Goal: Information Seeking & Learning: Understand process/instructions

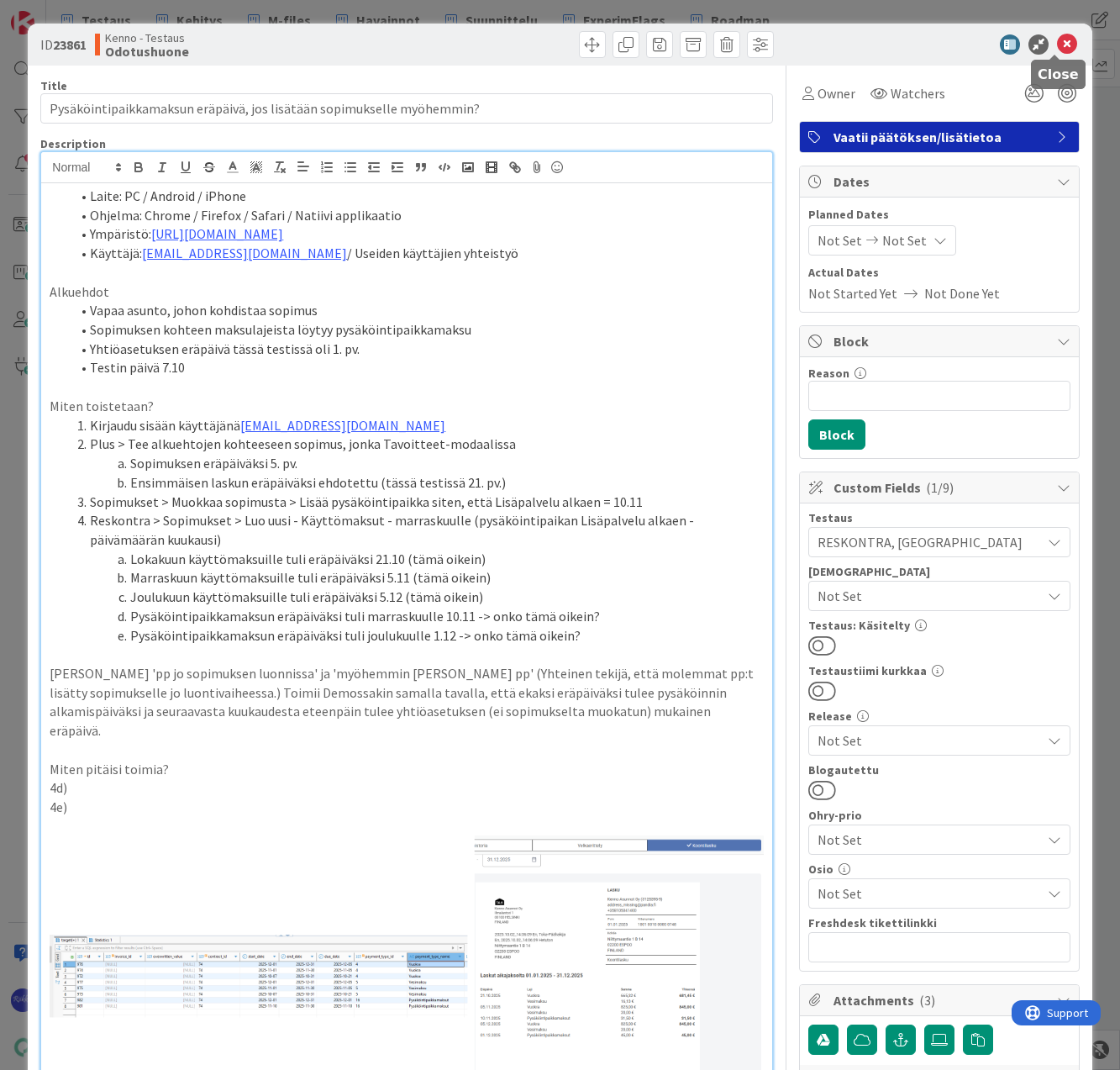
click at [1056, 39] on icon at bounding box center [1066, 44] width 20 height 20
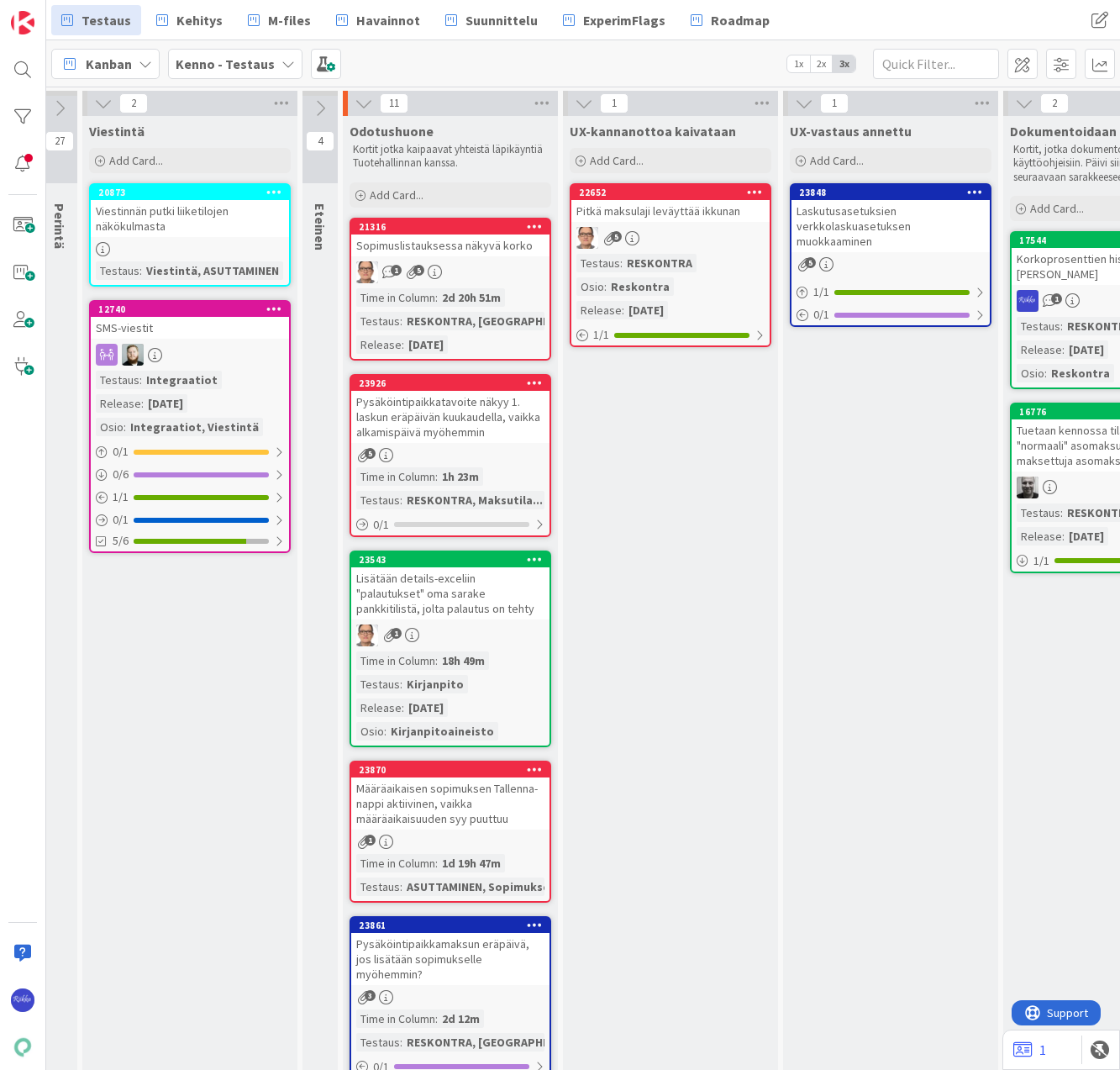
scroll to position [0, 716]
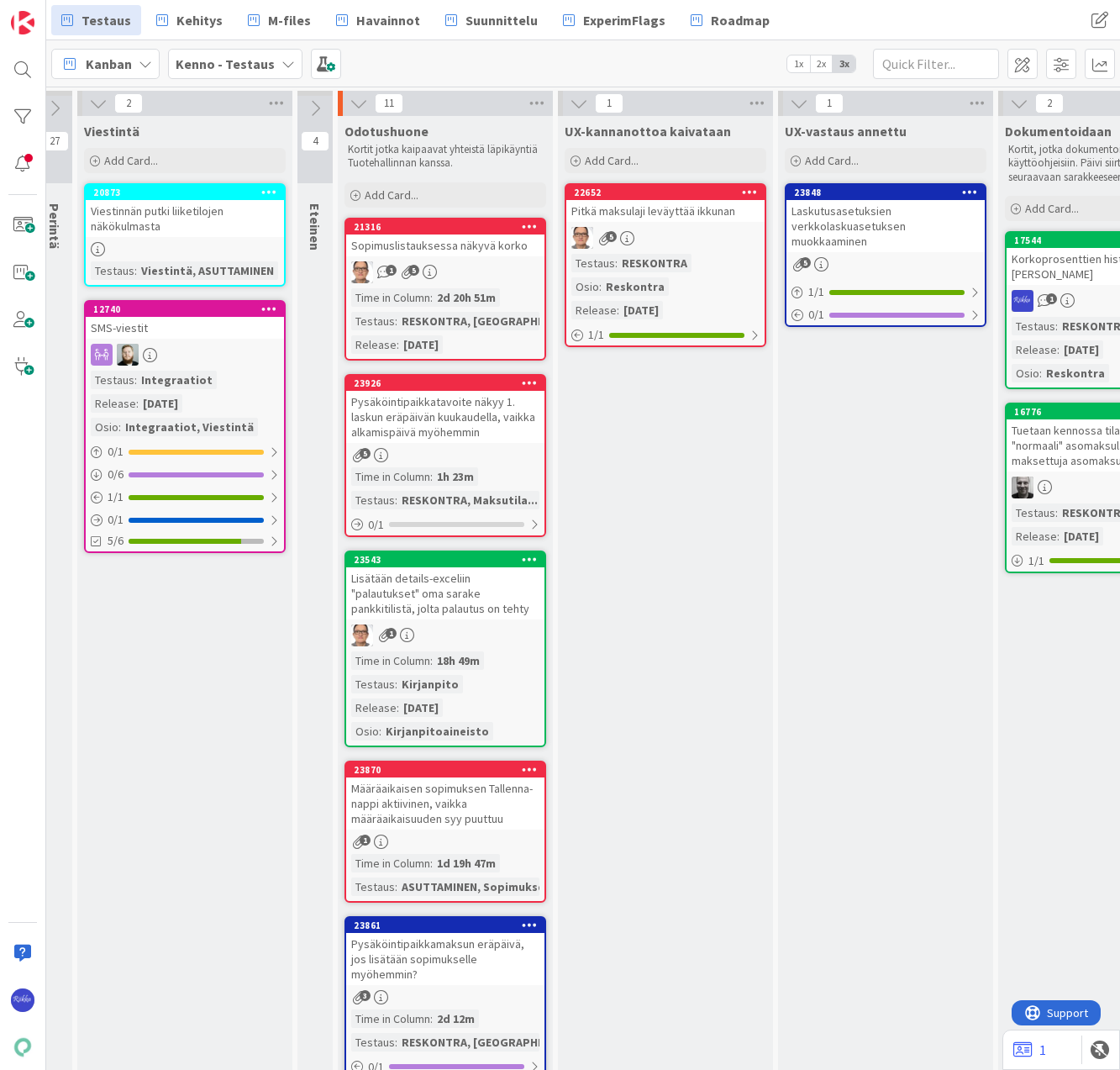
click at [872, 243] on div "Laskutusasetuksien verkkolaskuasetuksen muokkaaminen" at bounding box center [886, 226] width 198 height 52
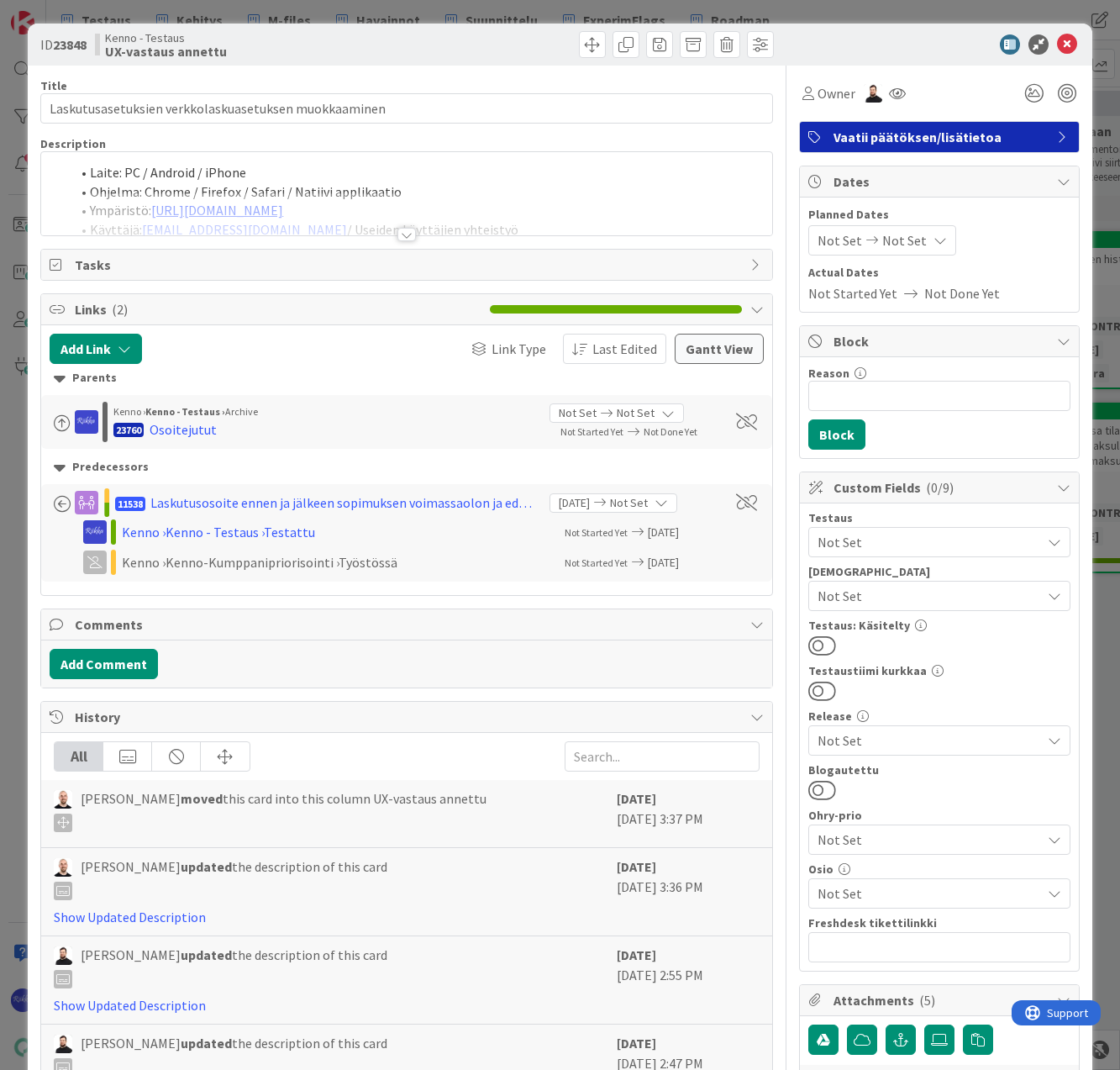
click at [402, 233] on div at bounding box center [406, 234] width 18 height 13
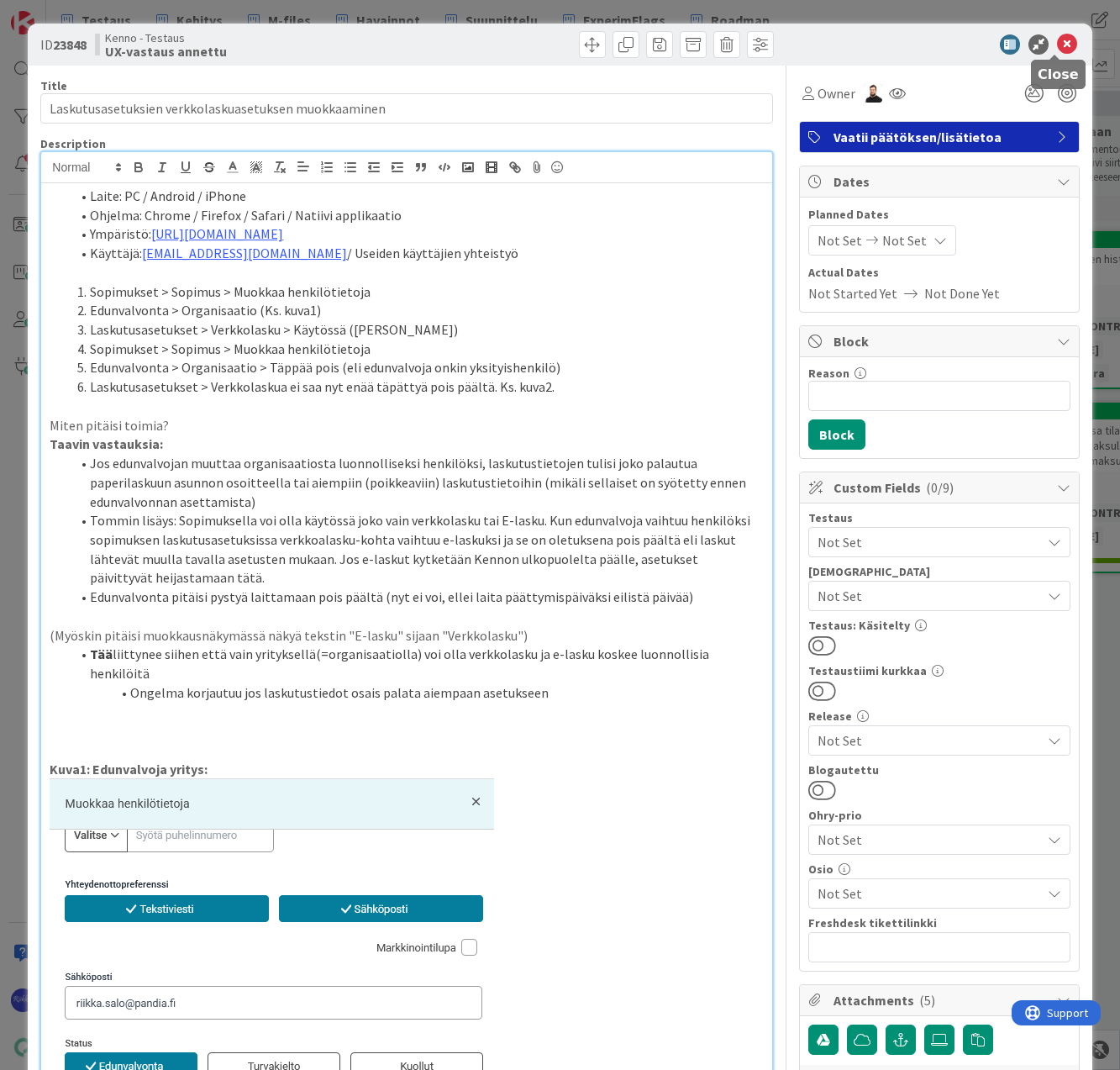
click at [1056, 50] on icon at bounding box center [1066, 44] width 20 height 20
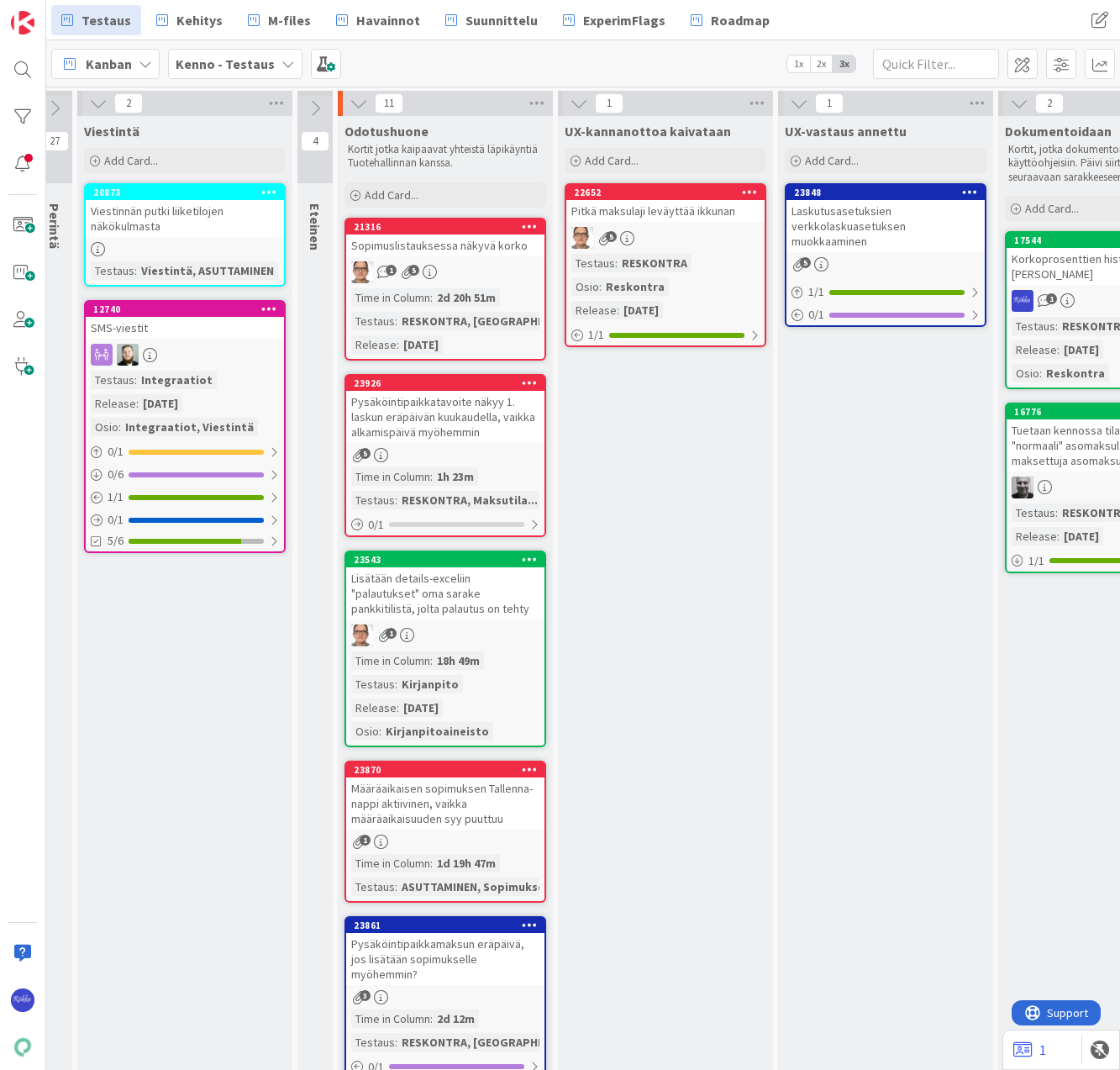
click at [867, 254] on div "23848 Laskutusasetuksien verkkolaskuasetuksen muokkaaminen 5 1 / 1 0 / 1" at bounding box center [886, 254] width 202 height 144
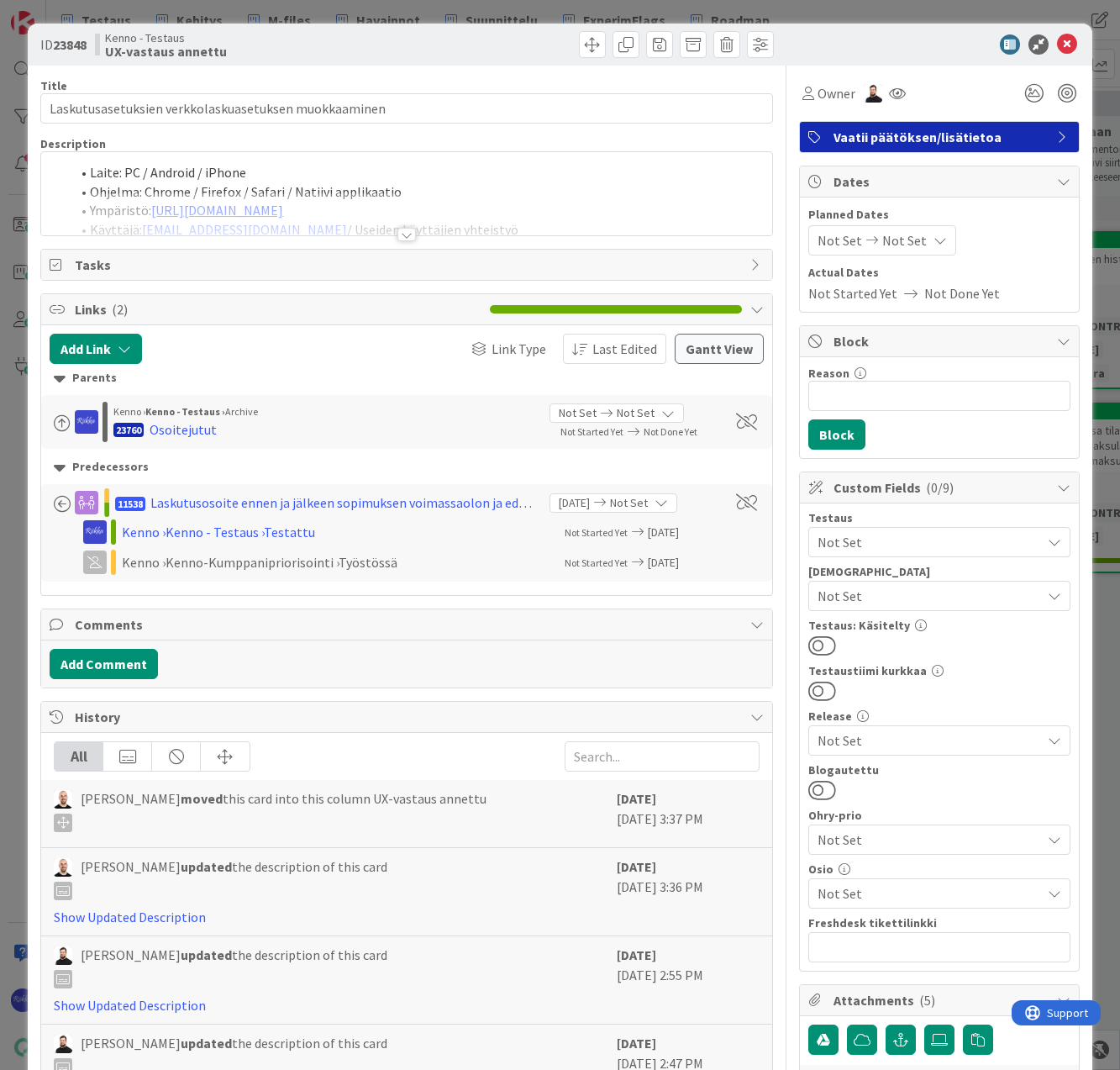
click at [404, 232] on div at bounding box center [406, 234] width 18 height 13
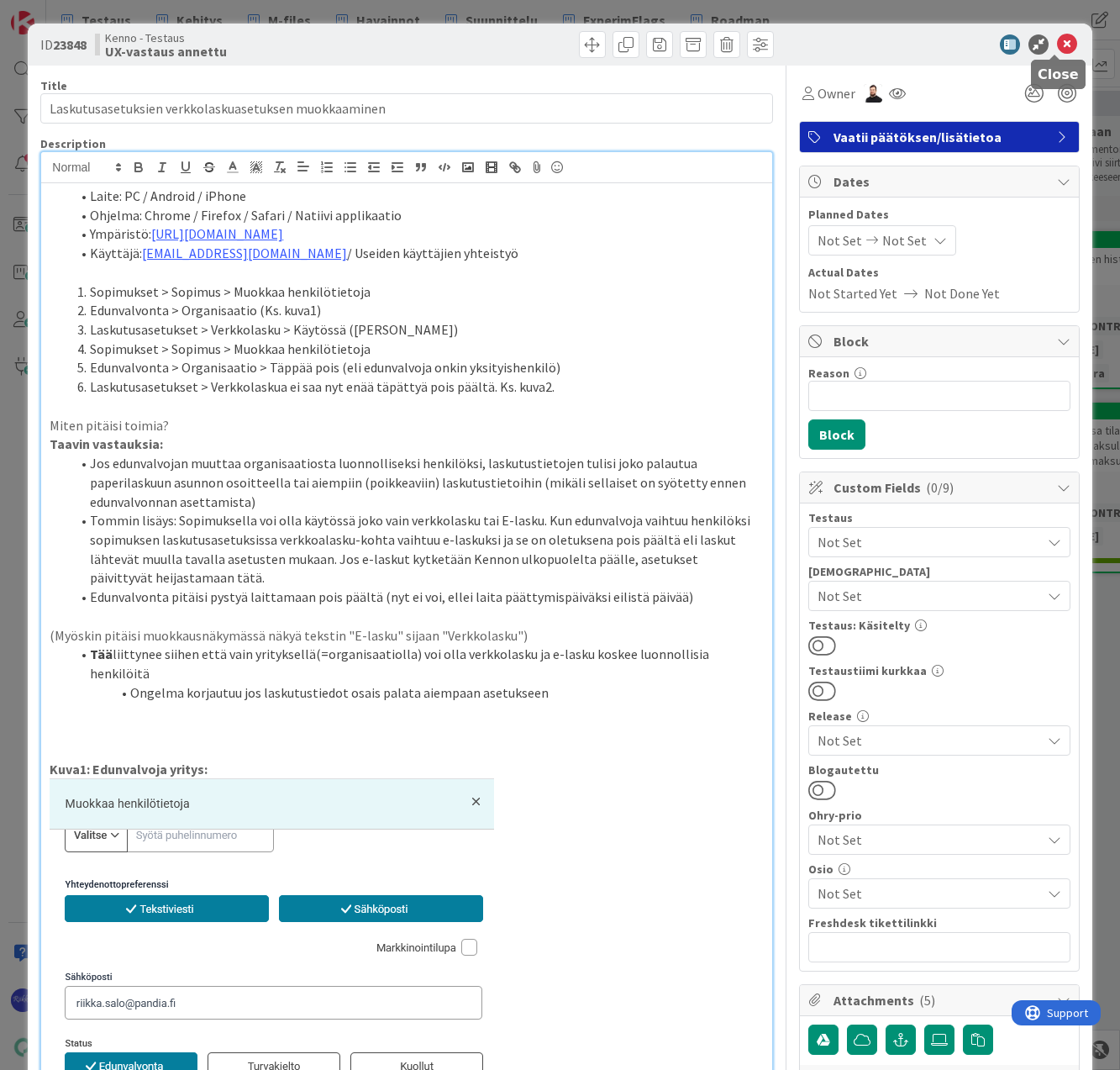
click at [1056, 42] on icon at bounding box center [1066, 44] width 20 height 20
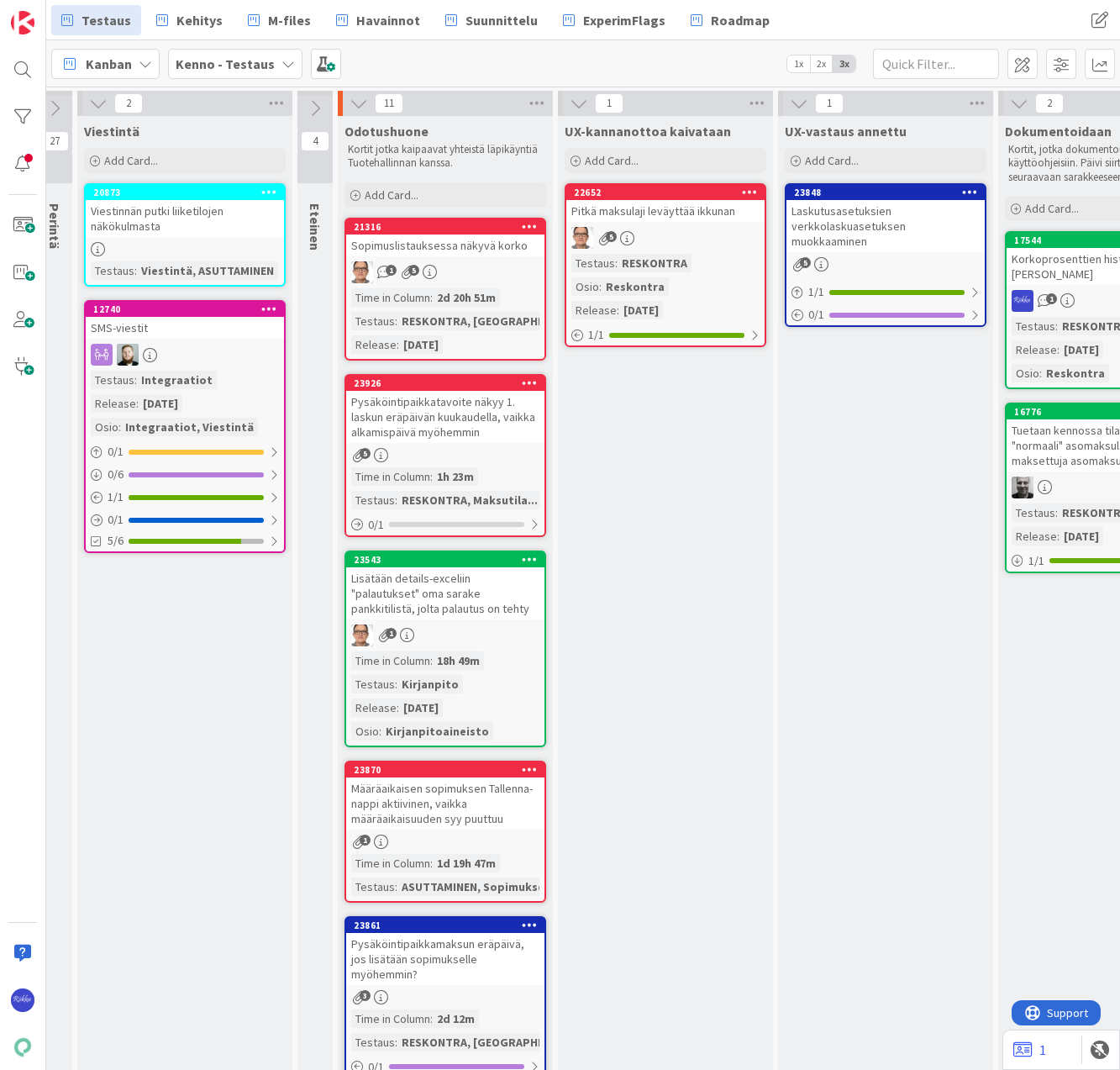
click at [380, 189] on span "Add Card..." at bounding box center [392, 194] width 54 height 15
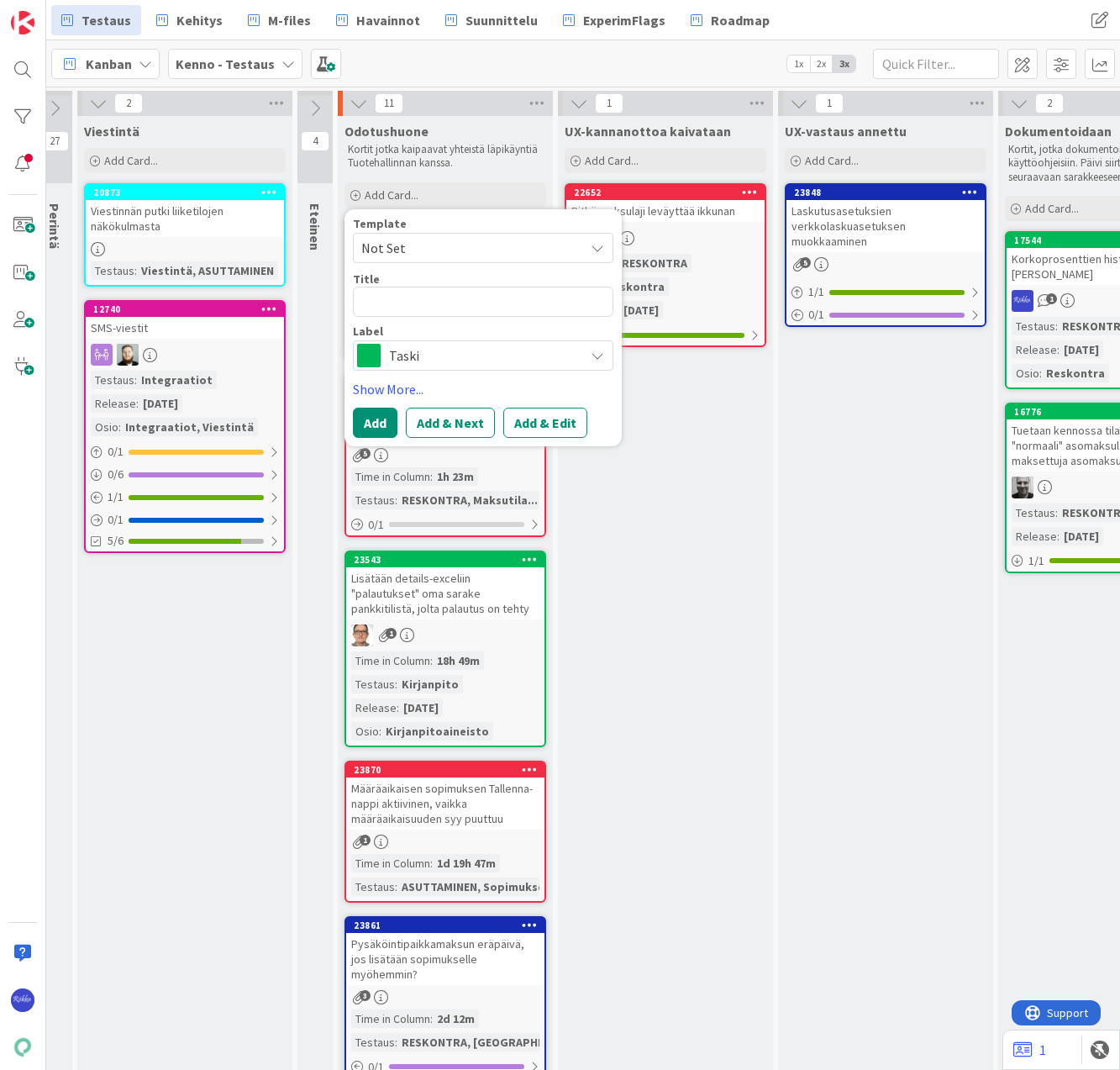
click at [423, 235] on span "Not Set" at bounding box center [482, 247] width 260 height 30
click at [442, 316] on span "Bugi" at bounding box center [497, 320] width 240 height 22
type textarea "x"
type textarea "Bugi"
drag, startPoint x: 441, startPoint y: 314, endPoint x: 359, endPoint y: 307, distance: 82.3
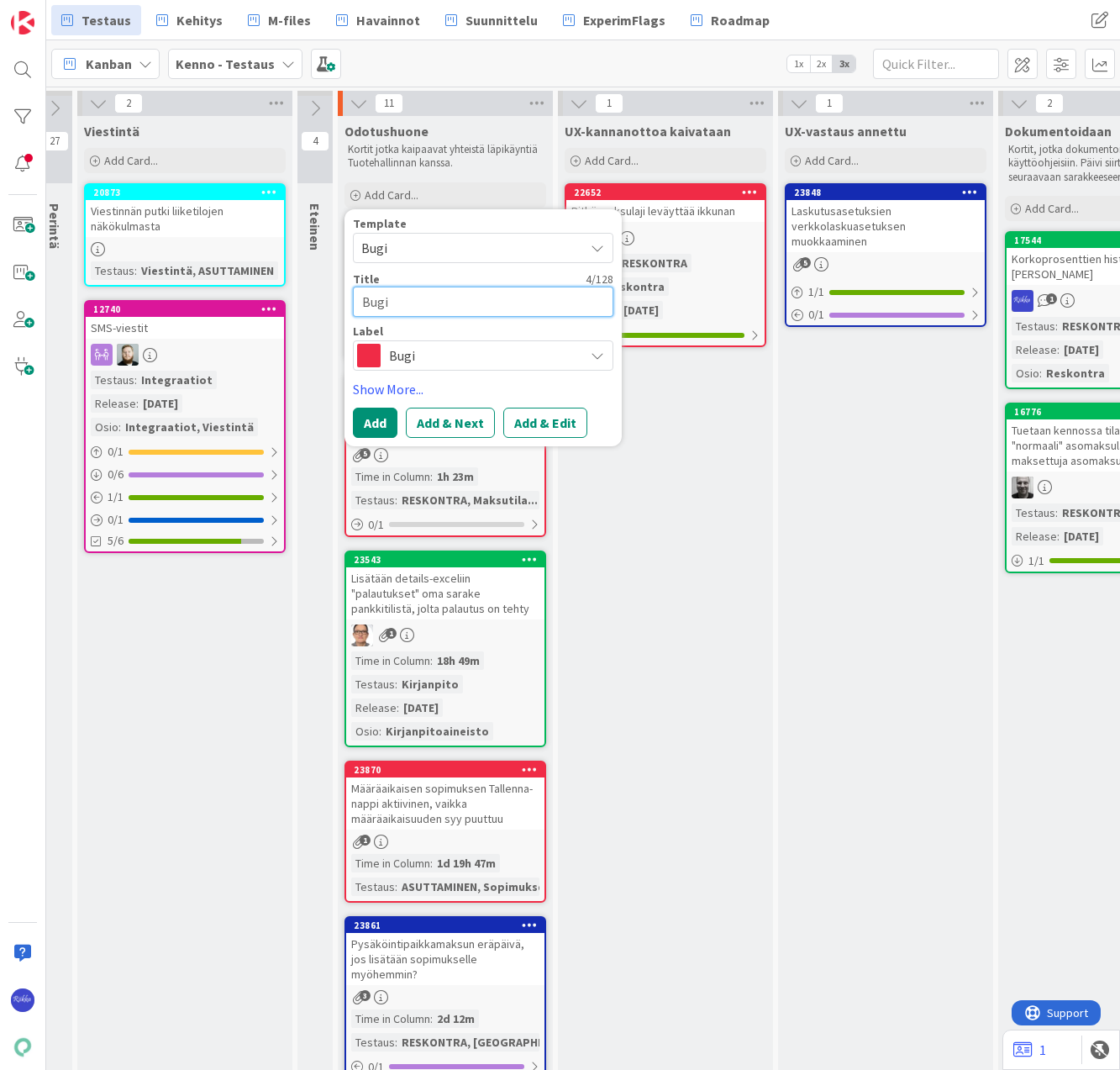
click at [359, 307] on textarea "Bugi" at bounding box center [482, 301] width 260 height 30
type textarea "x"
type textarea "V"
type textarea "x"
type textarea "Ve"
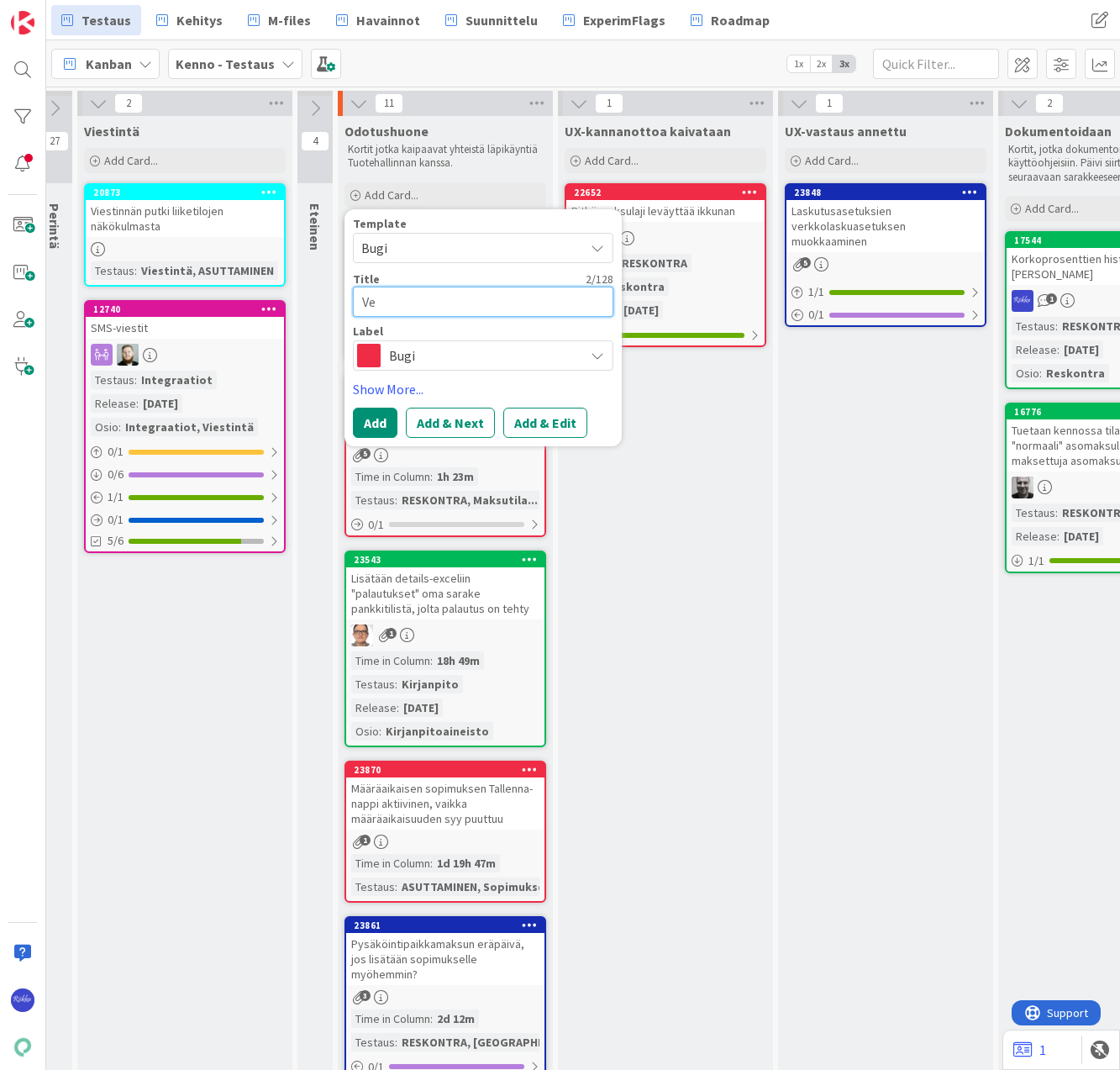
type textarea "x"
type textarea "Ves"
type textarea "x"
type textarea "Vesi"
type textarea "x"
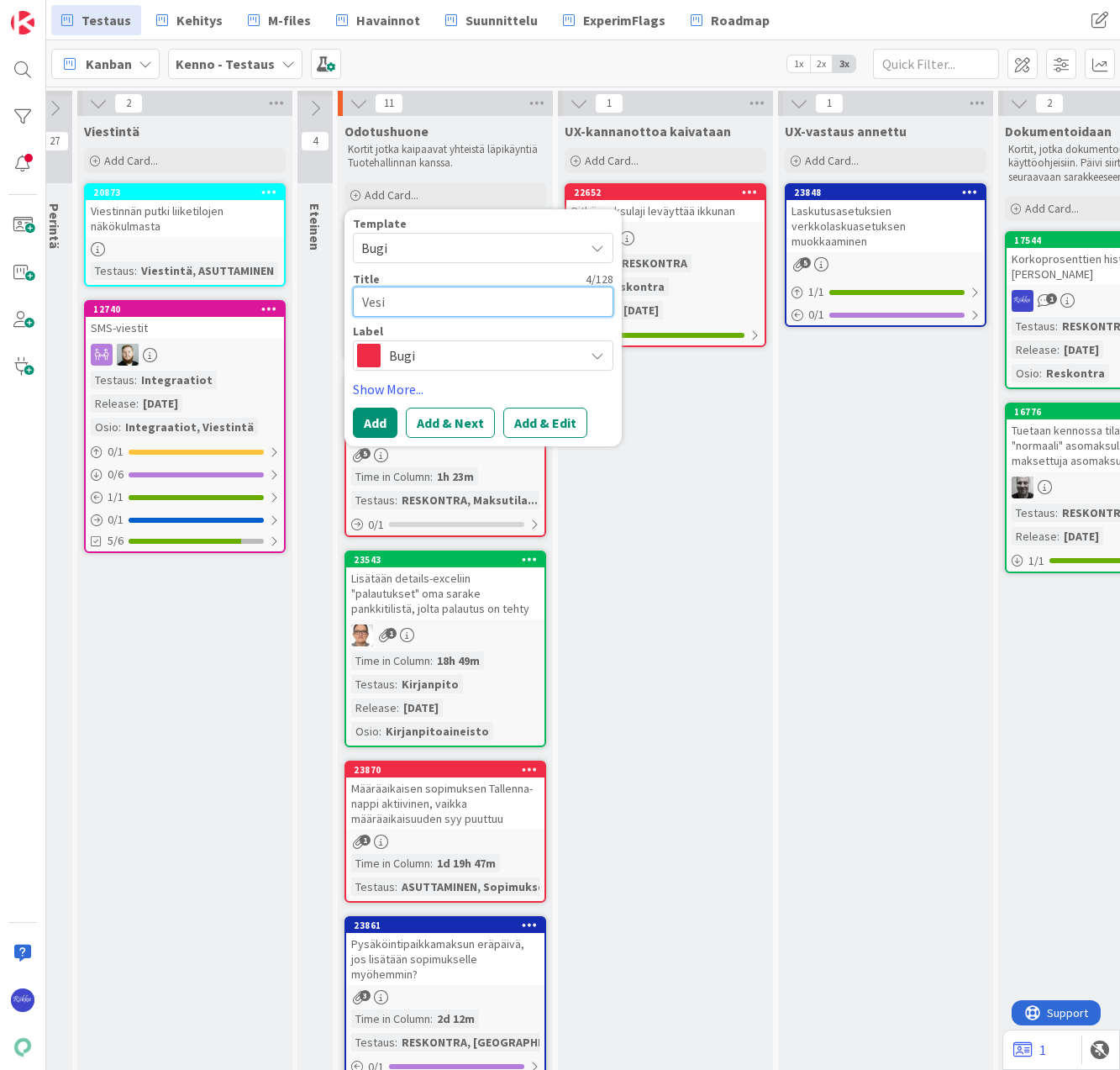
type textarea "Vesil"
type textarea "x"
type textarea "Vesila"
type textarea "x"
type textarea "Vesilas"
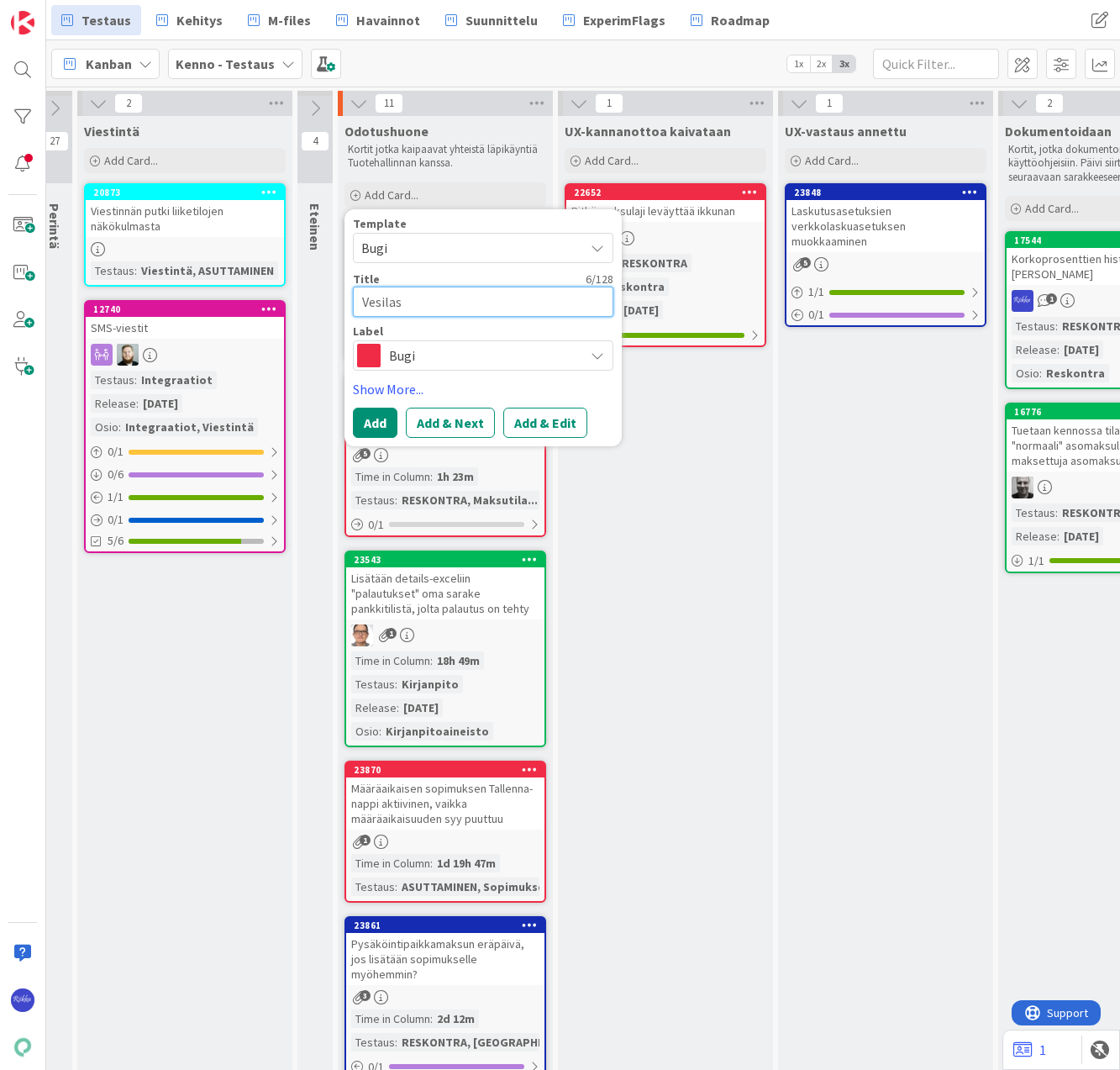
type textarea "x"
type textarea "Vesilask"
type textarea "x"
type textarea "Vesilasku"
type textarea "x"
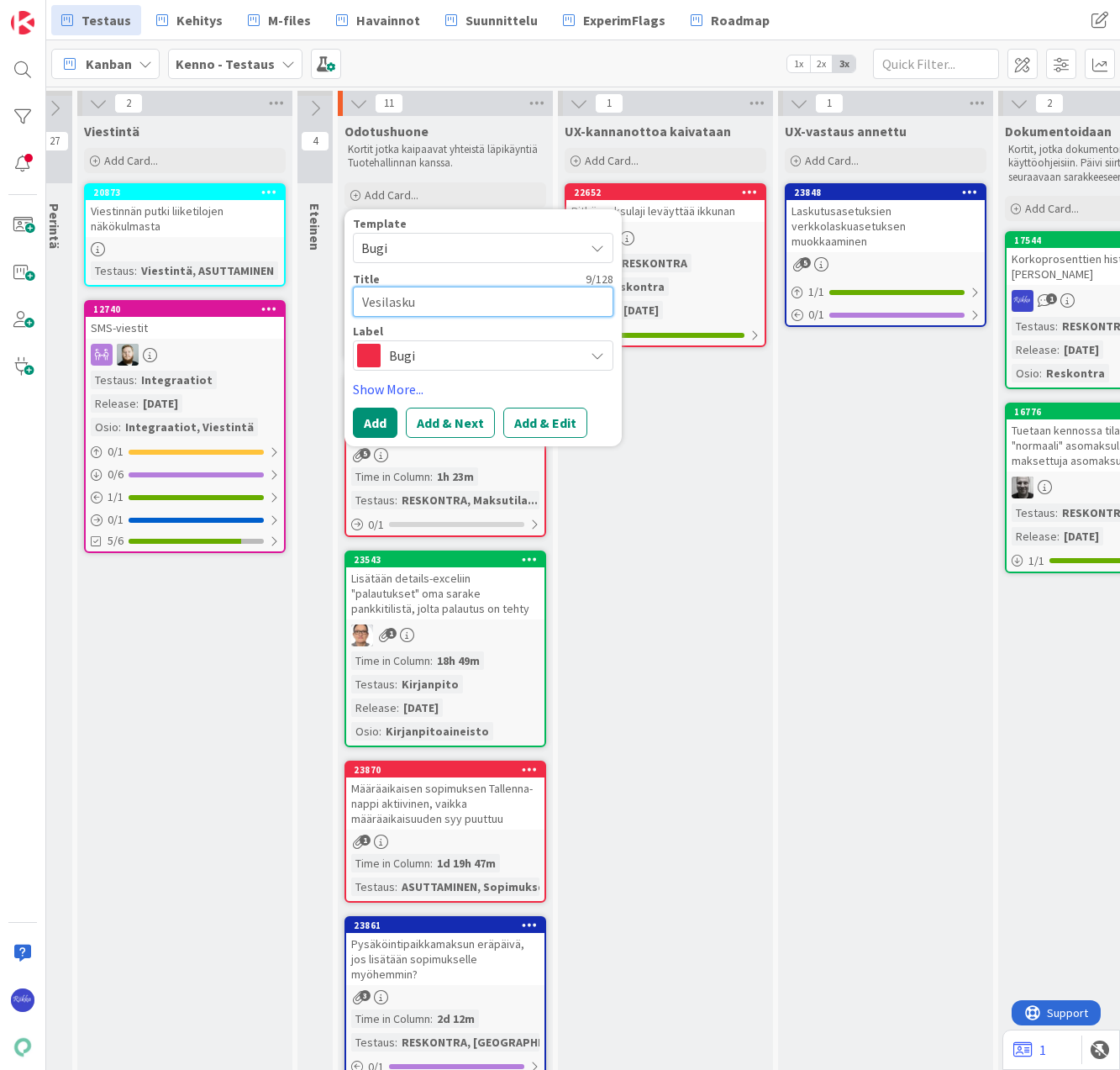
type textarea "Vesilaskun"
type textarea "x"
type textarea "Vesilaskunä"
type textarea "x"
type textarea "Vesilaskunäk"
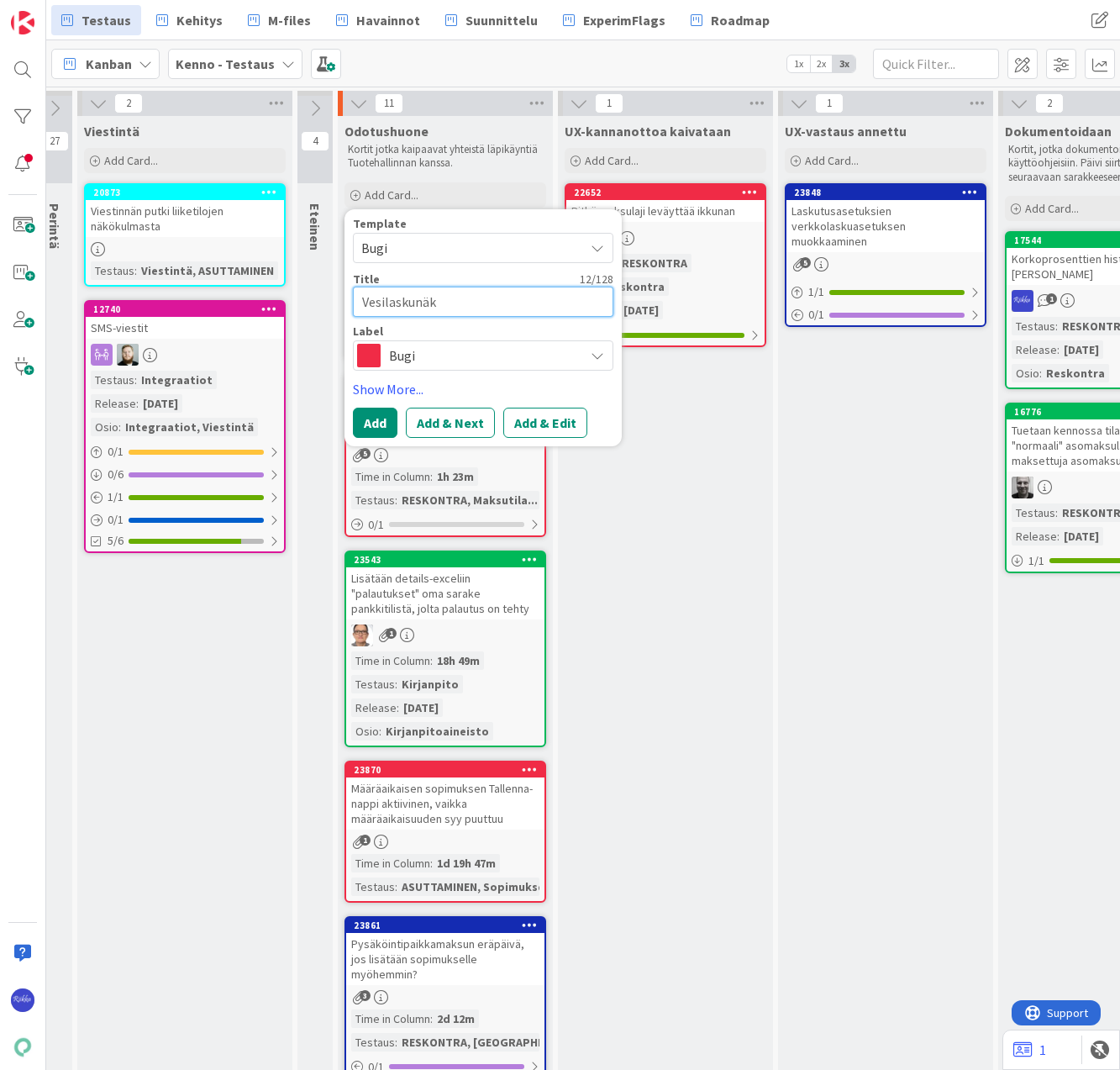
type textarea "x"
type textarea "Vesilaskunäky"
type textarea "x"
type textarea "Vesilaskunäkymä"
type textarea "x"
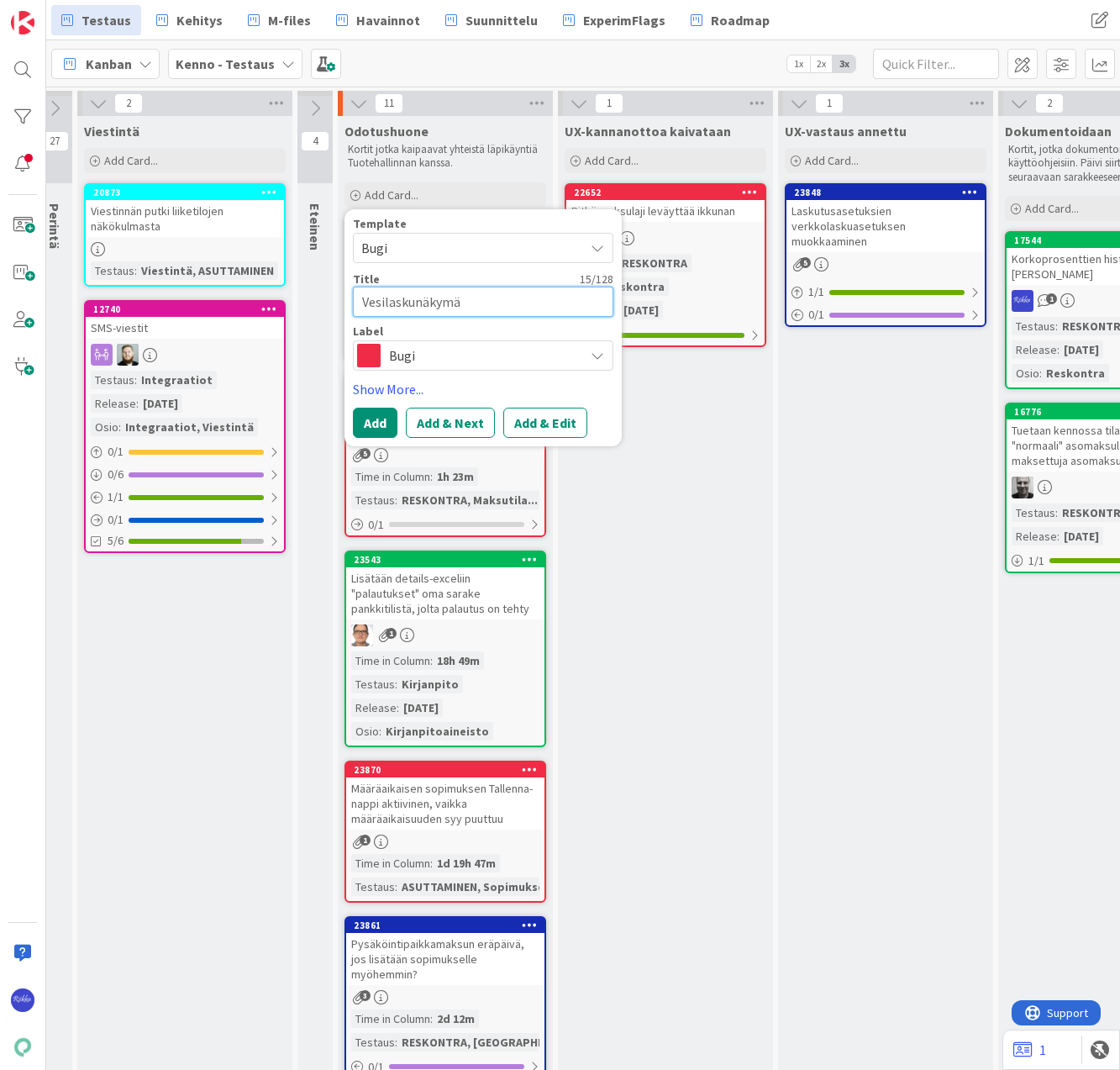
type textarea "Vesilaskunäkymää"
type textarea "x"
type textarea "Vesilaskunäkymää"
type textarea "x"
type textarea "Vesilaskunäkymää e"
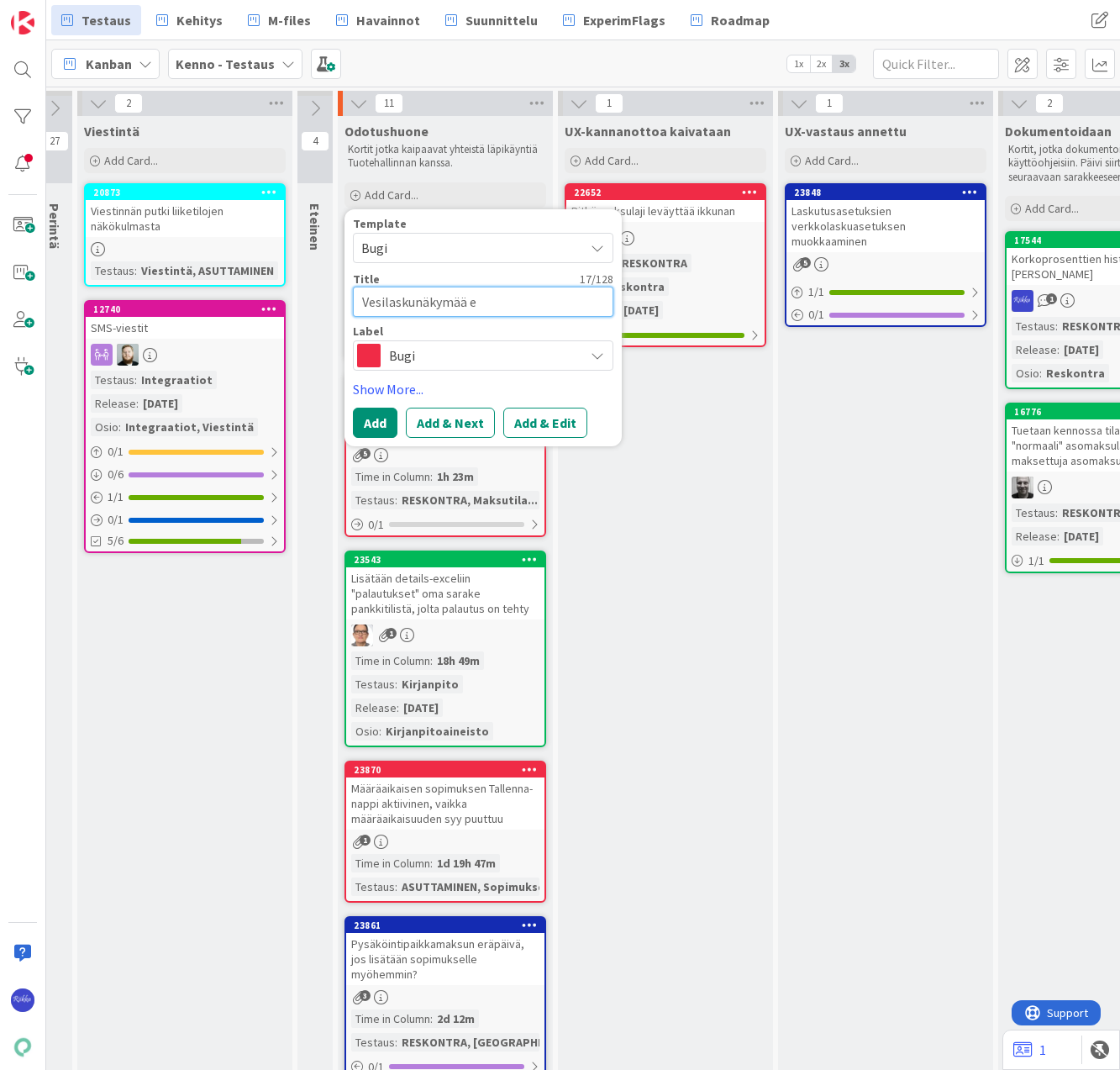
type textarea "x"
type textarea "Vesilaskunäkymää ei"
type textarea "x"
type textarea "Vesilaskunäkymää ei"
type textarea "x"
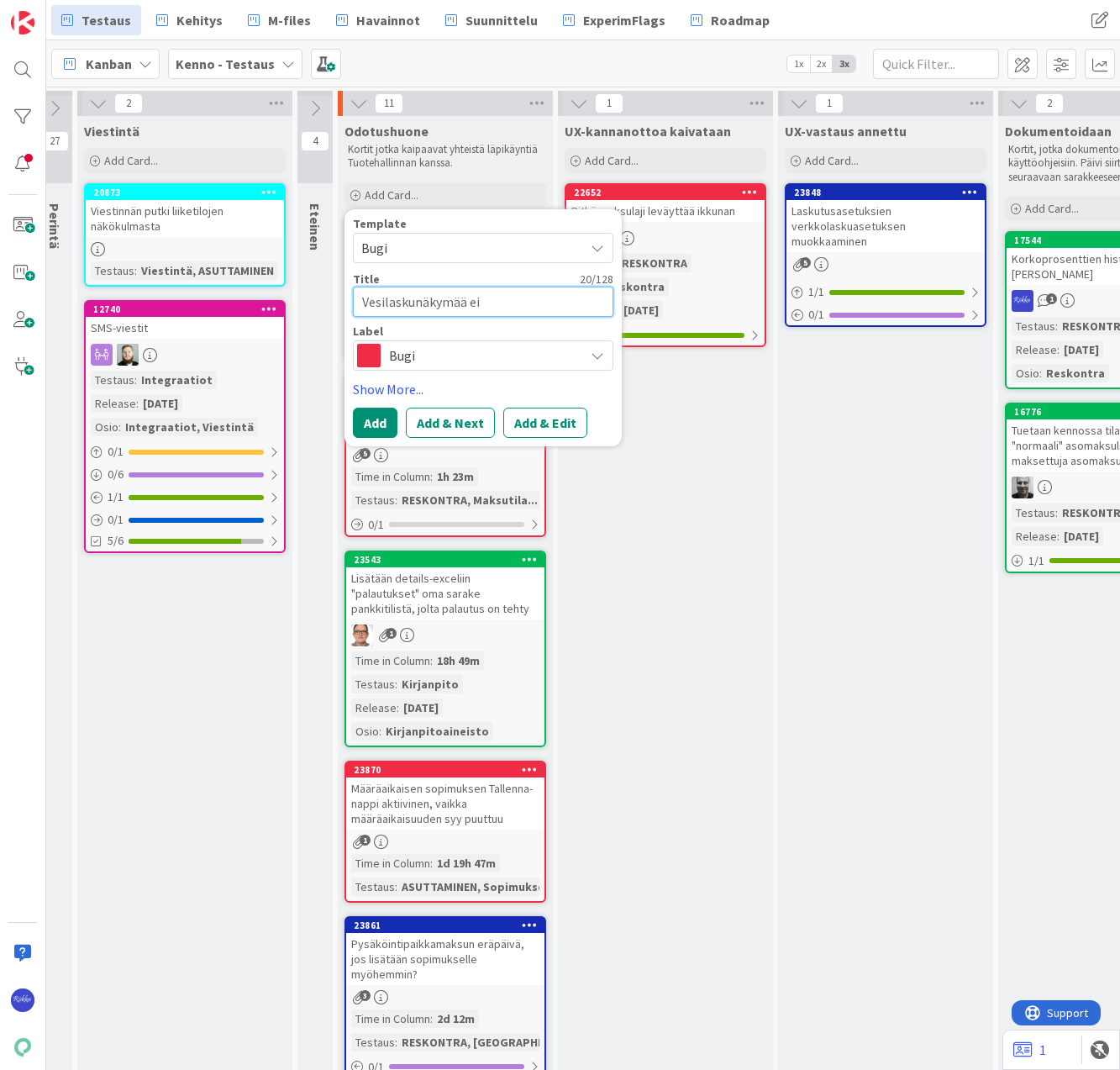
type textarea "Vesilaskunäkymää ei p"
type textarea "x"
type textarea "Vesilaskunäkymää ei py"
type textarea "x"
type textarea "Vesilaskunäkymää ei pys"
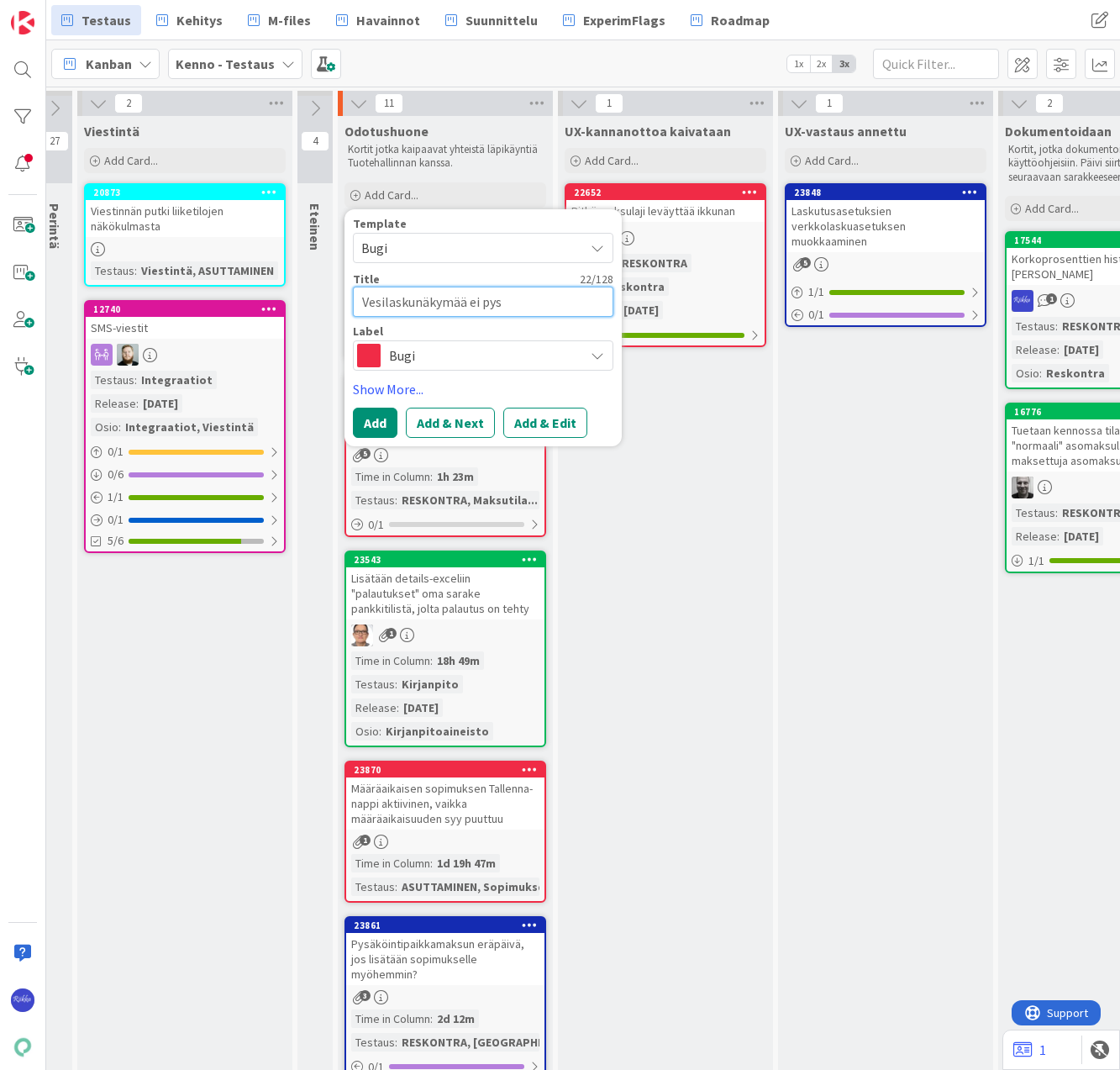
type textarea "x"
type textarea "Vesilaskunäkymää ei pyst"
type textarea "x"
type textarea "Vesilaskunäkymää ei pysty"
type textarea "x"
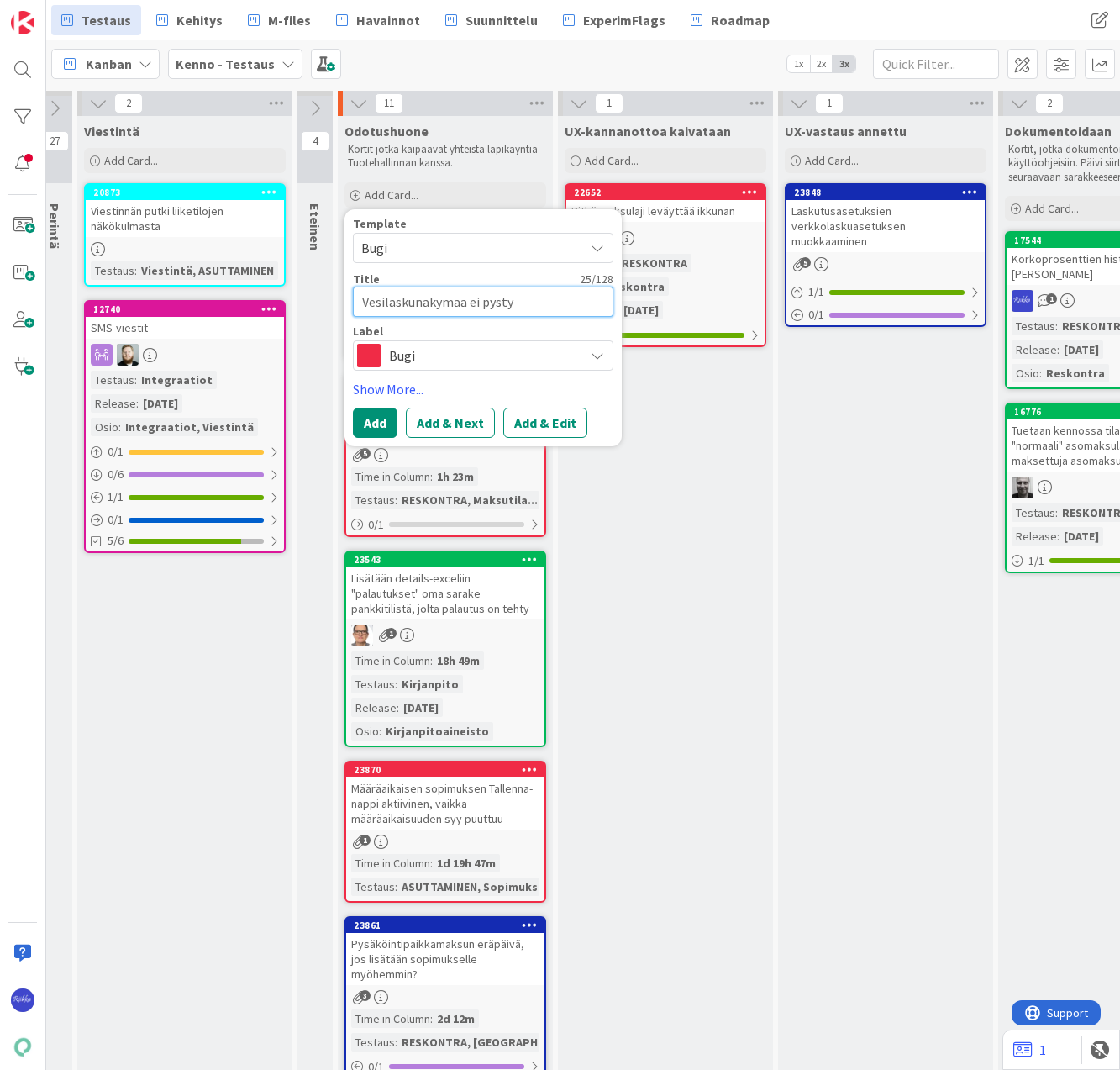
type textarea "Vesilaskunäkymää ei pyst"
type textarea "x"
type textarea "Vesilaskunäkymää ei pys"
type textarea "x"
type textarea "Vesilaskunäkymää ei p"
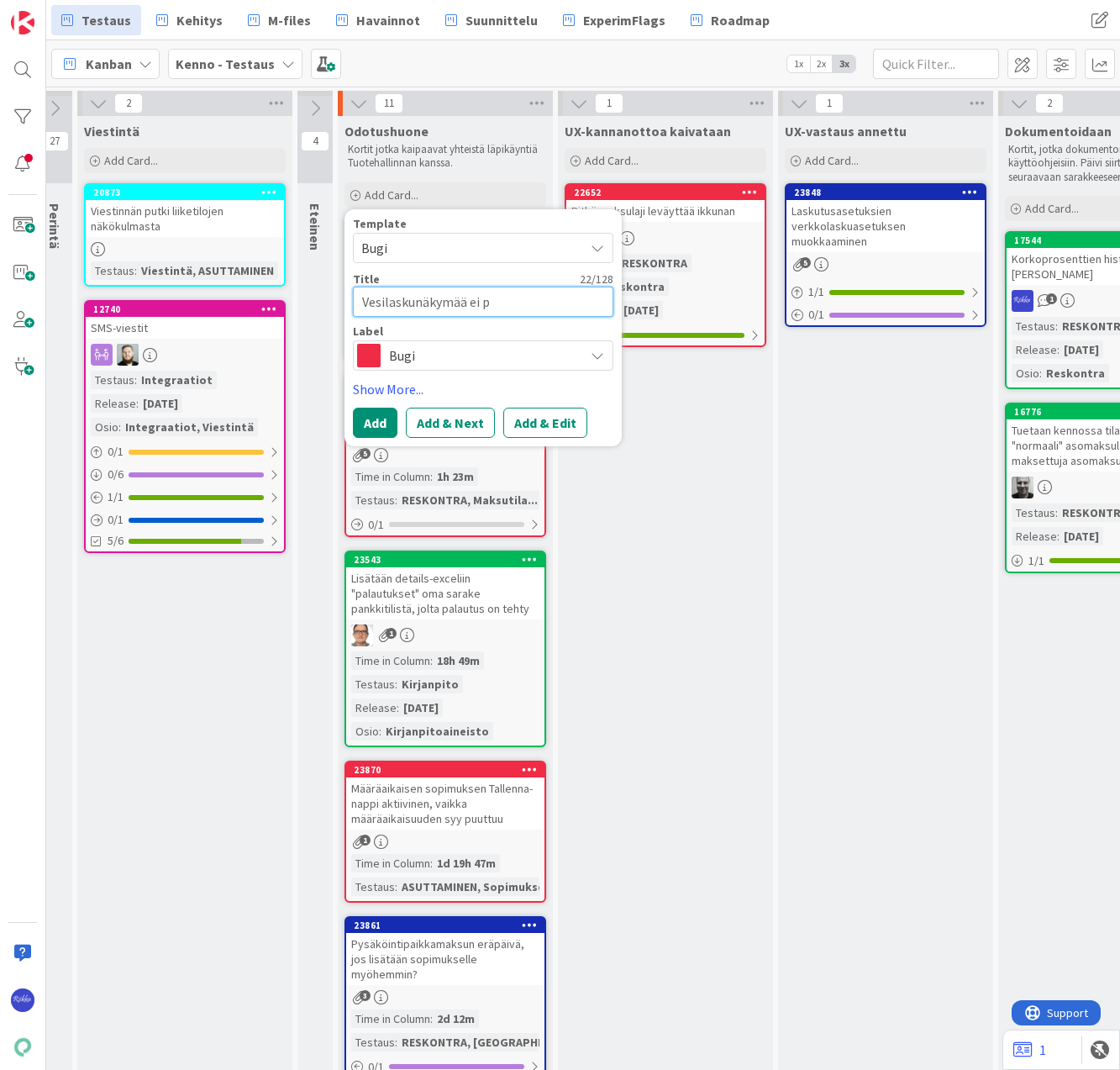
type textarea "x"
type textarea "Vesilaskunäkymää ei"
type textarea "x"
type textarea "Vesilaskunäkymää ei"
type textarea "x"
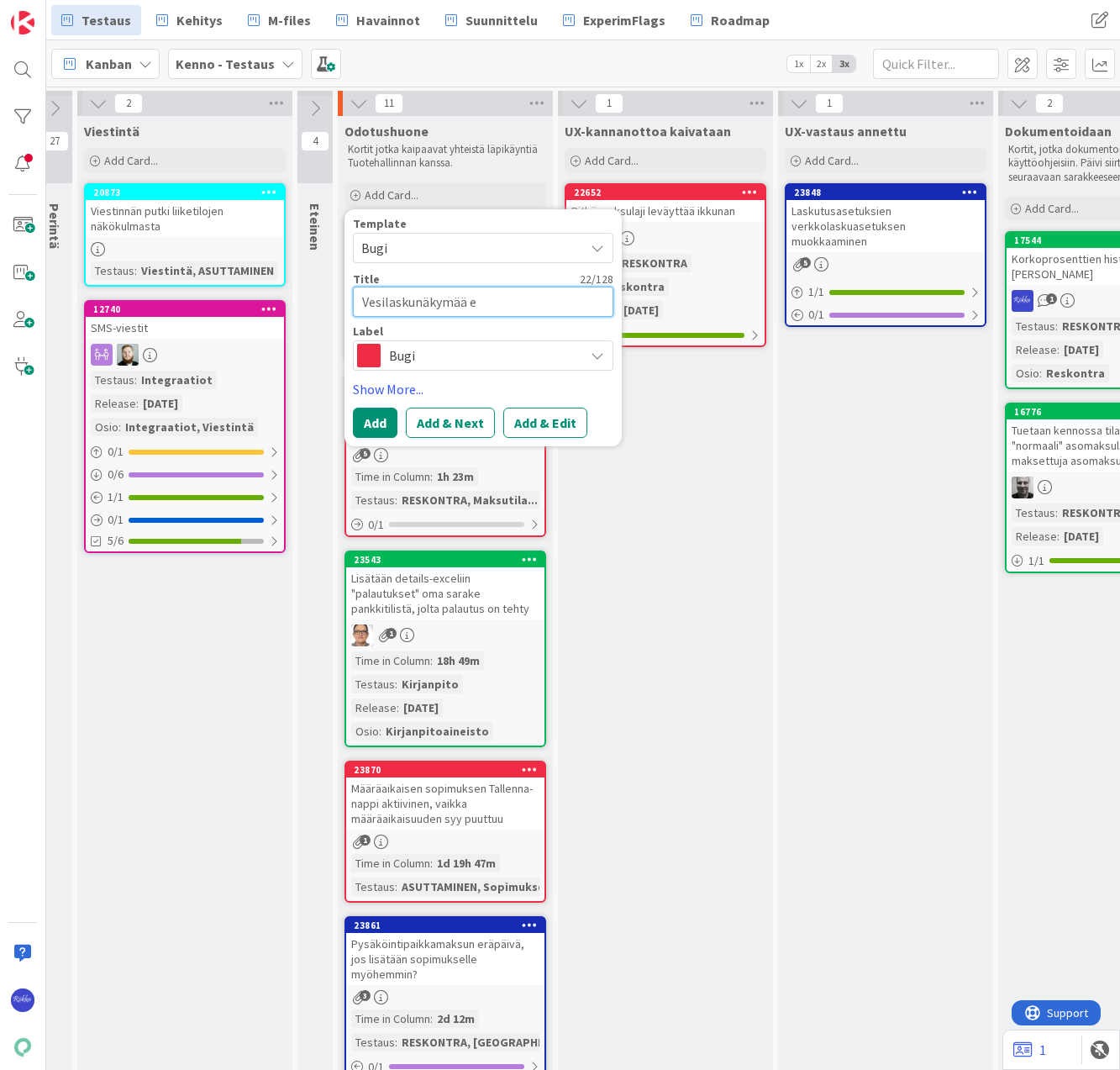
type textarea "Vesilaskunäkymää"
type textarea "x"
type textarea "Vesilaskunäkymää"
type textarea "x"
type textarea "Vesilaskunäkymä"
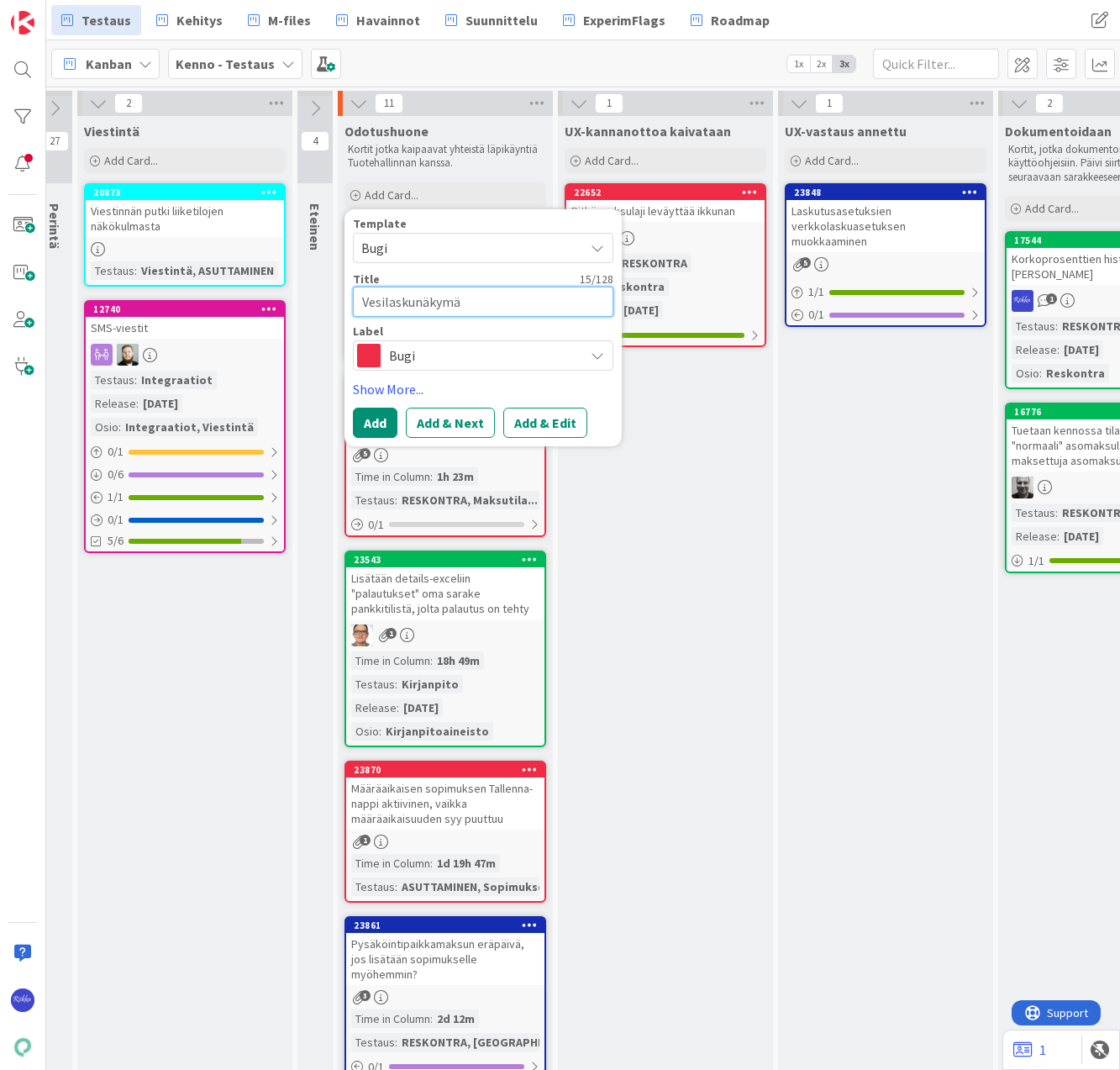
type textarea "x"
type textarea "Vesilaskunäkymä"
type textarea "x"
type textarea "Vesilaskunäkymä j"
type textarea "x"
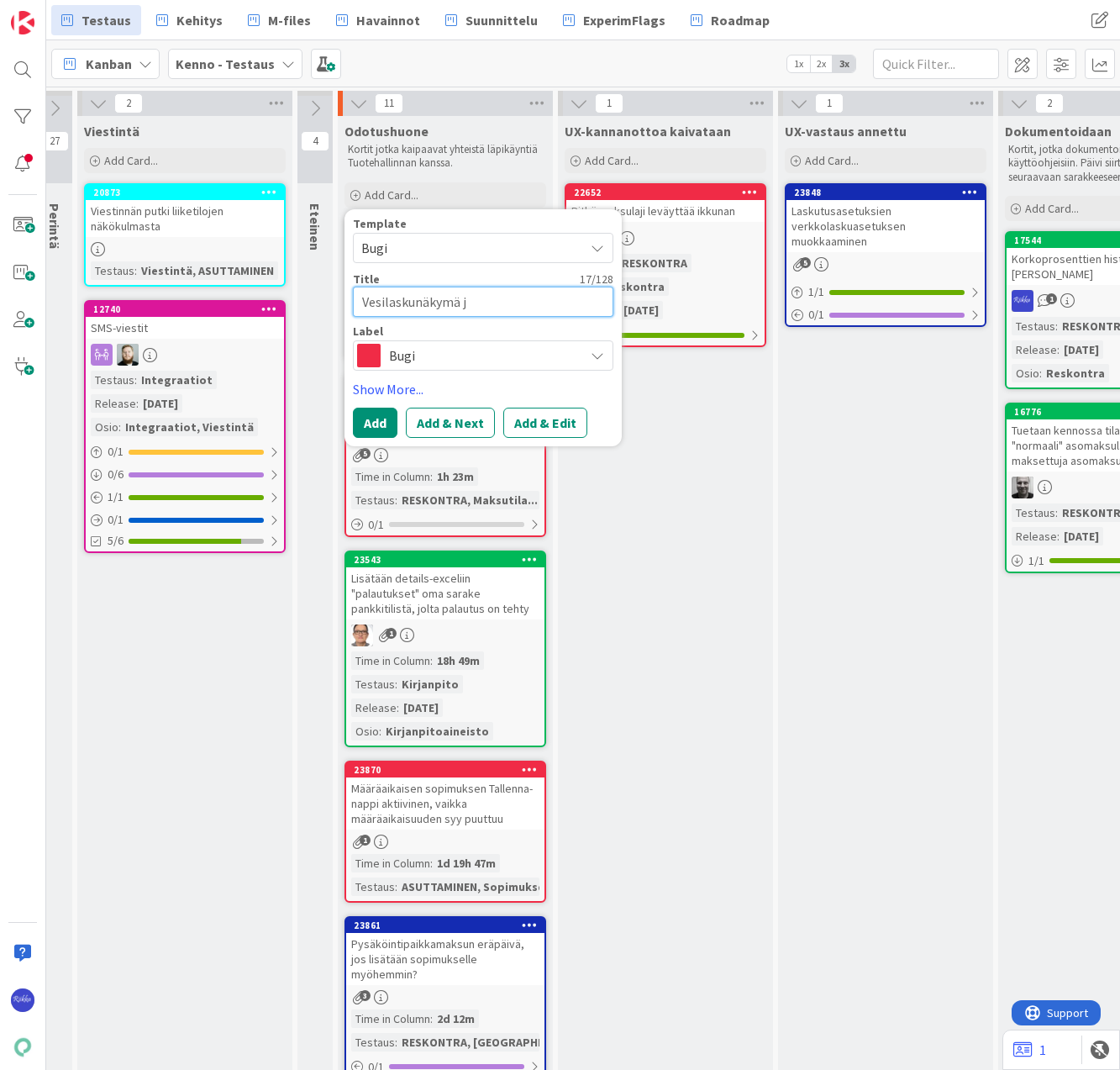
type textarea "Vesilaskunäkymä"
type textarea "x"
type textarea "Vesilaskunäkymä m"
type textarea "x"
type textarea "Vesilaskunäkymä me"
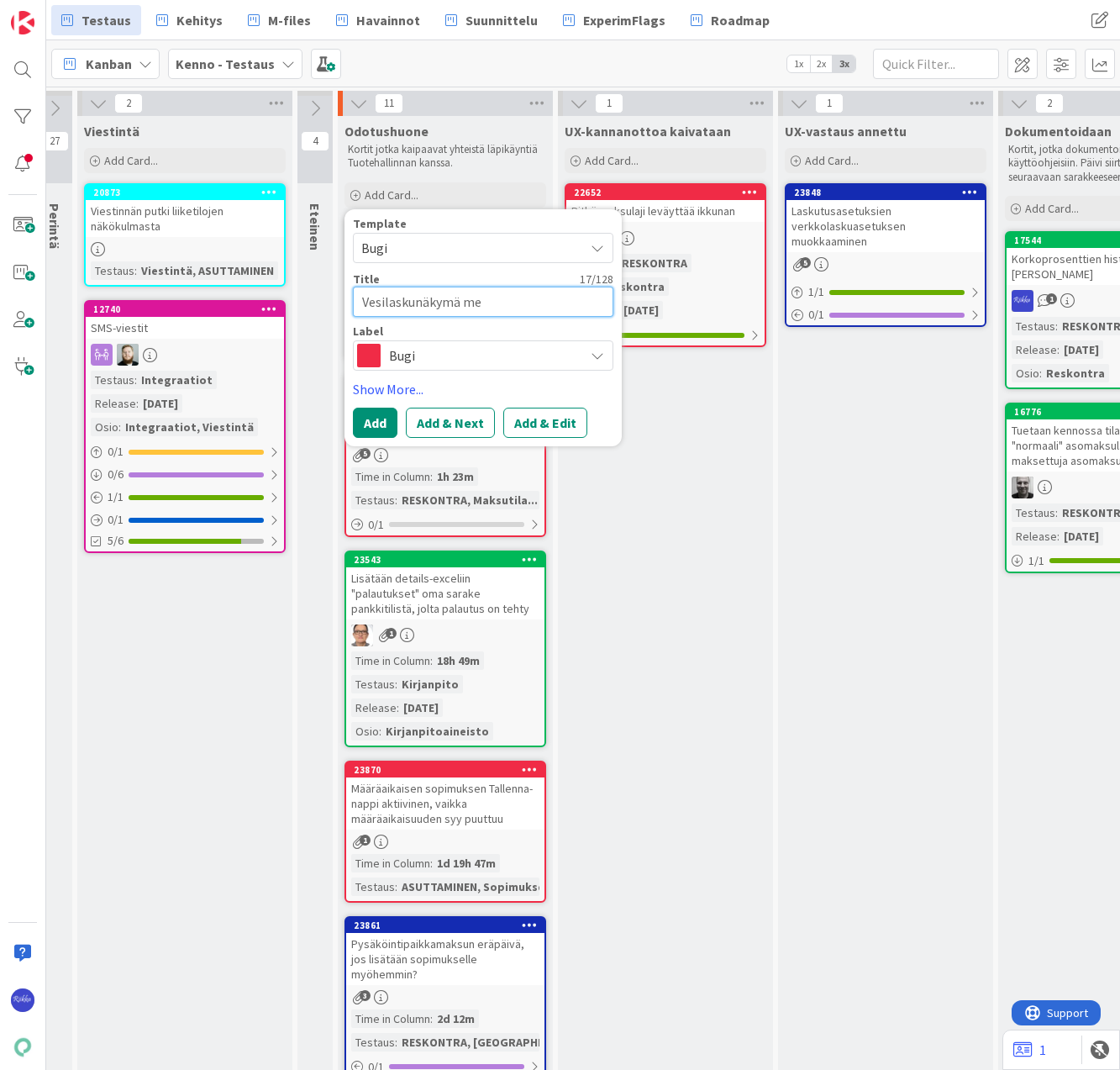
type textarea "x"
type textarea "Vesilaskunäkymä men"
type textarea "x"
type textarea "Vesilaskunäkymä mene"
type textarea "x"
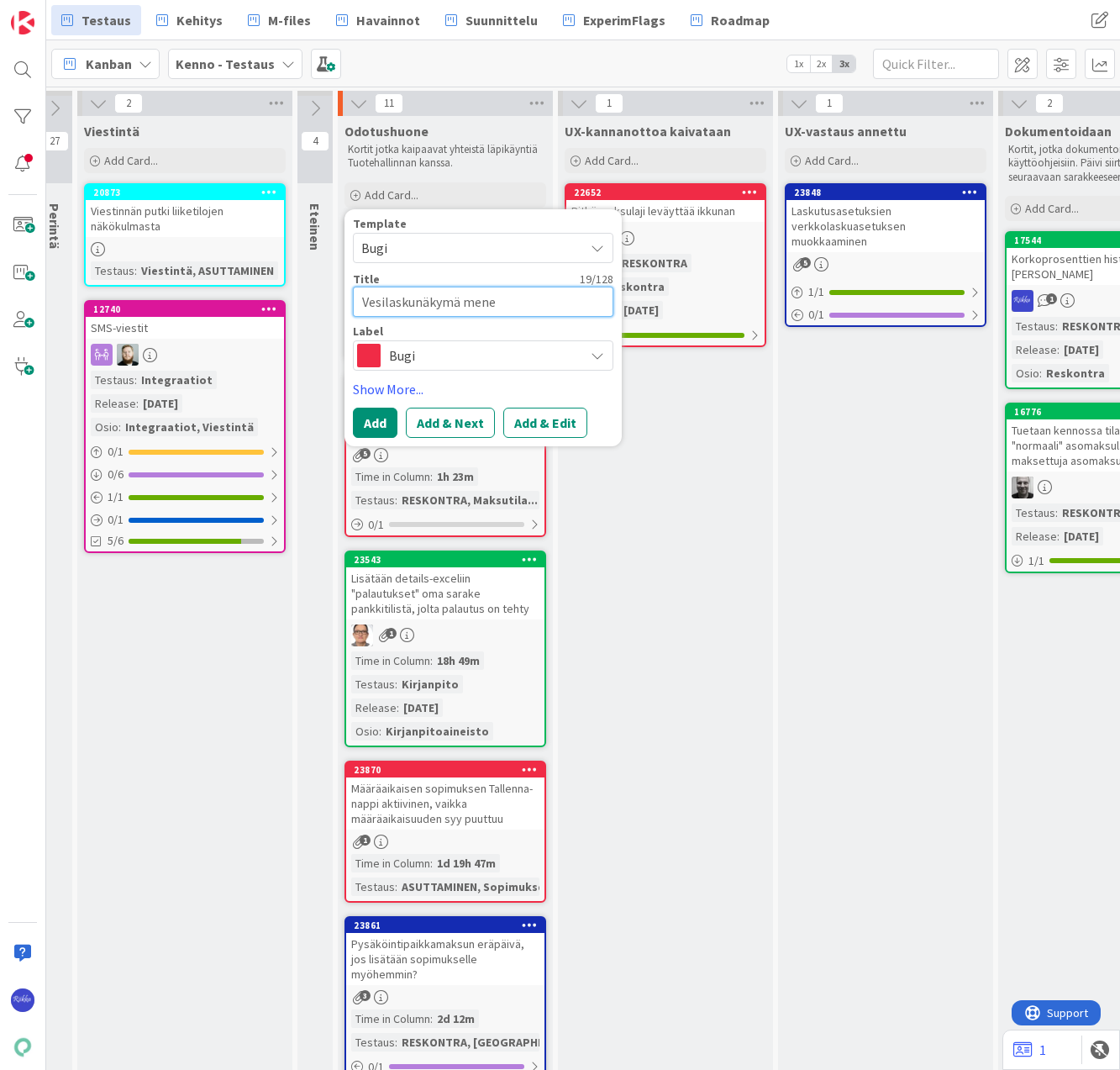
type textarea "Vesilaskunäkymä menee"
type textarea "x"
type textarea "Vesilaskunäkymä menee"
type textarea "x"
type textarea "Vesilaskunäkymä menee v"
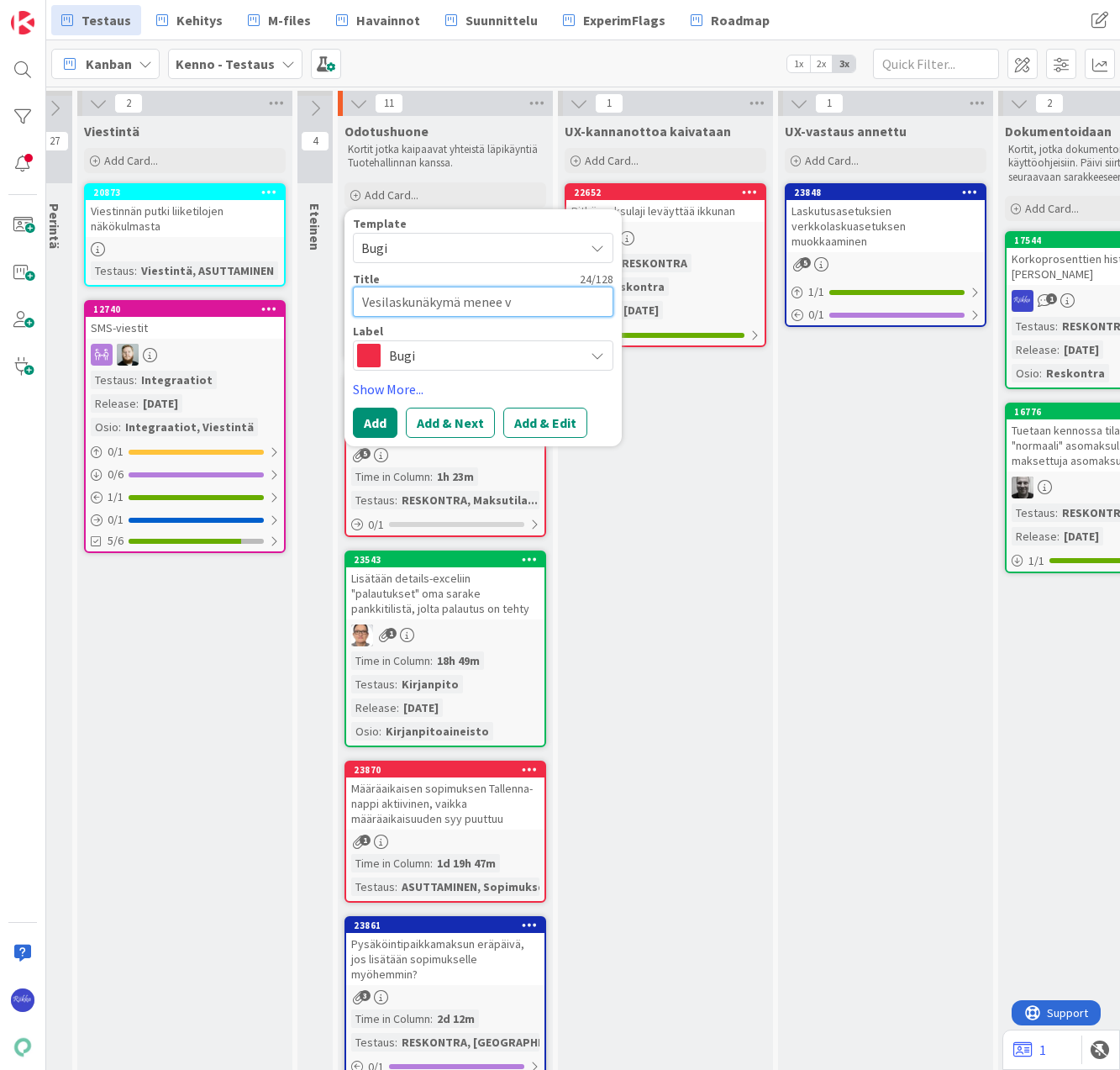
type textarea "x"
type textarea "Vesilaskunäkymä menee vi"
type textarea "x"
type textarea "Vesilaskunäkymä menee vir"
type textarea "x"
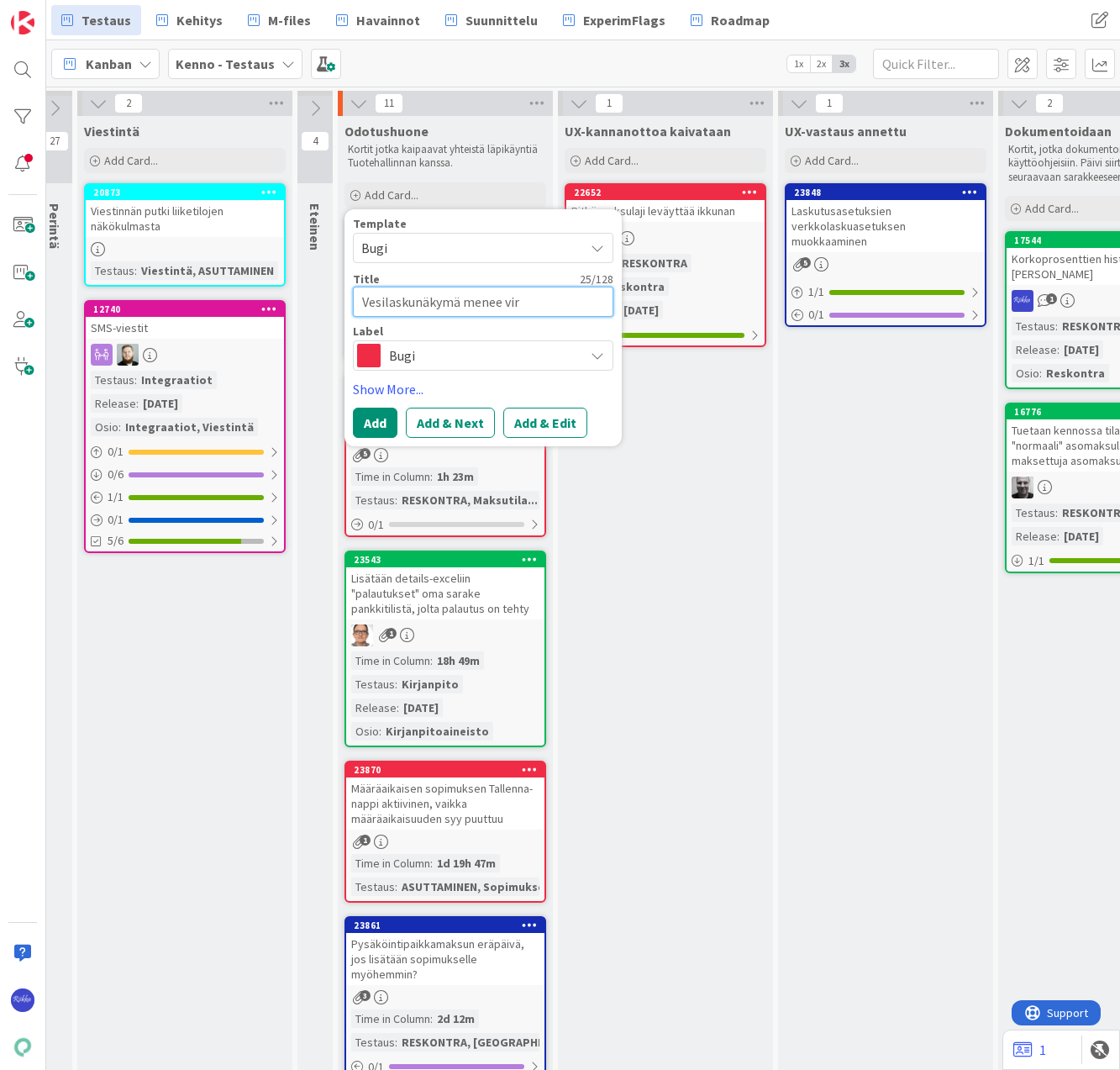
type textarea "Vesilaskunäkymä menee virh"
type textarea "x"
type textarea "Vesilaskunäkymä menee virhe"
type textarea "x"
type textarea "Vesilaskunäkymä menee virhee"
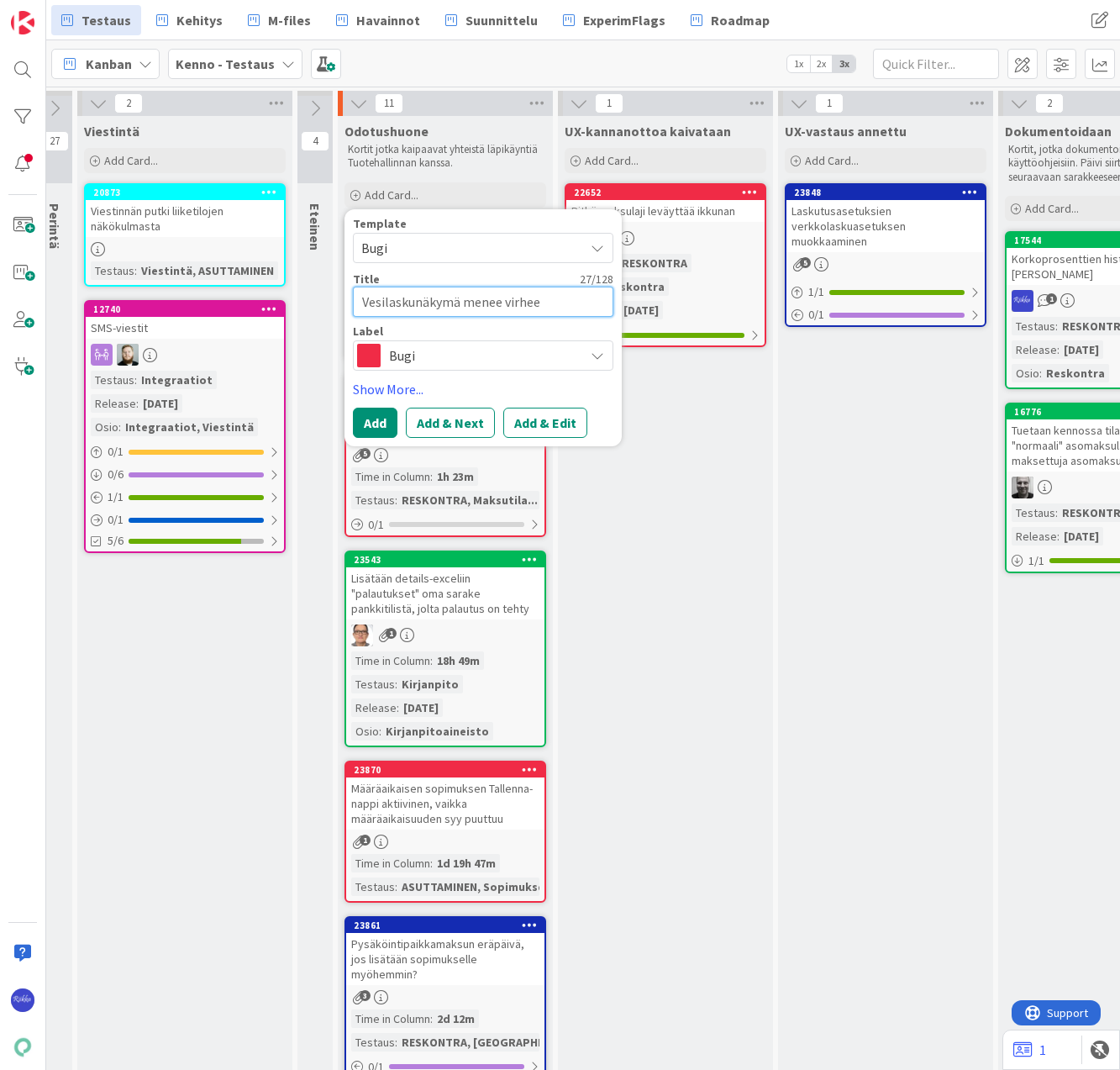
type textarea "x"
type textarea "Vesilaskunäkymä menee virhees"
type textarea "x"
type textarea "Vesilaskunäkymä menee virheese"
type textarea "x"
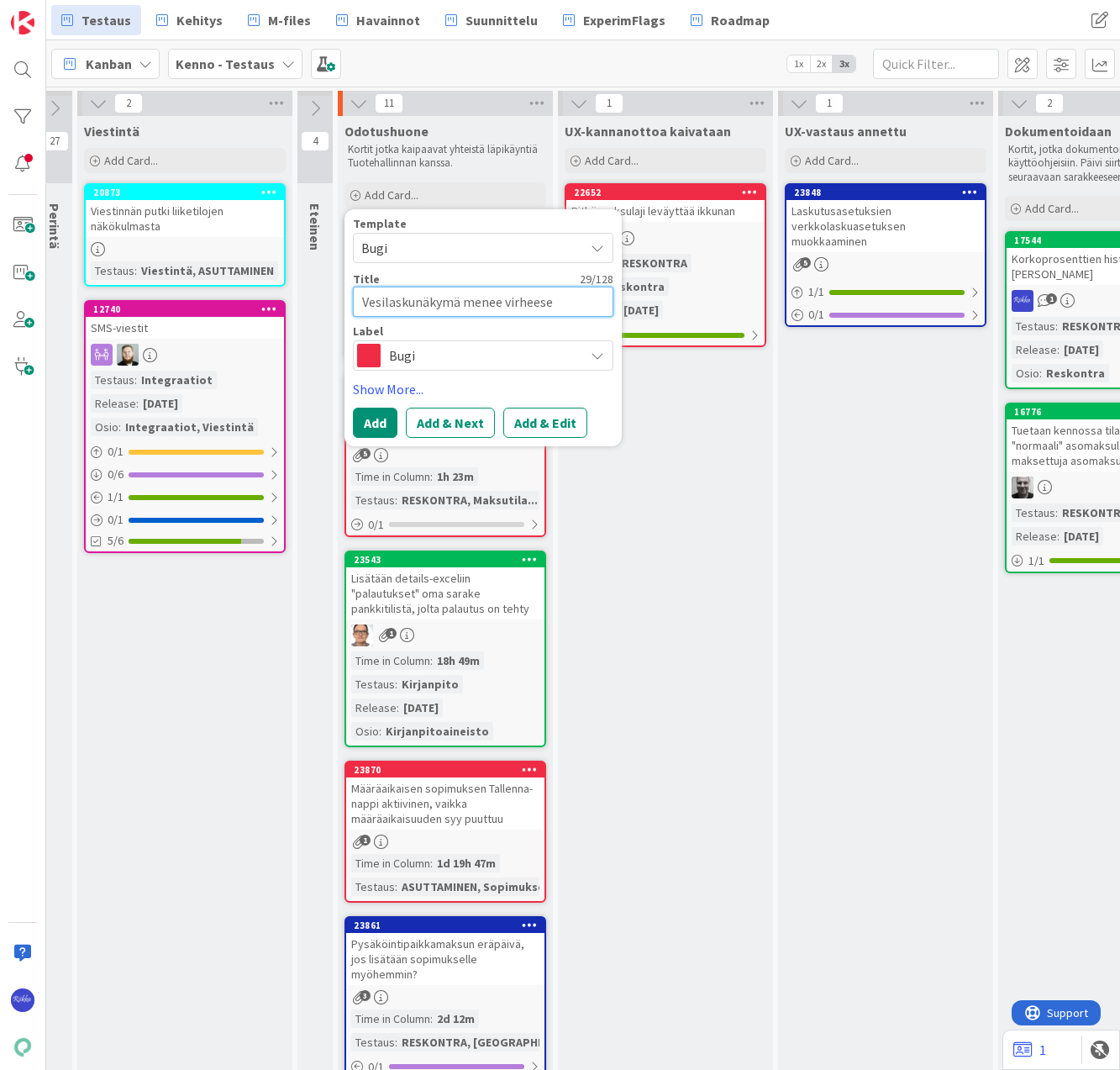
type textarea "Vesilaskunäkymä menee virheesee"
type textarea "x"
type textarea "Vesilaskunäkymä menee virheeseen"
type textarea "x"
type textarea "Vesilaskunäkymä menee virheeseen,"
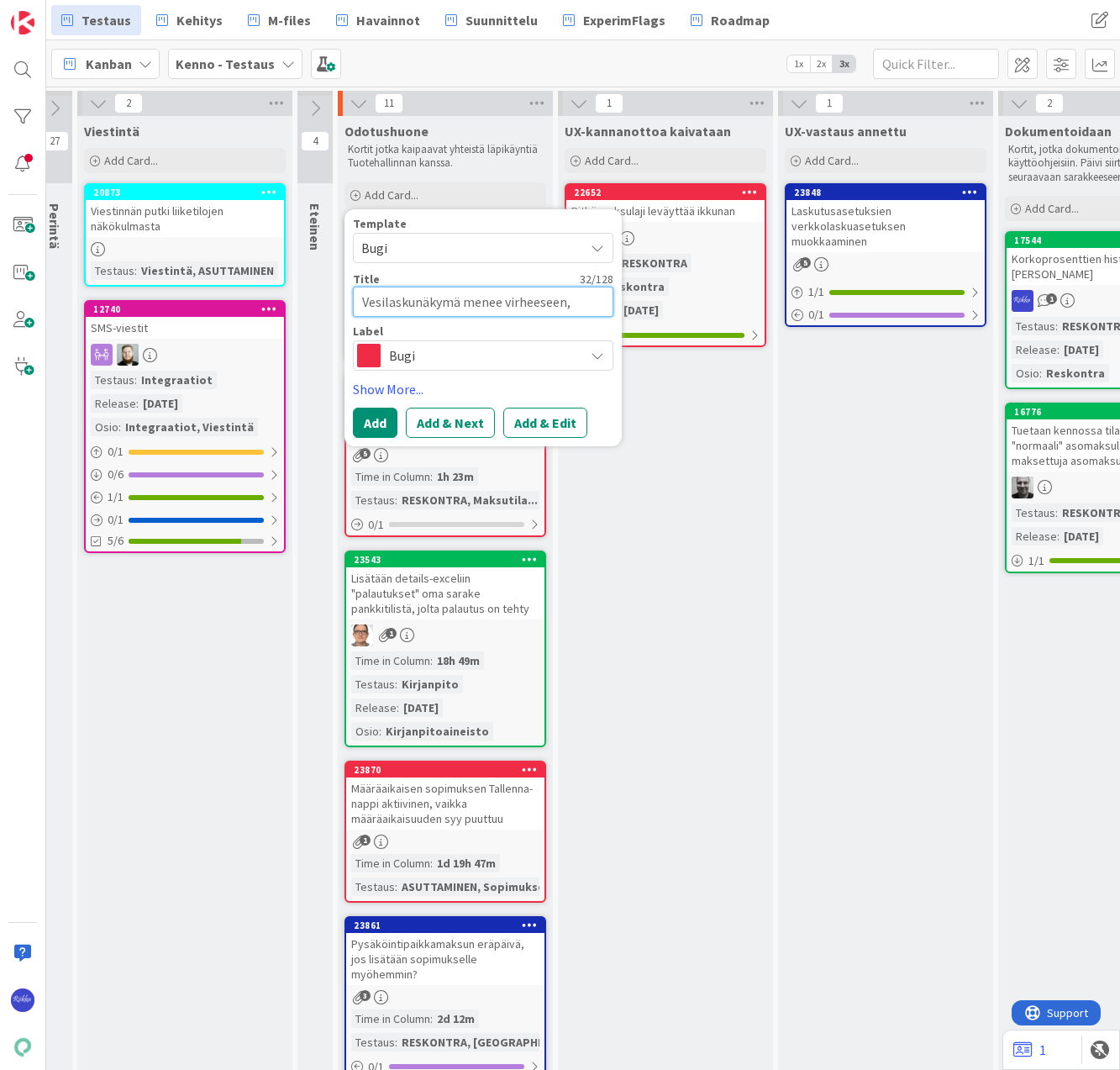
type textarea "x"
type textarea "Vesilaskunäkymä menee virheeseen,"
type textarea "x"
type textarea "Vesilaskunäkymä menee virheeseen, j"
type textarea "x"
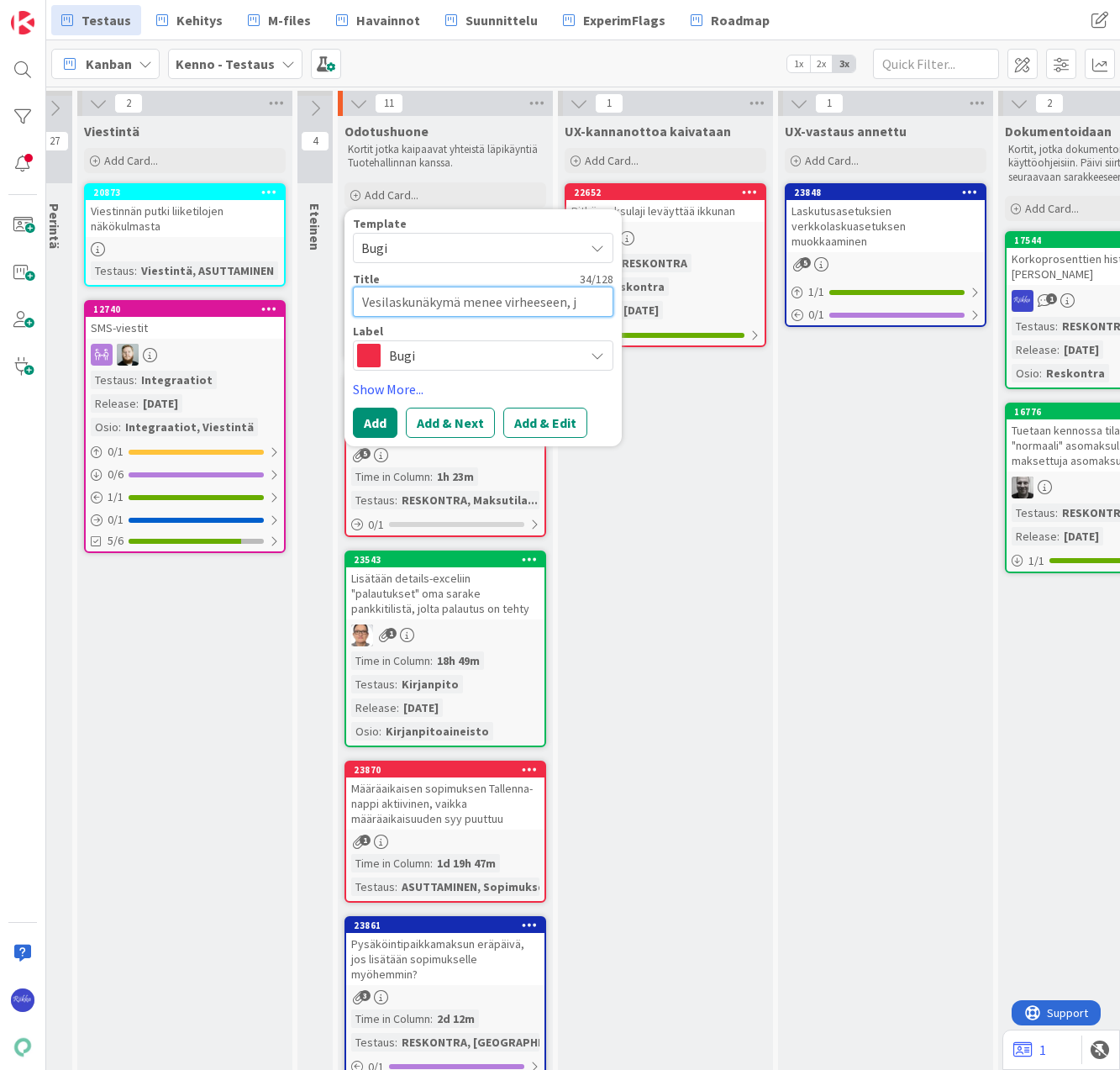
type textarea "Vesilaskunäkymä menee virheeseen, jo"
type textarea "x"
type textarea "Vesilaskunäkymä menee virheeseen, jos"
type textarea "x"
type textarea "Vesilaskunäkymä menee virheeseen, jos"
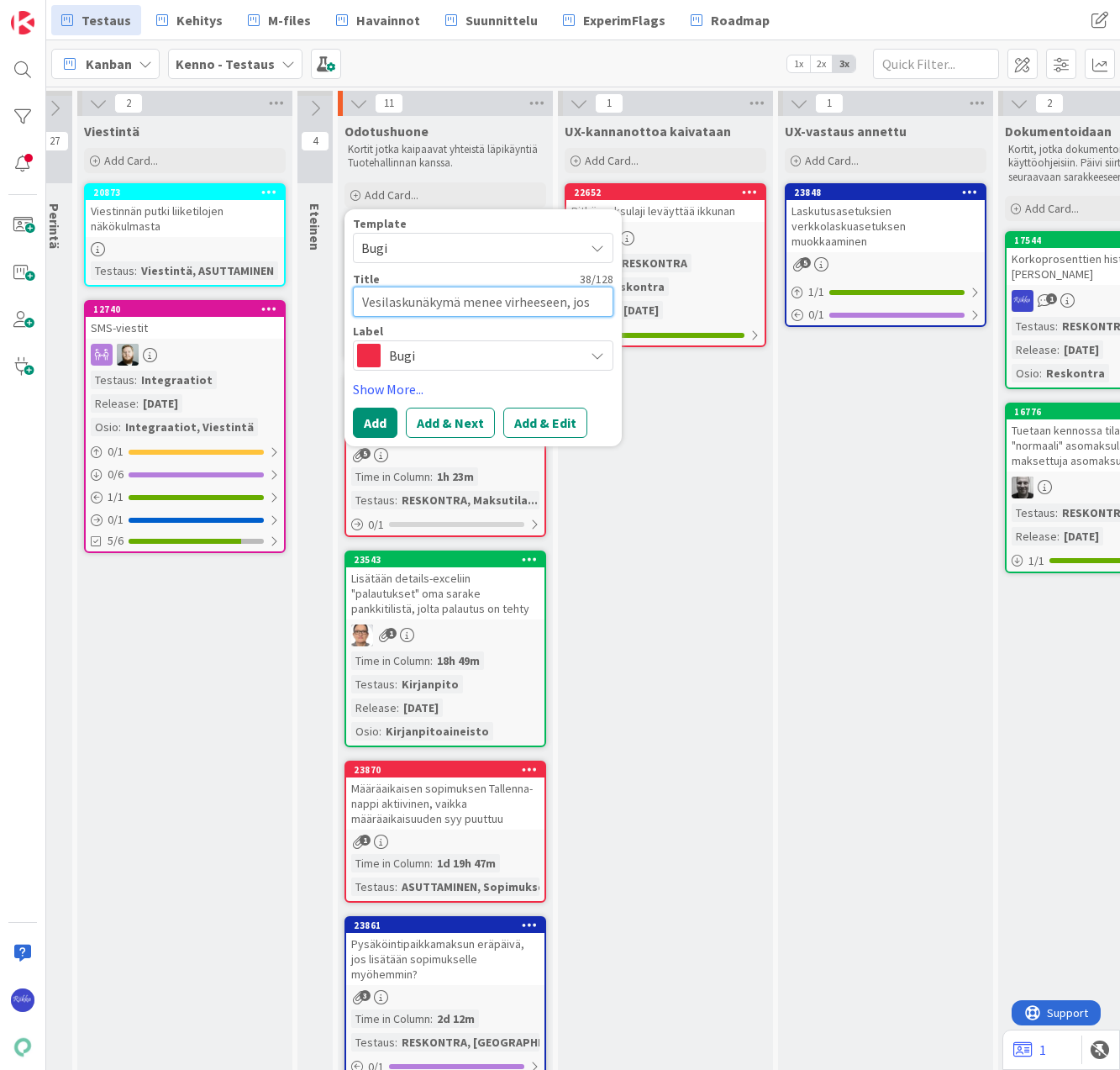
type textarea "x"
type textarea "Vesilaskunäkymä menee virheeseen, jos p"
type textarea "x"
type textarea "Vesilaskunäkymä menee virheeseen, jos po"
type textarea "x"
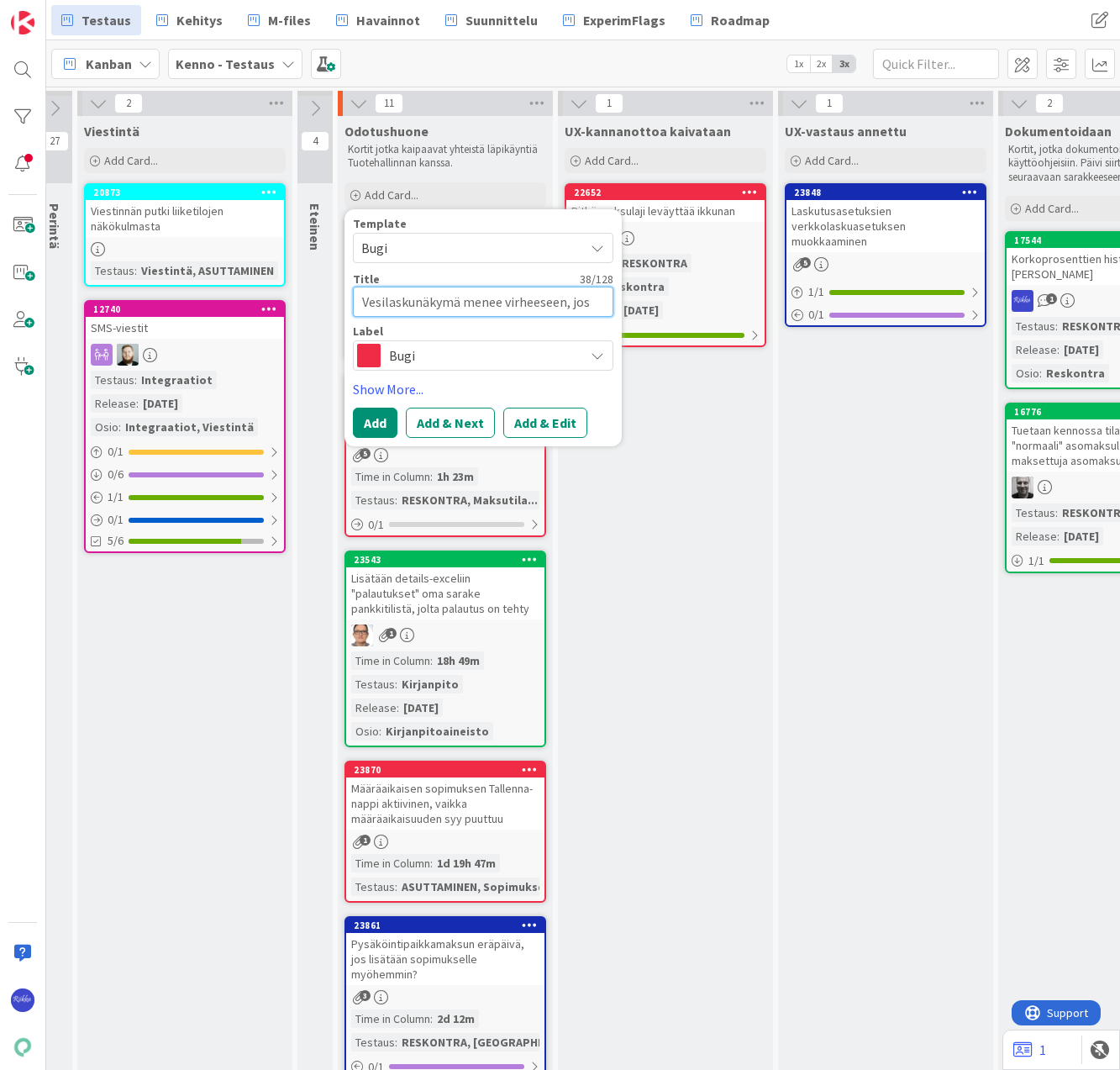
type textarea "Vesilaskunäkymä menee virheeseen, jos poi"
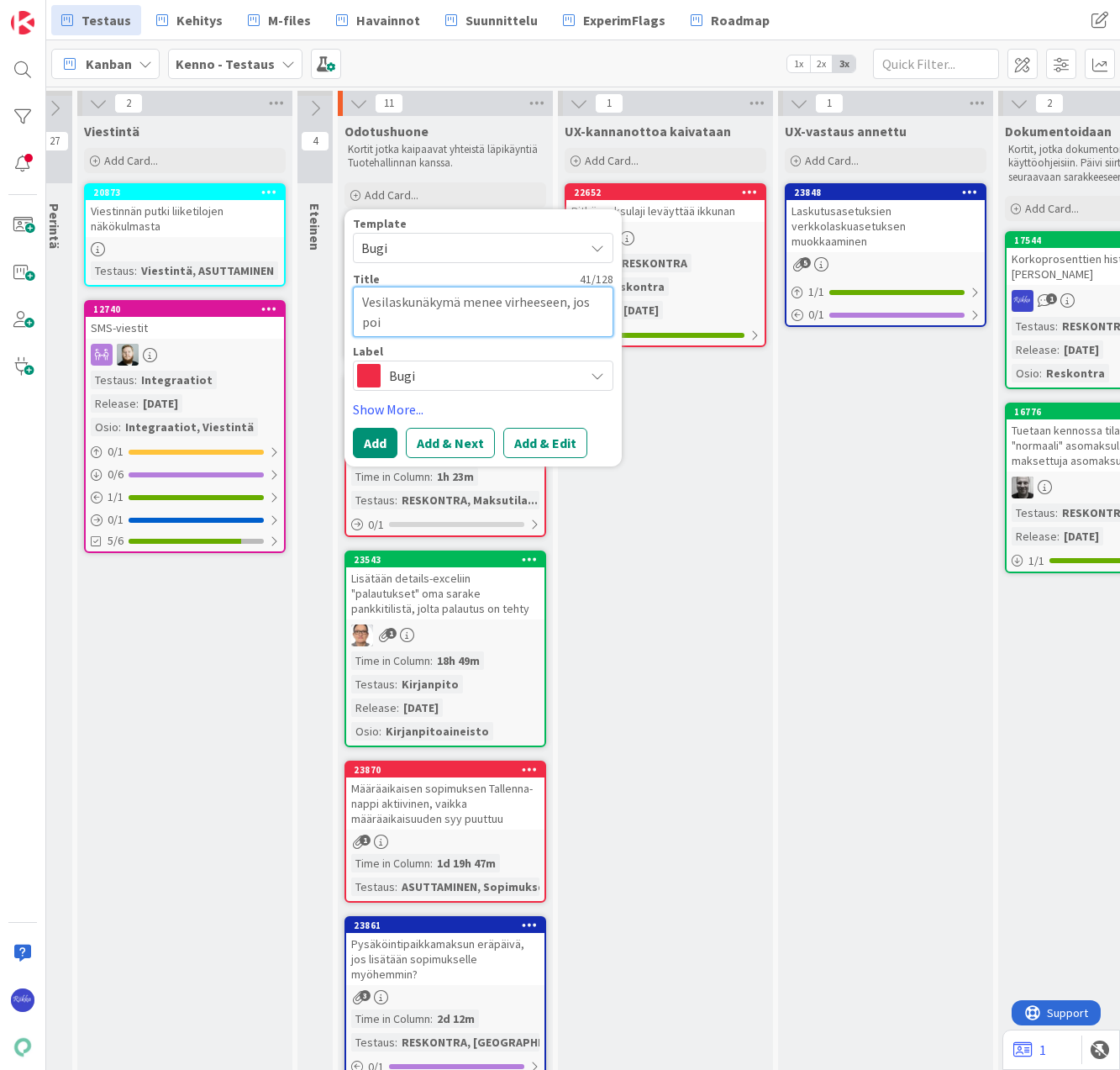
type textarea "x"
type textarea "Vesilaskunäkymä menee virheeseen, jos pois"
type textarea "x"
type textarea "Vesilaskunäkymä menee virheeseen, jos poist"
type textarea "x"
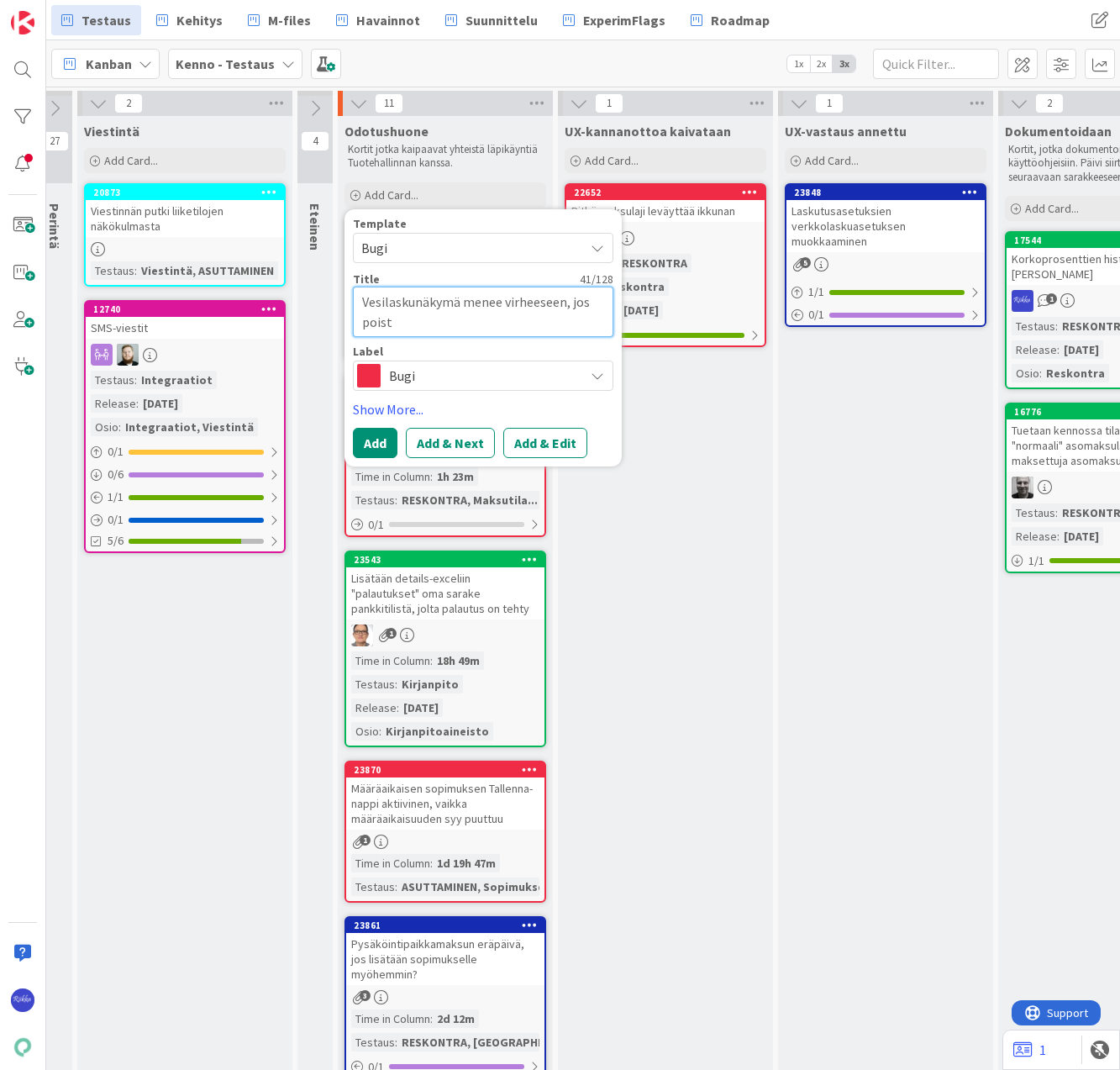
type textarea "Vesilaskunäkymä menee virheeseen, jos poista"
type textarea "x"
type textarea "Vesilaskunäkymä menee virheeseen, jos poistaa"
type textarea "x"
type textarea "Vesilaskunäkymä menee virheeseen, jos poistaa"
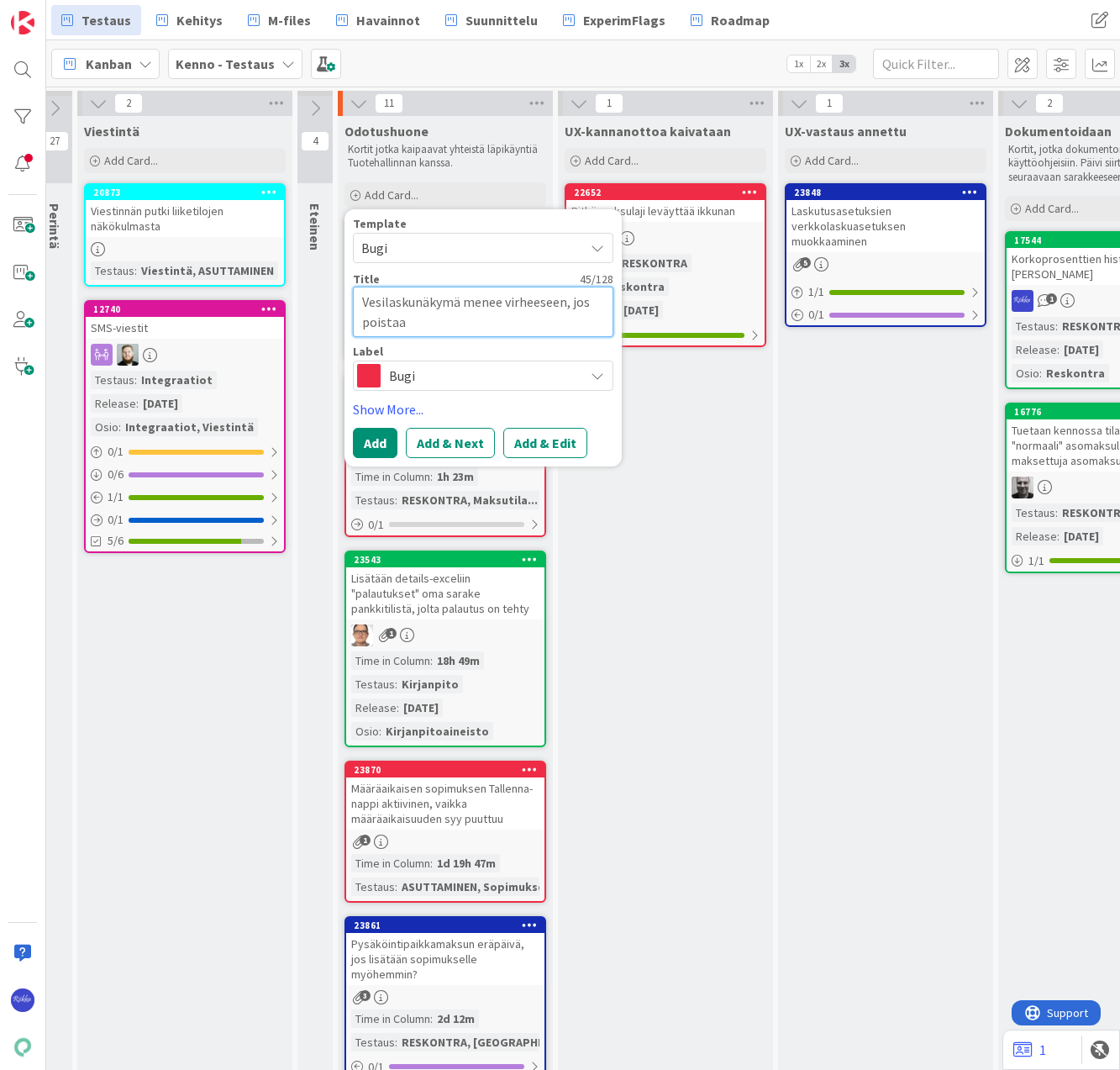
type textarea "x"
type textarea "Vesilaskunäkymä menee virheeseen, jos poistaa v"
type textarea "x"
type textarea "Vesilaskunäkymä menee virheeseen, jos poistaa ve"
type textarea "x"
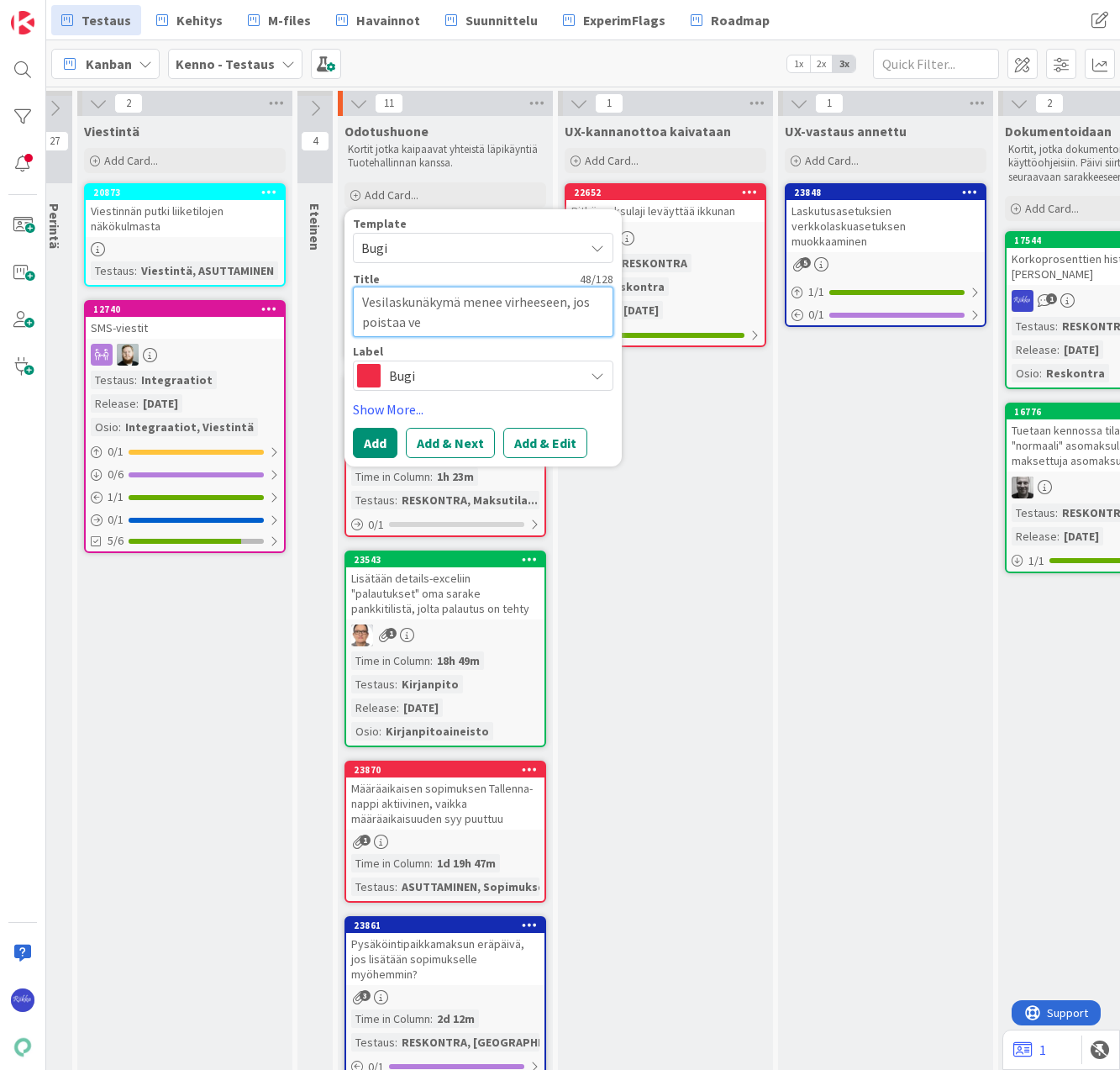
type textarea "Vesilaskunäkymä menee virheeseen, jos poistaa ves"
type textarea "x"
type textarea "Vesilaskunäkymä menee virheeseen, jos poistaa vesi"
type textarea "x"
type textarea "Vesilaskunäkymä menee virheeseen, jos poistaa vesila"
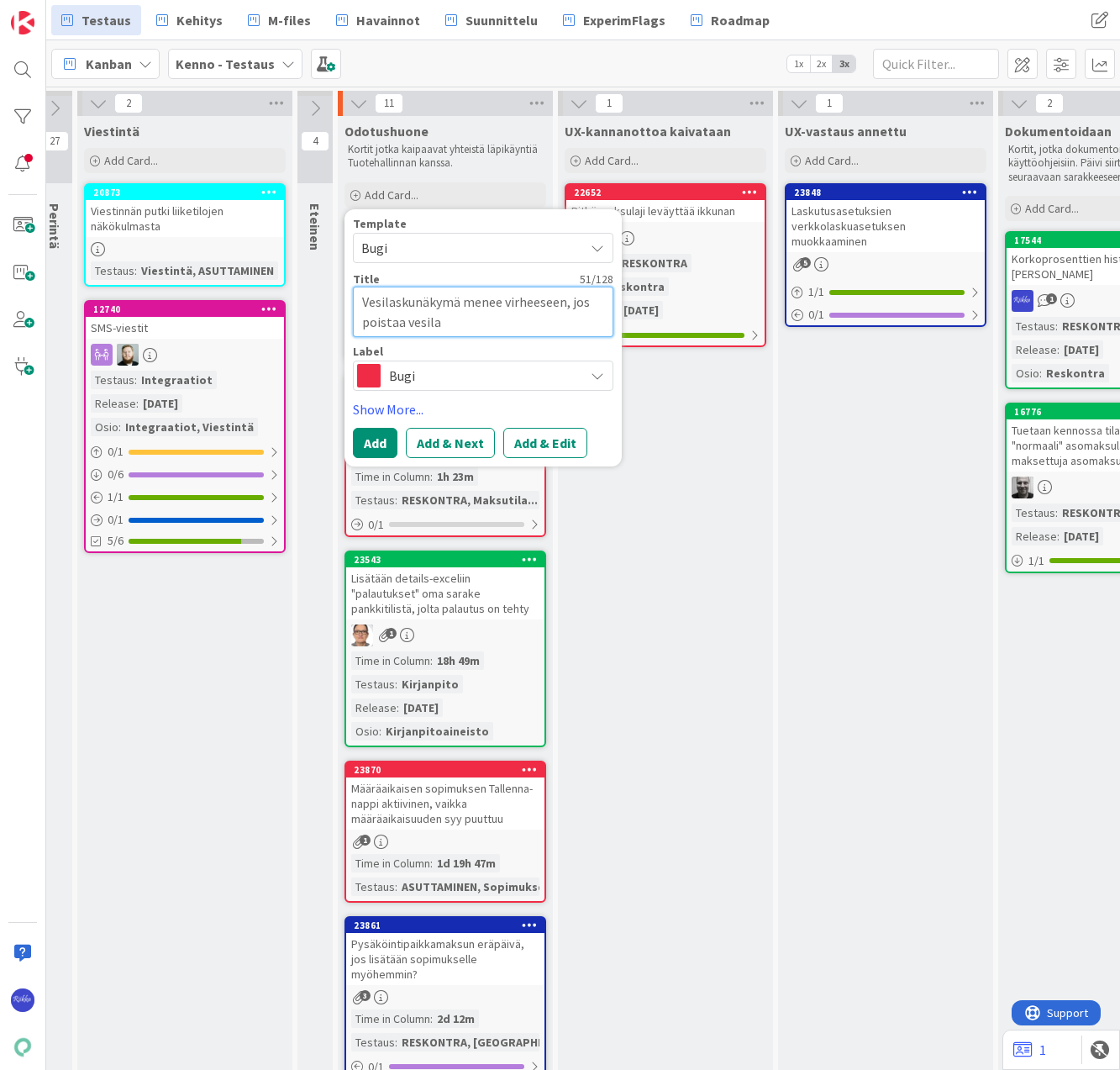
type textarea "x"
type textarea "Vesilaskunäkymä menee virheeseen, jos poistaa vesilask"
type textarea "x"
type textarea "Vesilaskunäkymä menee virheeseen, jos poistaa vesilasku"
type textarea "x"
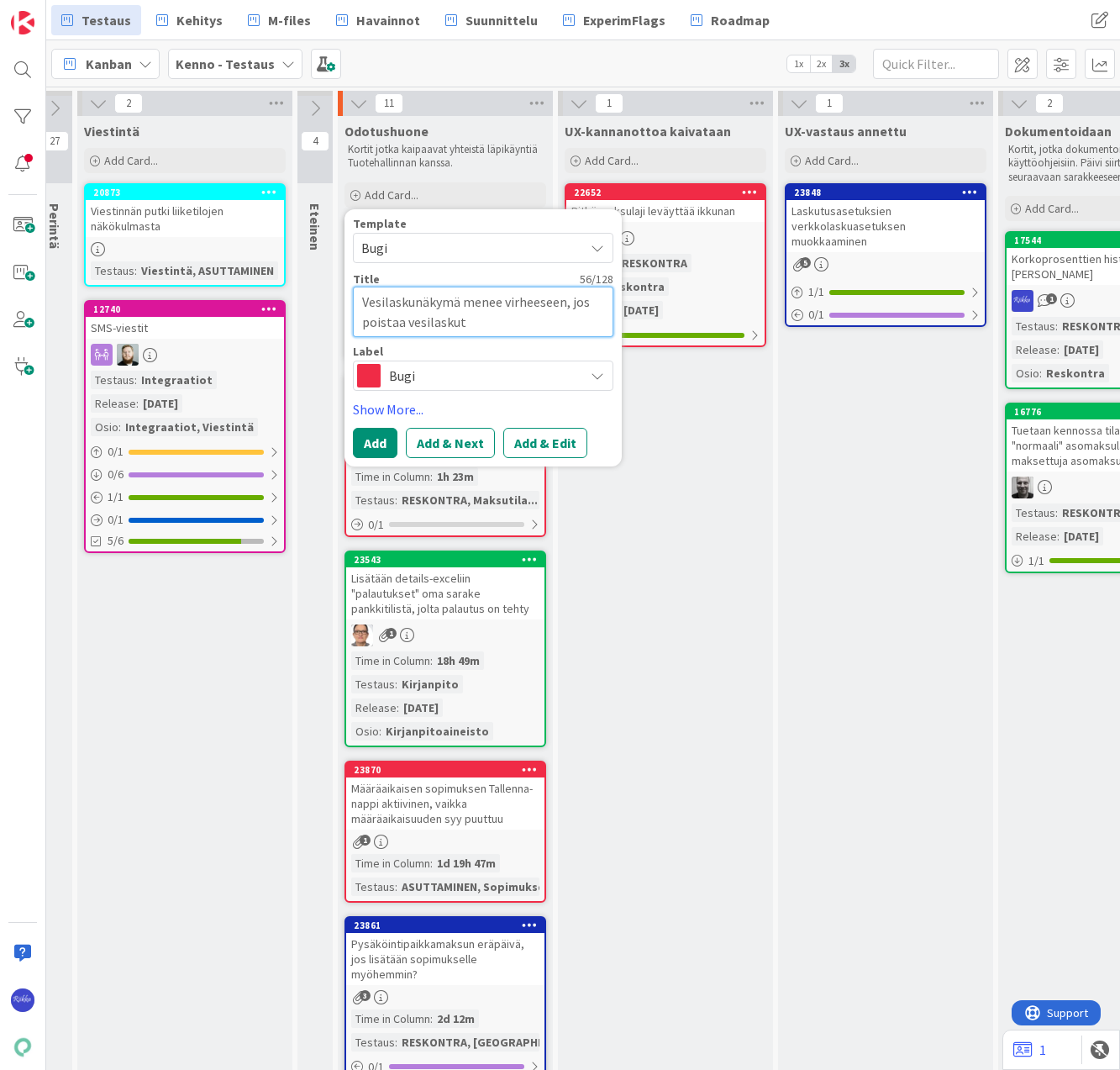
type textarea "Vesilaskunäkymä menee virheeseen, jos poistaa vesilaskut"
click at [531, 441] on button "Add & Edit" at bounding box center [545, 442] width 84 height 30
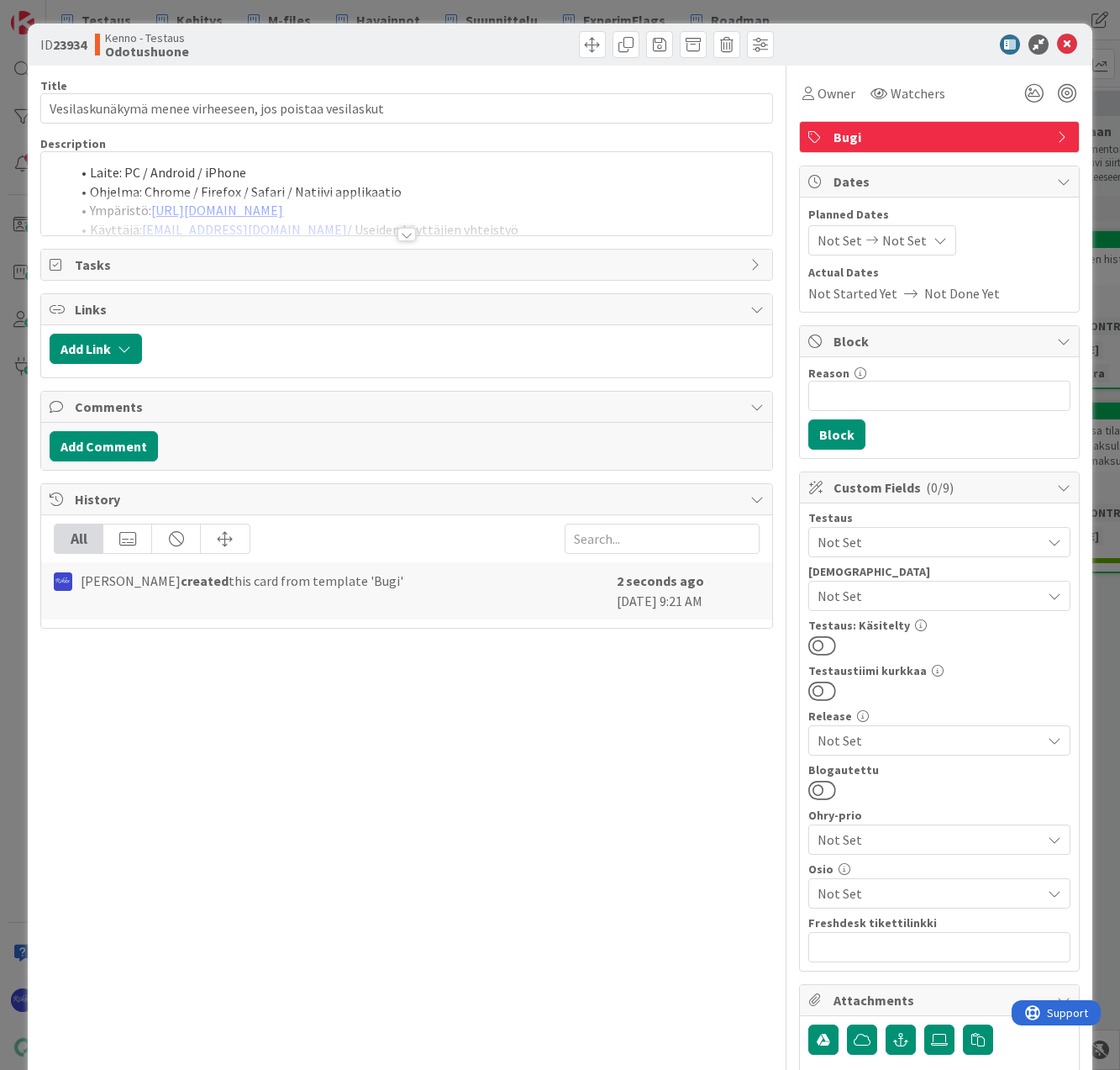
click at [399, 238] on div at bounding box center [406, 234] width 18 height 13
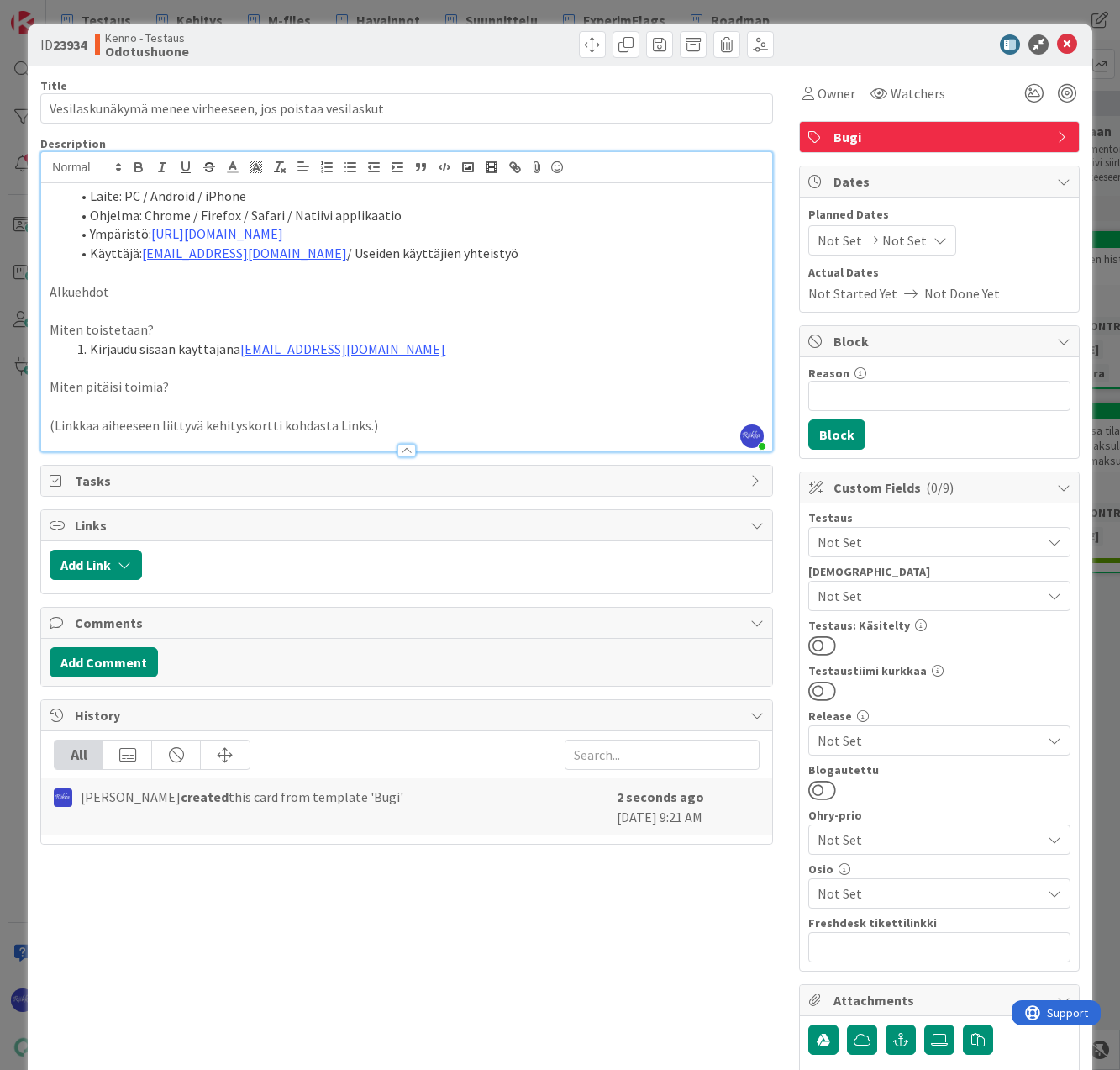
click at [802, 97] on icon at bounding box center [808, 92] width 12 height 13
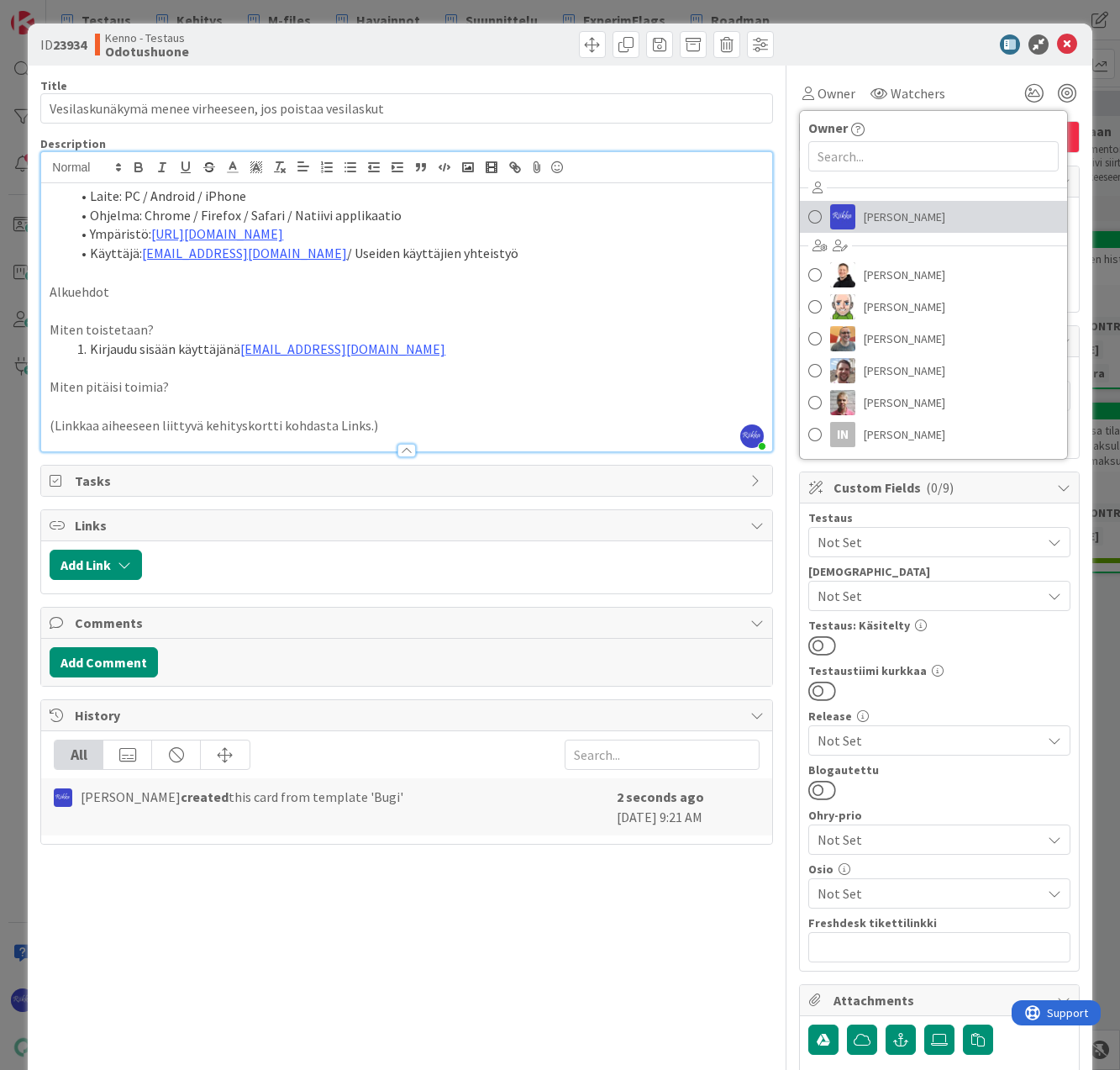
click at [908, 222] on link "[PERSON_NAME]" at bounding box center [933, 217] width 267 height 32
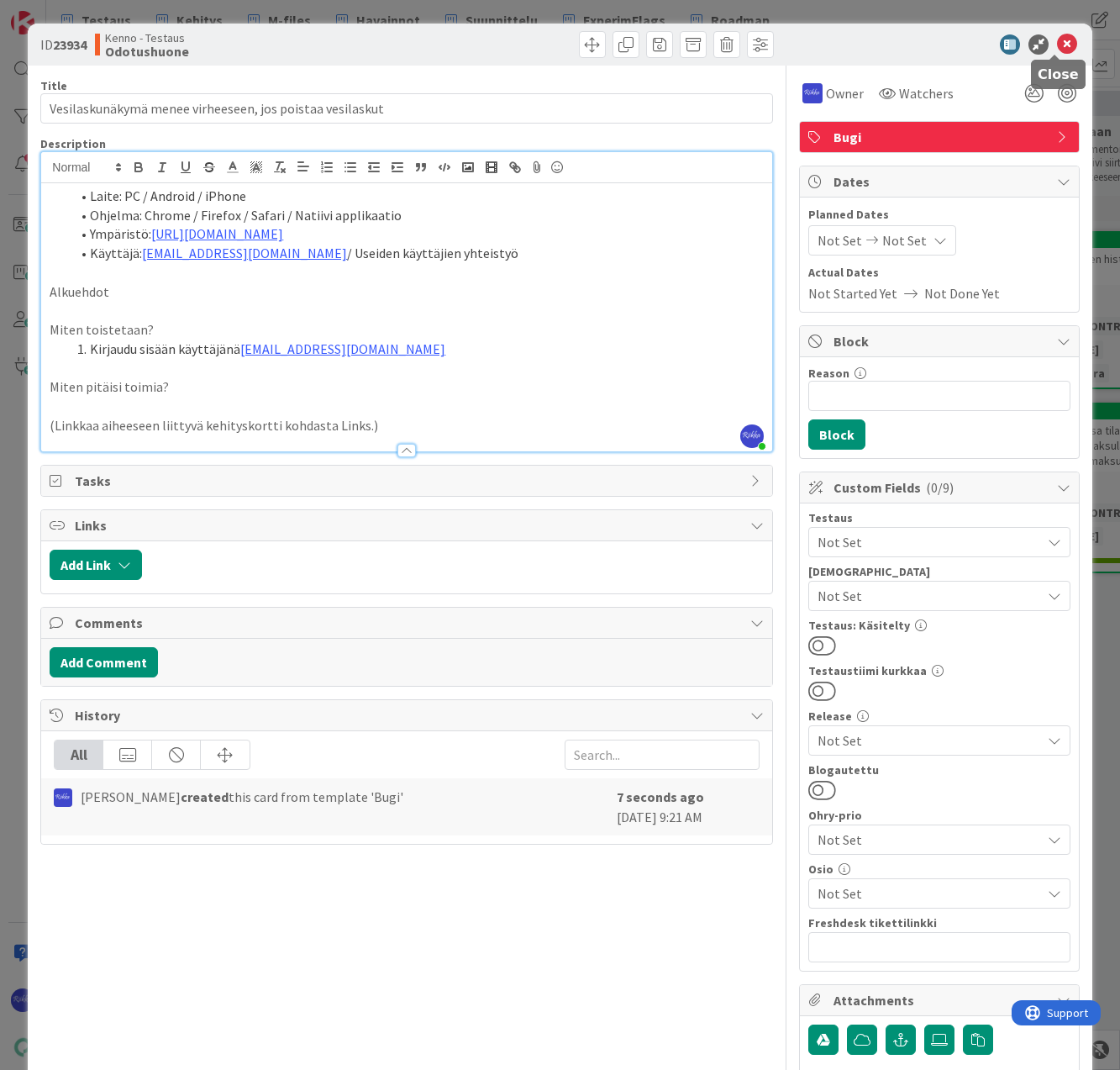
click at [1056, 50] on icon at bounding box center [1066, 44] width 20 height 20
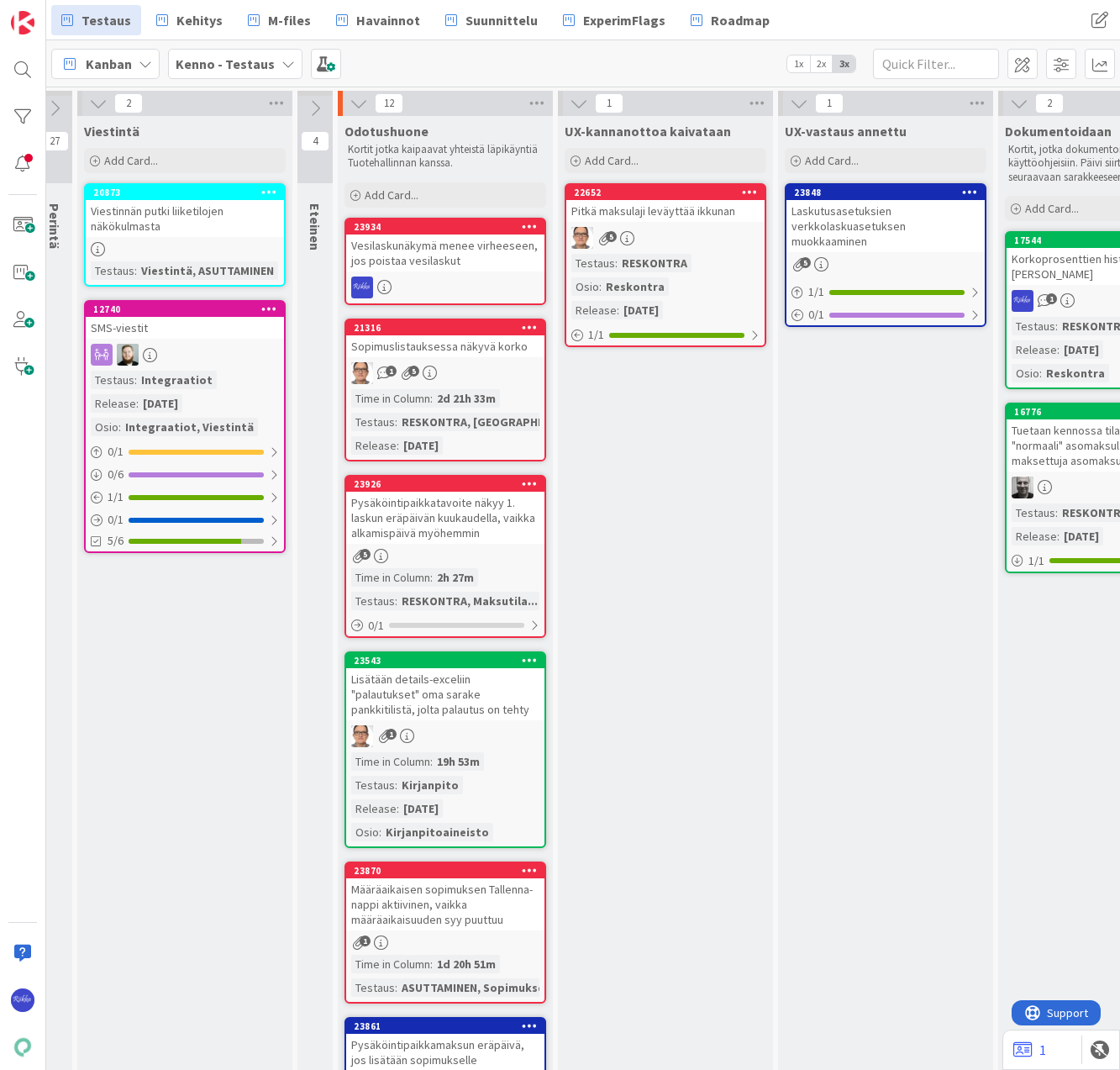
click at [444, 250] on div "Vesilaskunäkymä menee virheeseen, jos poistaa vesilaskut" at bounding box center [446, 252] width 198 height 37
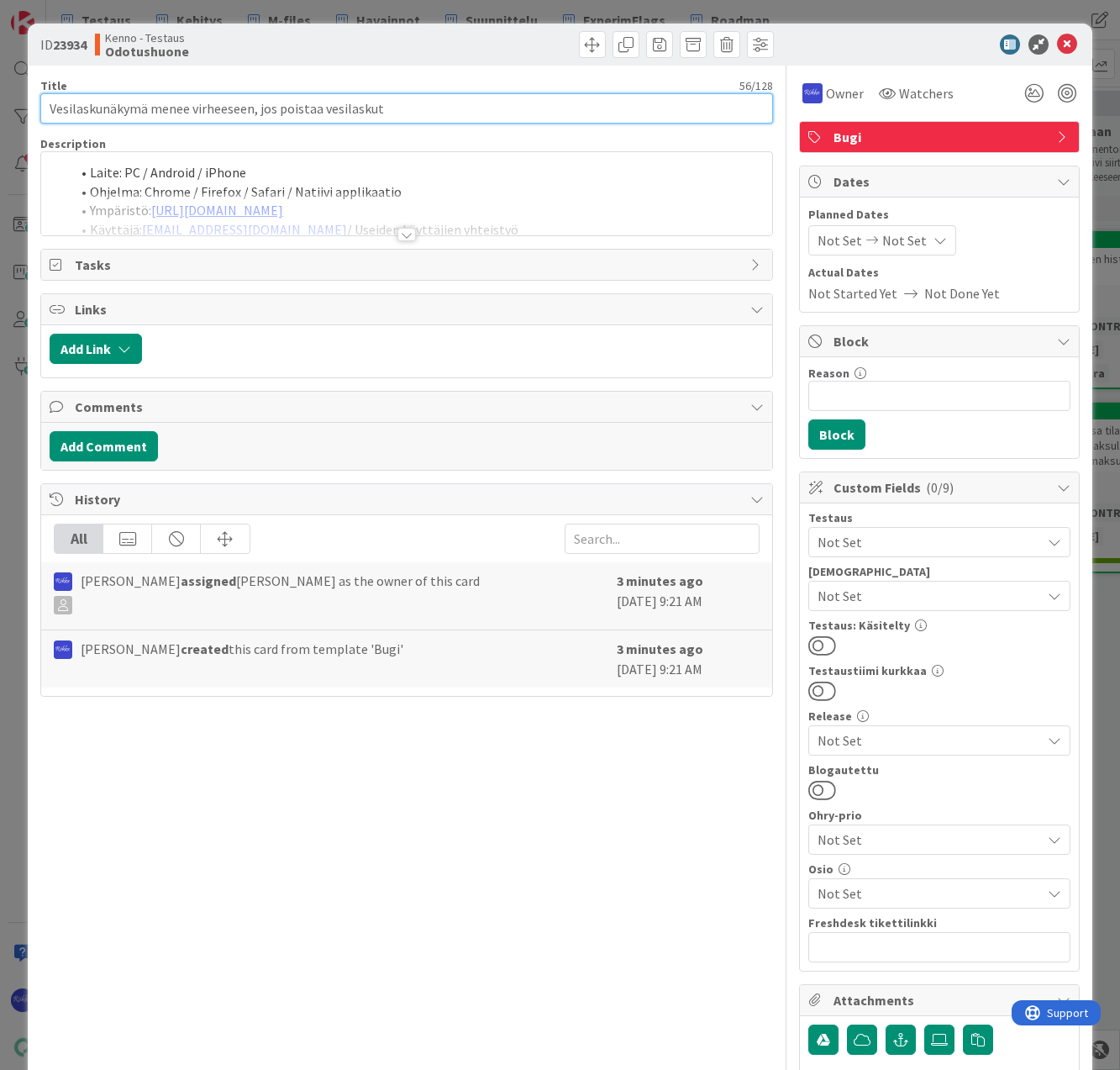
click at [315, 108] on input "Vesilaskunäkymä menee virheeseen, jos poistaa vesilaskut" at bounding box center [406, 108] width 732 height 30
click at [494, 110] on input "Vesilaskunäkymä menee virheeseen, jos poistaa/tekee vesilaskut" at bounding box center [406, 108] width 732 height 30
type input "Vesilaskunäkymä menee virheeseen, jos poistaa/tekee vesilaskut"
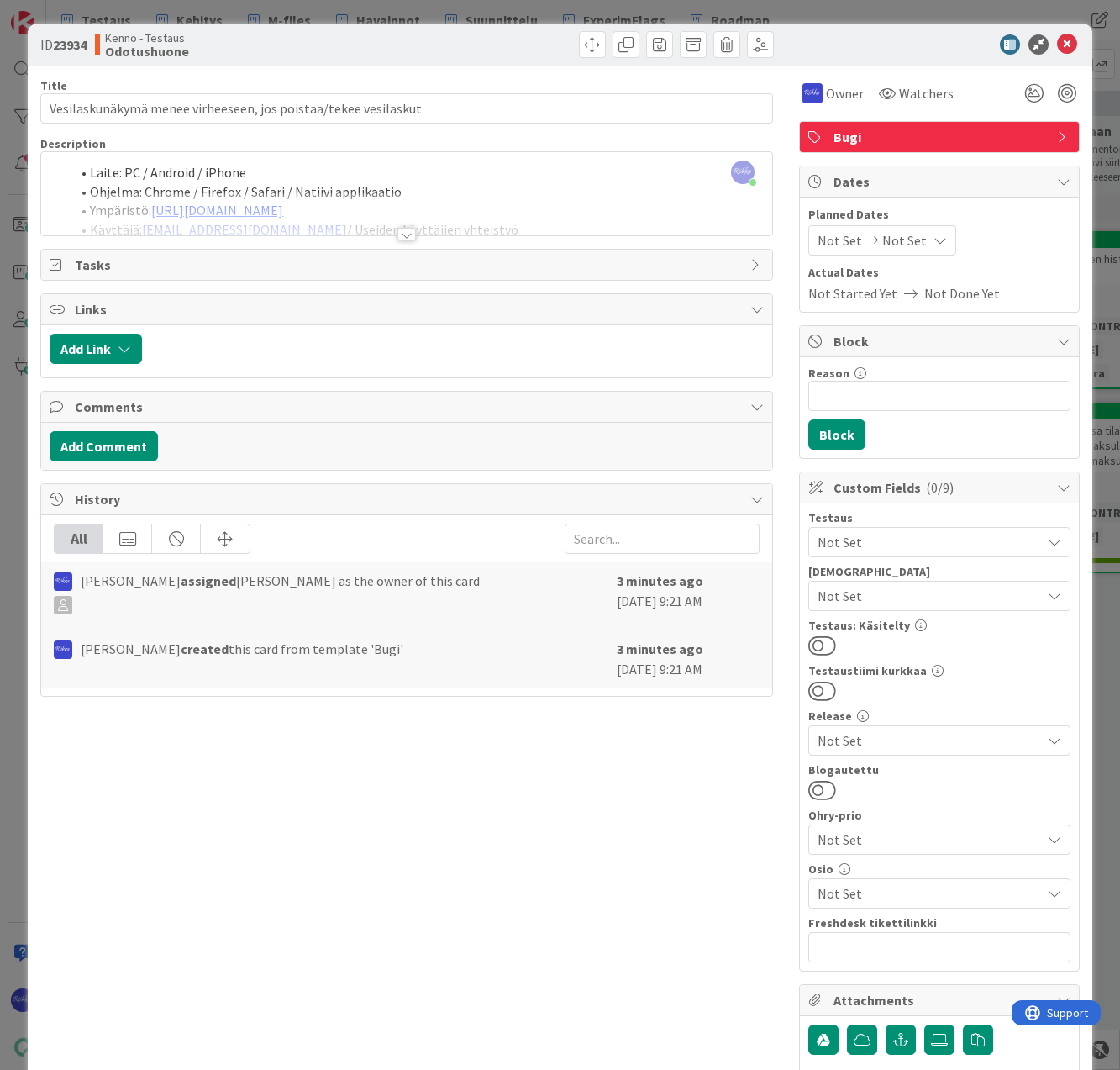
click at [403, 229] on div at bounding box center [406, 234] width 18 height 13
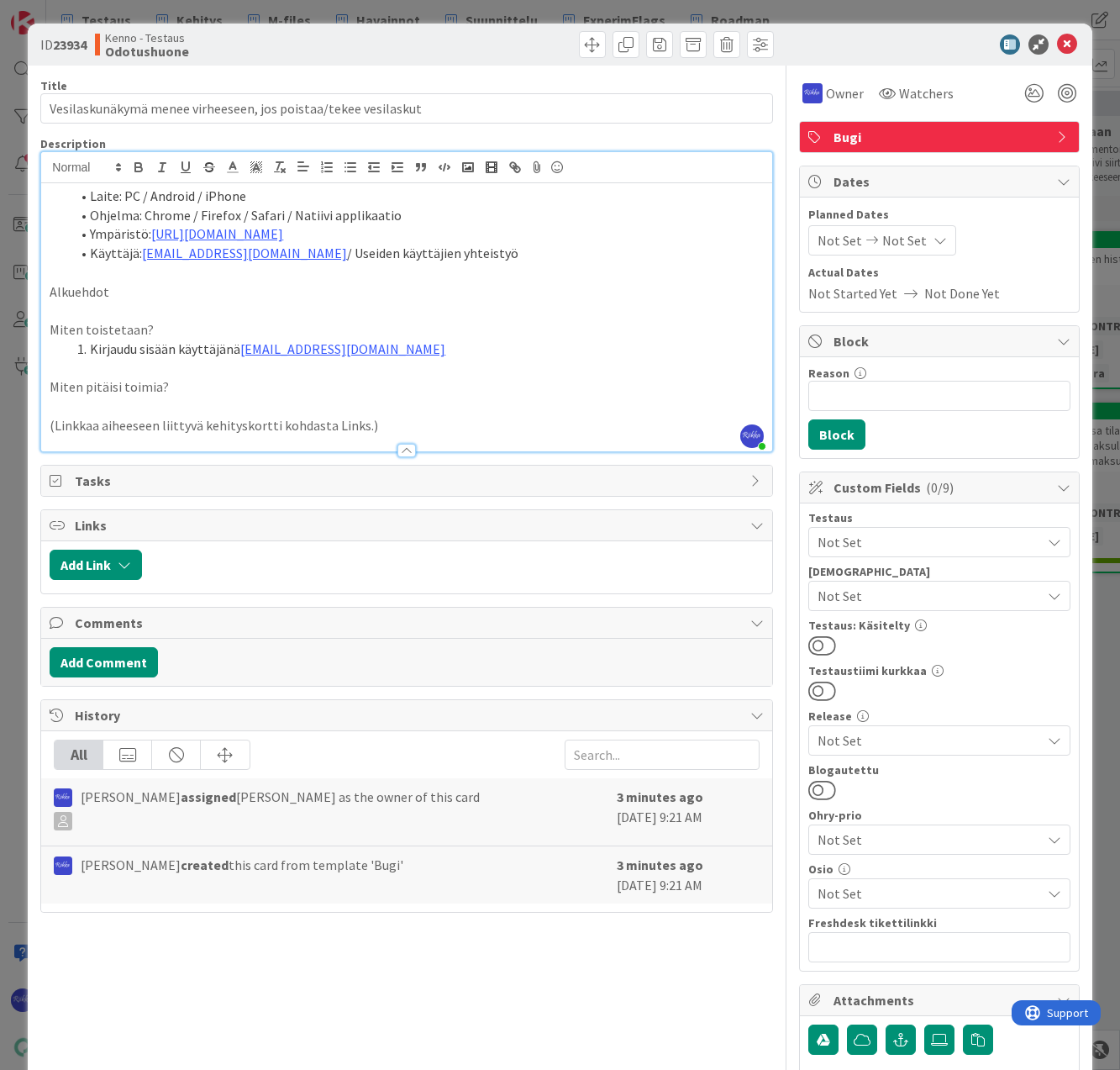
click at [191, 292] on p "Alkuehdot" at bounding box center [406, 292] width 714 height 19
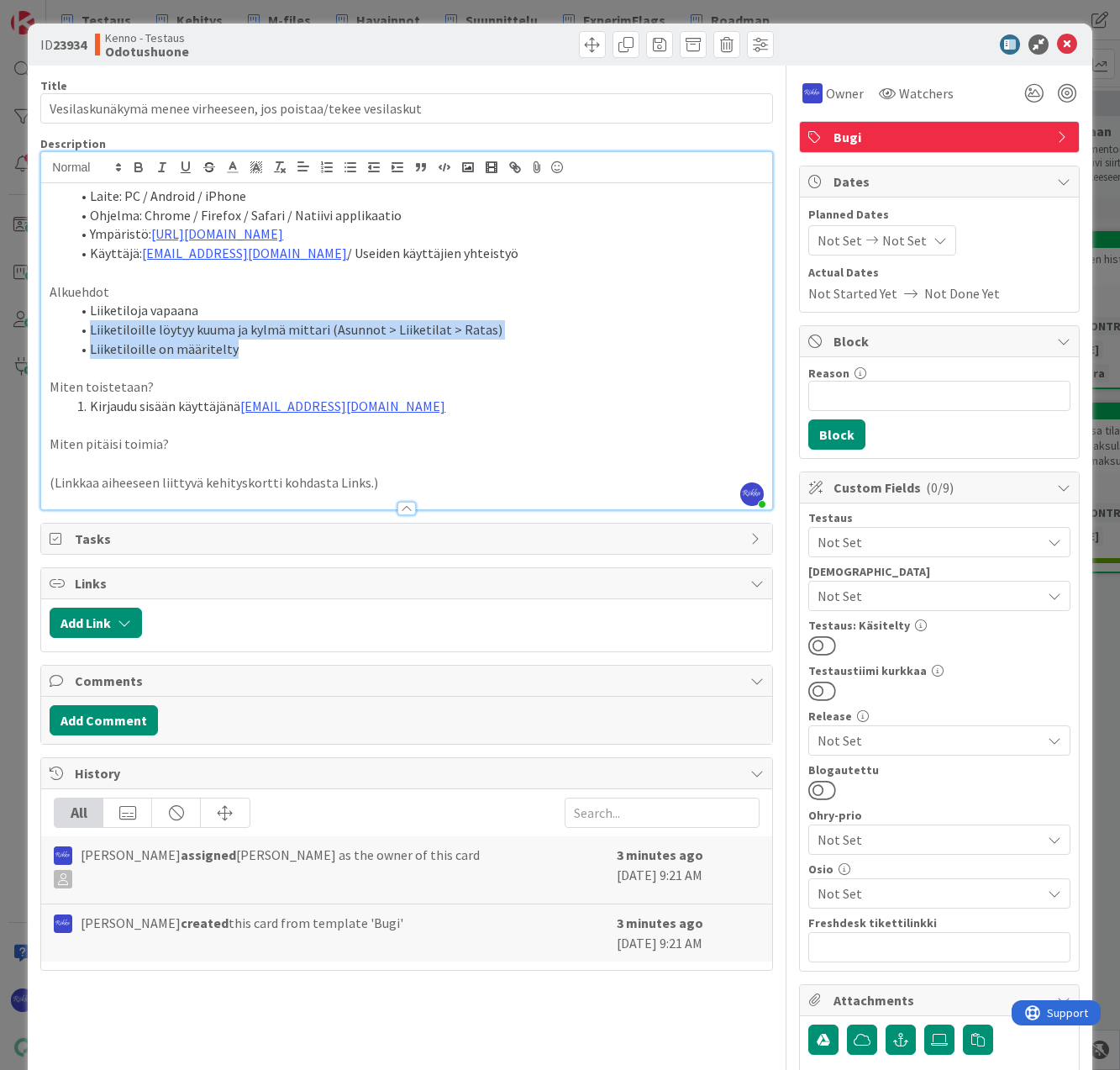
drag, startPoint x: 89, startPoint y: 334, endPoint x: 258, endPoint y: 345, distance: 169.4
click at [258, 345] on ol "Liiketiloja vapaana Liiketiloille löytyy kuuma ja kylmä mittari (Asunnot > Liik…" at bounding box center [406, 330] width 714 height 57
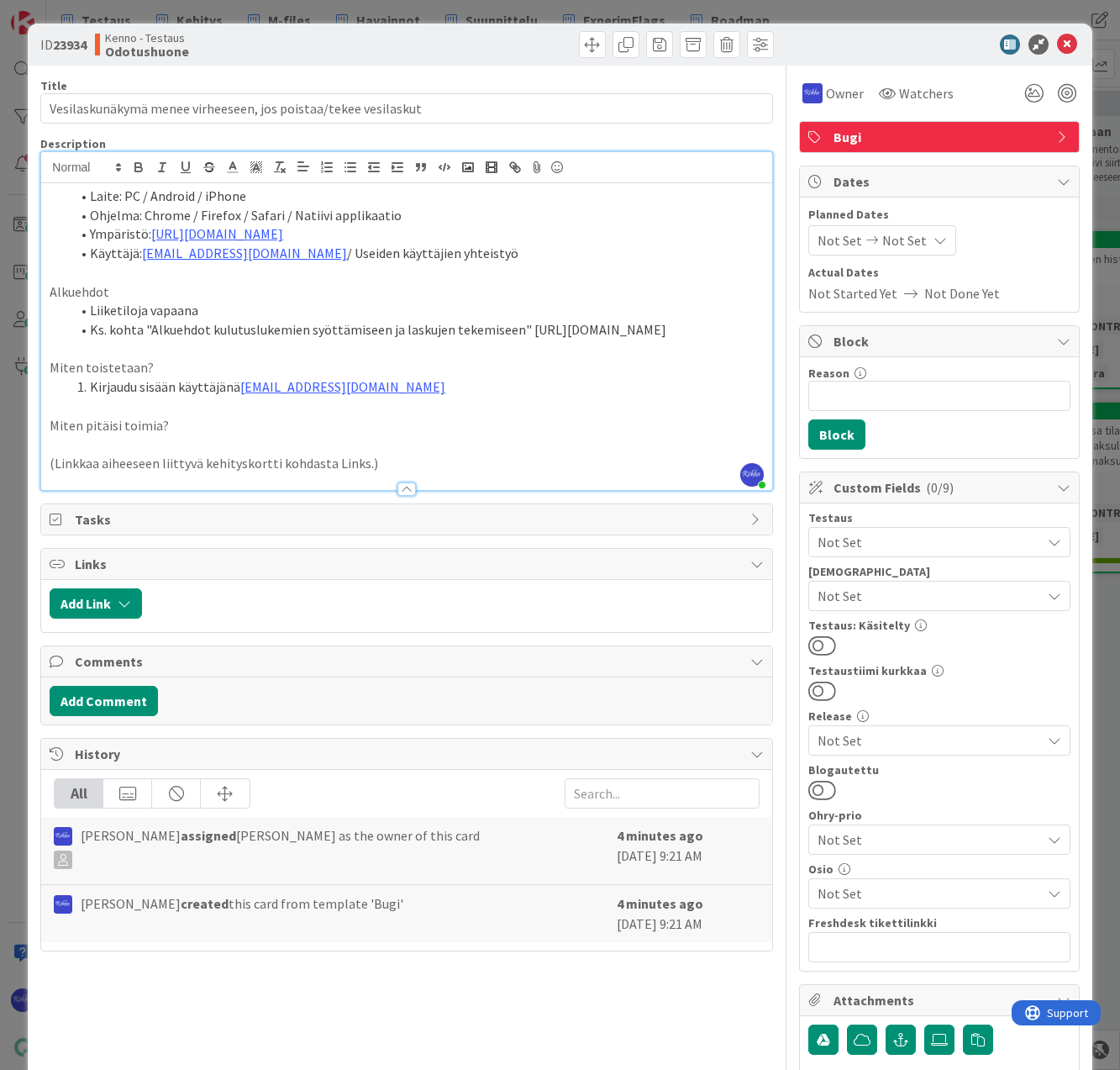
click at [516, 329] on li "Ks. kohta "Alkuehdot kulutuslukemien syöttämiseen ja laskujen tekemiseen" [URL]…" at bounding box center [416, 330] width 693 height 19
click at [425, 397] on li "Kirjaudu sisään käyttäjänä [EMAIL_ADDRESS][DOMAIN_NAME]" at bounding box center [416, 387] width 693 height 19
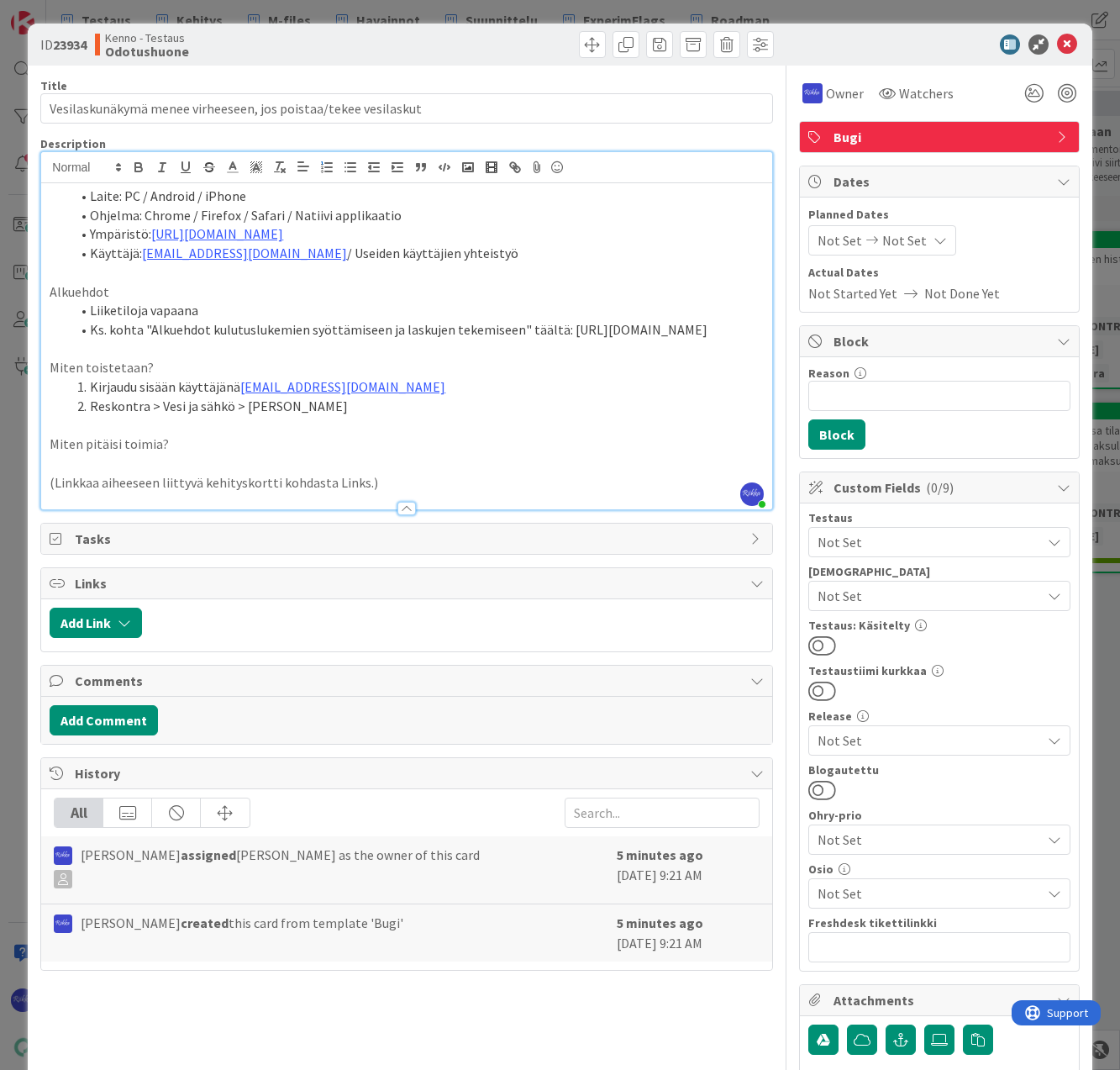
click at [411, 397] on li "Kirjaudu sisään käyttäjänä [EMAIL_ADDRESS][DOMAIN_NAME]" at bounding box center [416, 387] width 693 height 19
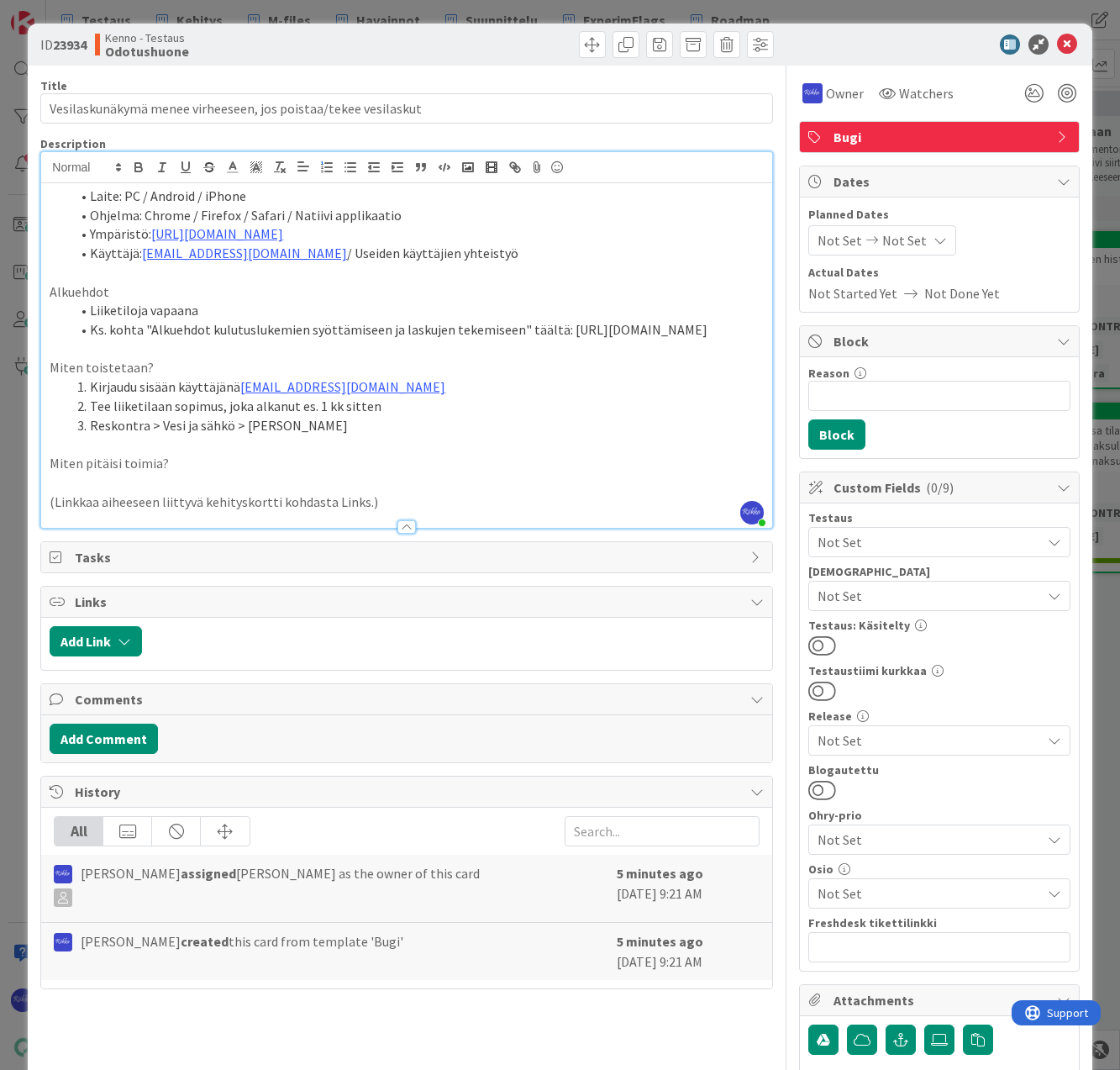
click at [109, 416] on li "Tee liiketilaan sopimus, joka alkanut es. 1 kk sitten" at bounding box center [416, 407] width 693 height 19
click at [593, 340] on li "Ks. kohta "Alkuehdot kulutuslukemien syöttämiseen ja laskujen tekemiseen" täält…" at bounding box center [416, 330] width 693 height 19
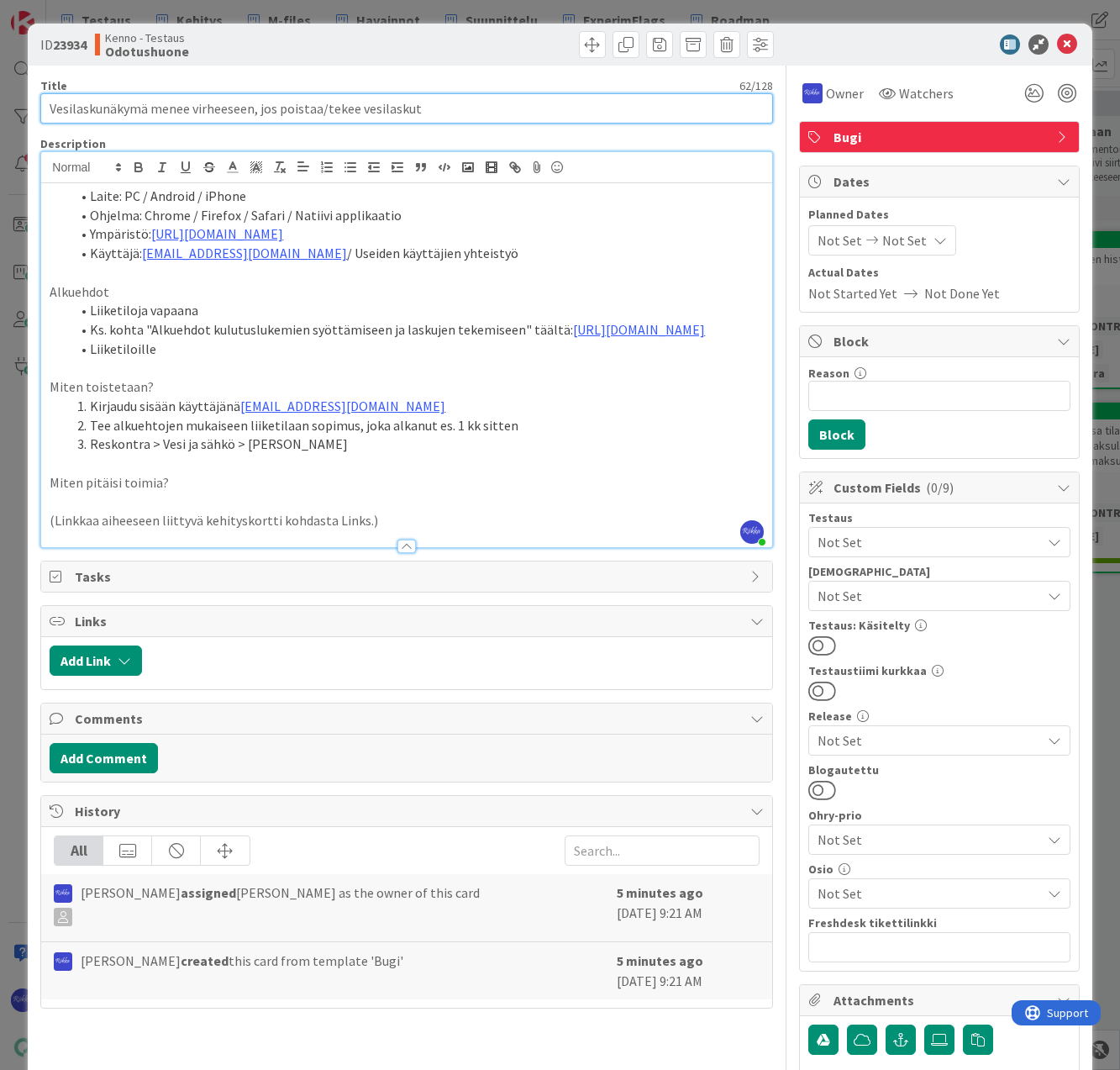
click at [498, 108] on input "Vesilaskunäkymä menee virheeseen, jos poistaa/tekee vesilaskut" at bounding box center [406, 108] width 732 height 30
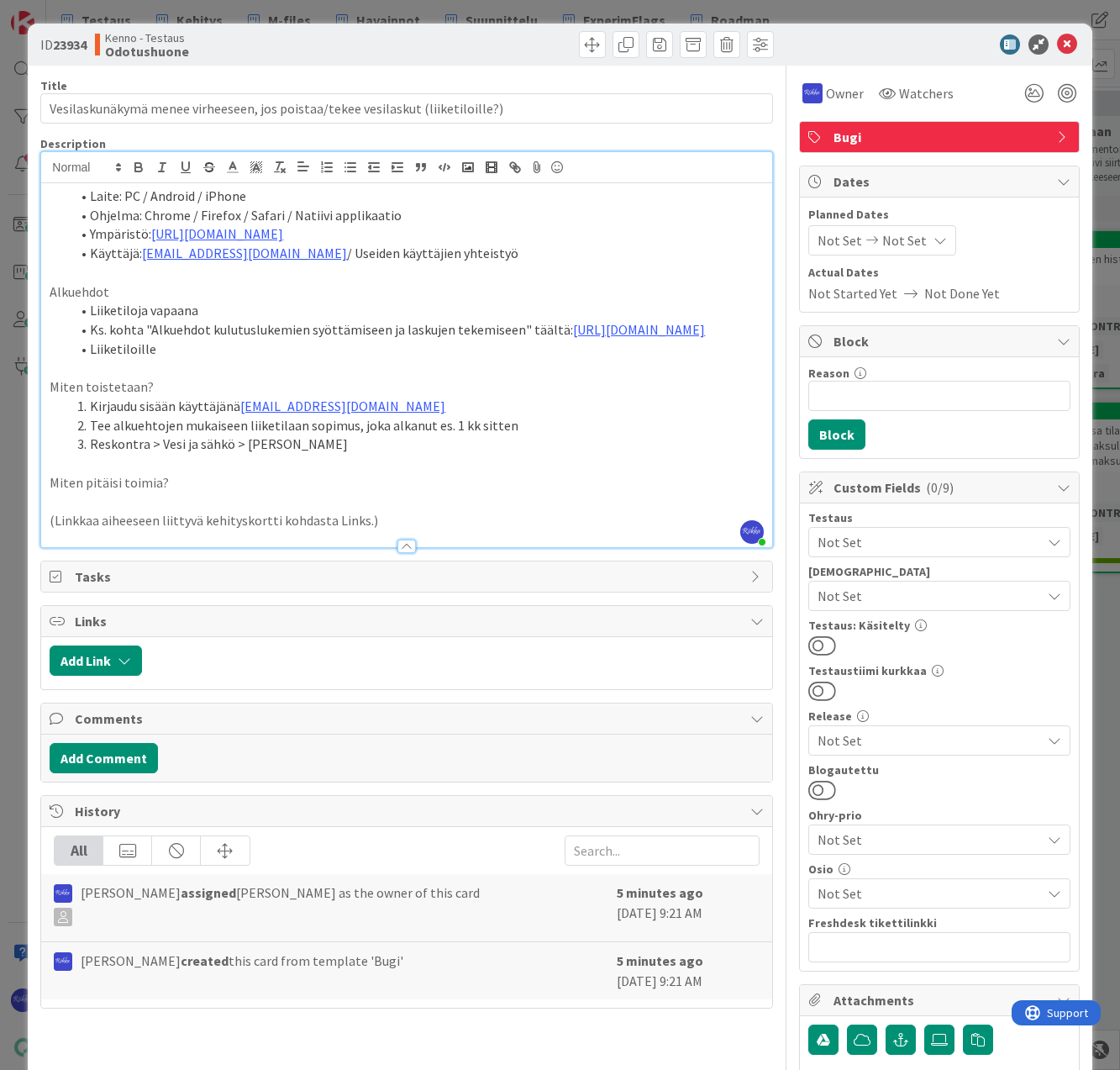
click at [366, 454] on li "Reskontra > Vesi ja sähkö > [PERSON_NAME]" at bounding box center [416, 444] width 693 height 19
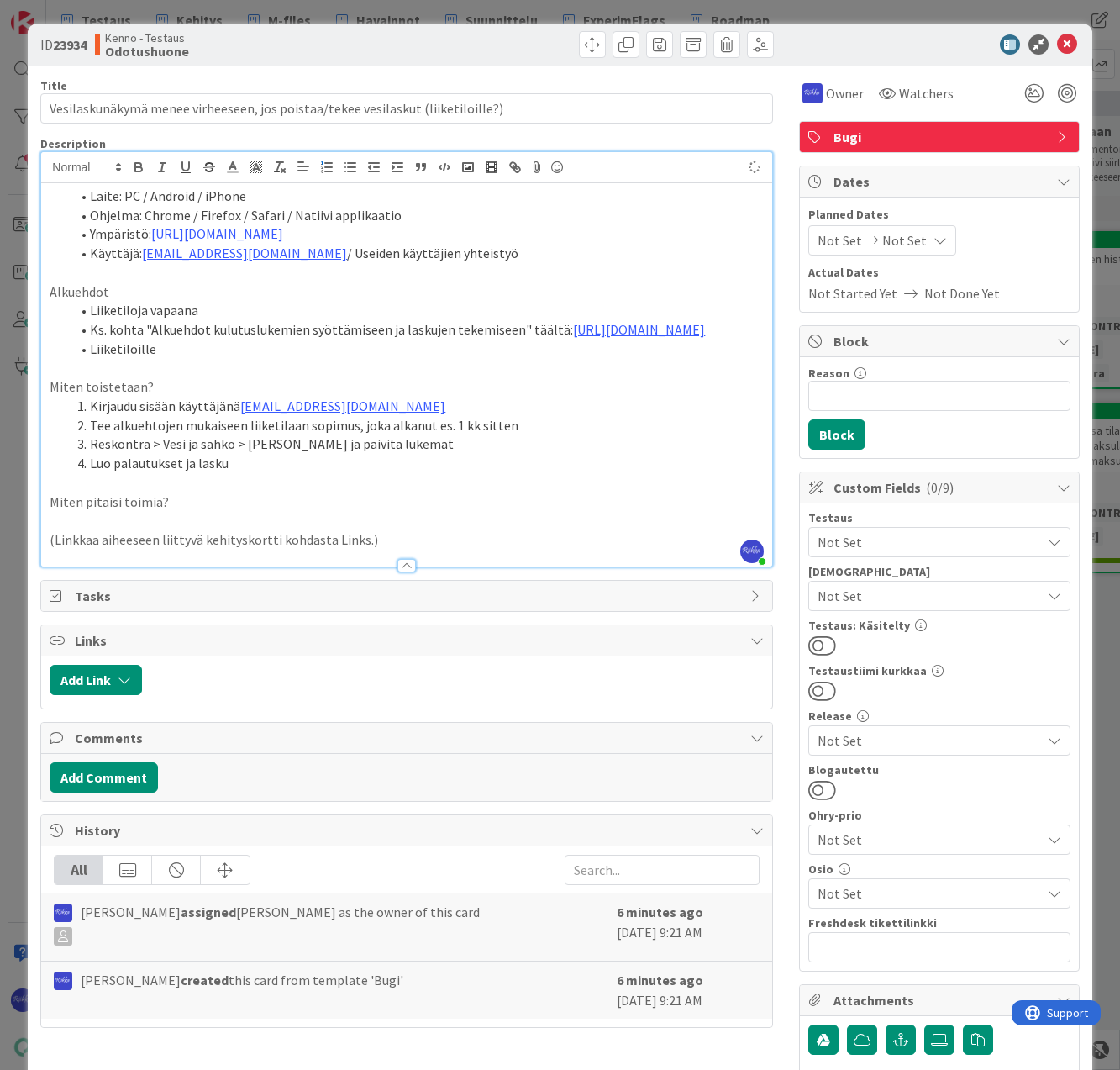
click at [466, 474] on li "Luo palautukset ja lasku" at bounding box center [416, 463] width 693 height 19
click at [465, 454] on li "Reskontra > Vesi ja sähkö > [PERSON_NAME] ja päivitä lukemat" at bounding box center [416, 444] width 693 height 19
click at [517, 435] on li "Tee alkuehtojen mukaiseen liiketilaan sopimus, joka alkanut es. 1 kk sitten" at bounding box center [416, 426] width 693 height 19
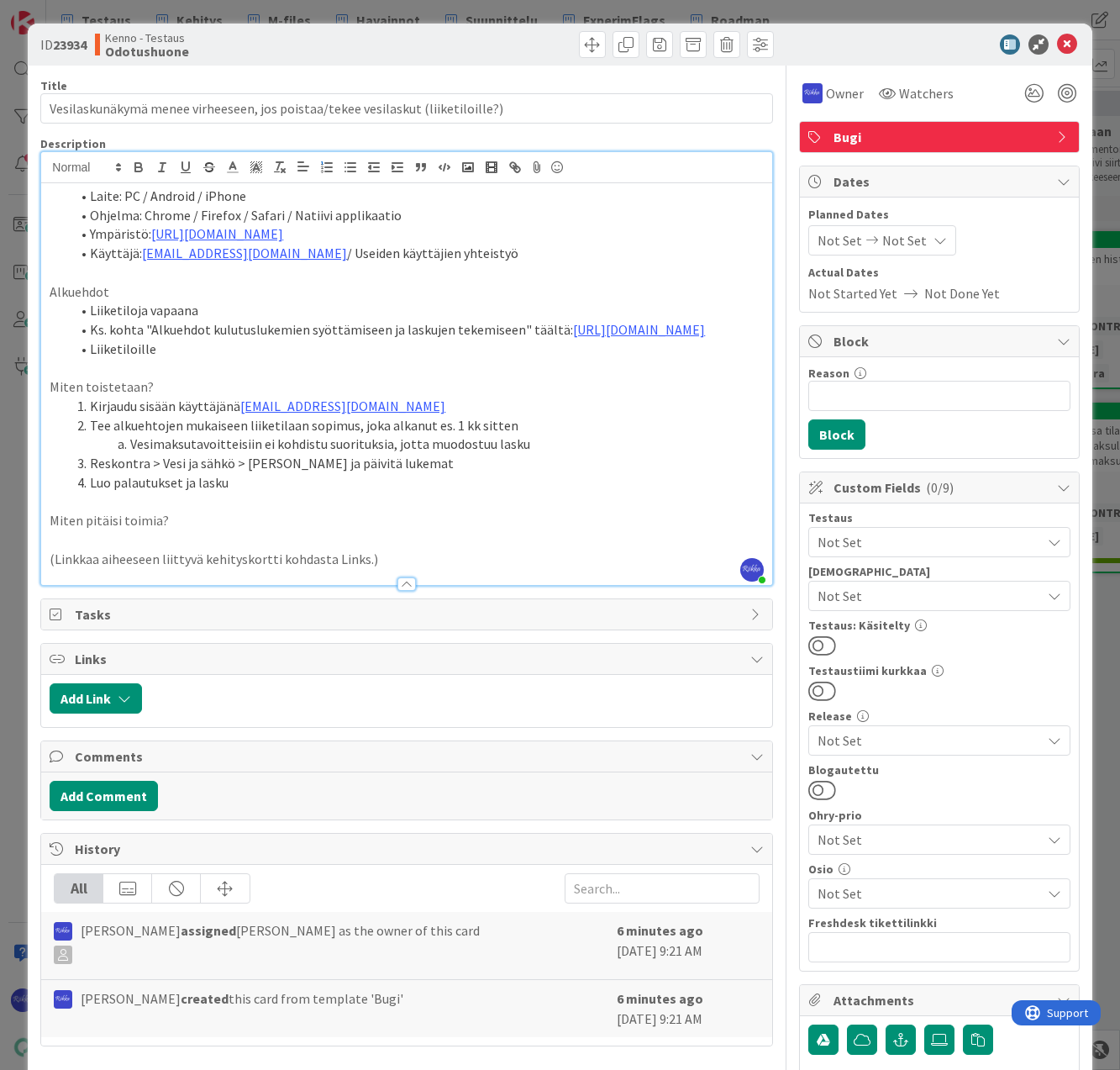
click at [298, 493] on li "Luo palautukset ja lasku" at bounding box center [416, 483] width 693 height 19
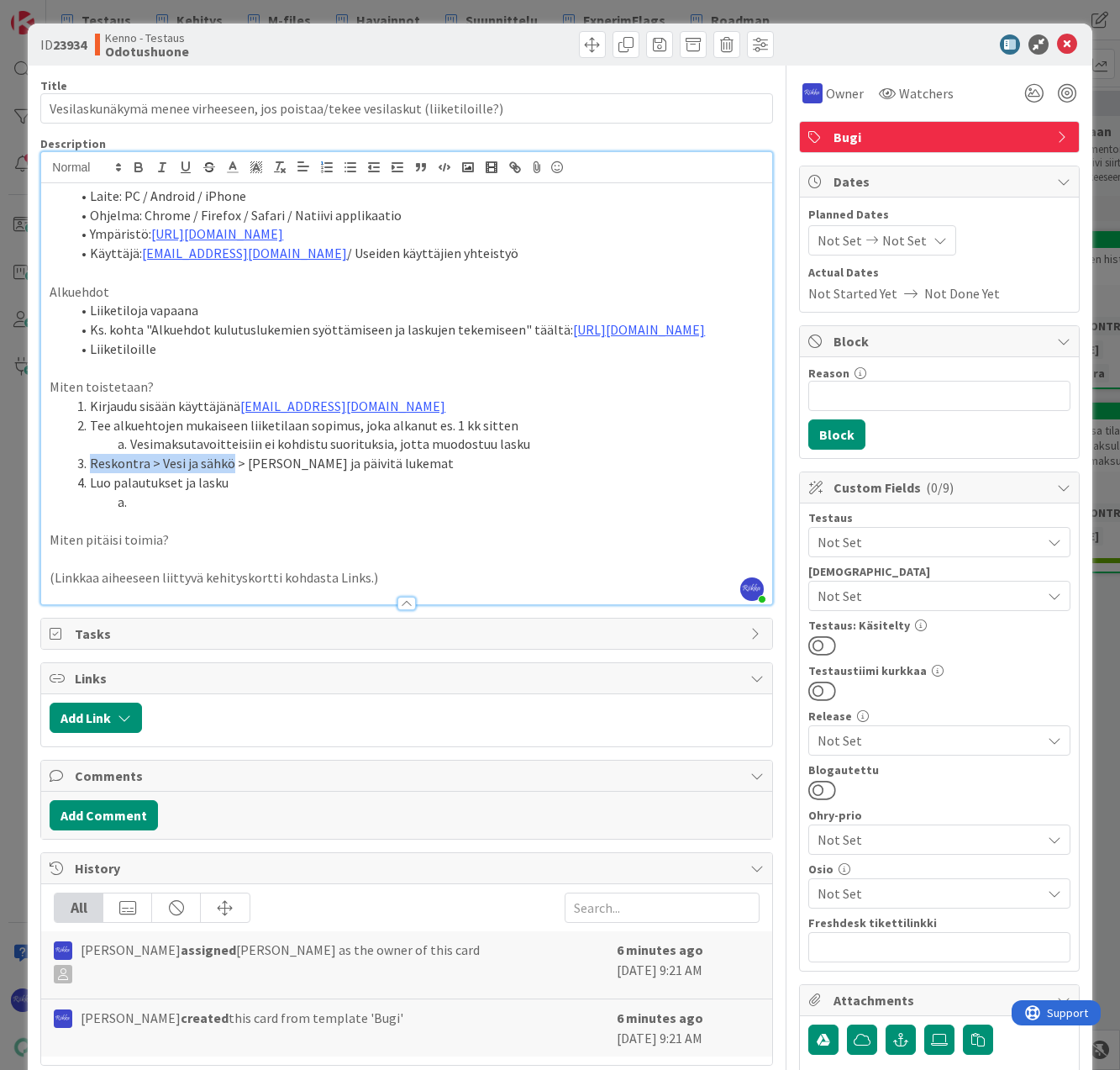
drag, startPoint x: 90, startPoint y: 480, endPoint x: 231, endPoint y: 474, distance: 141.1
click at [231, 474] on li "Reskontra > Vesi ja sähkö > [PERSON_NAME] ja päivitä lukemat" at bounding box center [416, 463] width 693 height 19
copy li "Reskontra > Vesi ja sähkö"
click at [164, 512] on li at bounding box center [416, 502] width 693 height 19
click at [132, 512] on li "Reskontra > Vesi ja sähkö > Avaa sama kohde, johon teit laskun" at bounding box center [416, 502] width 693 height 19
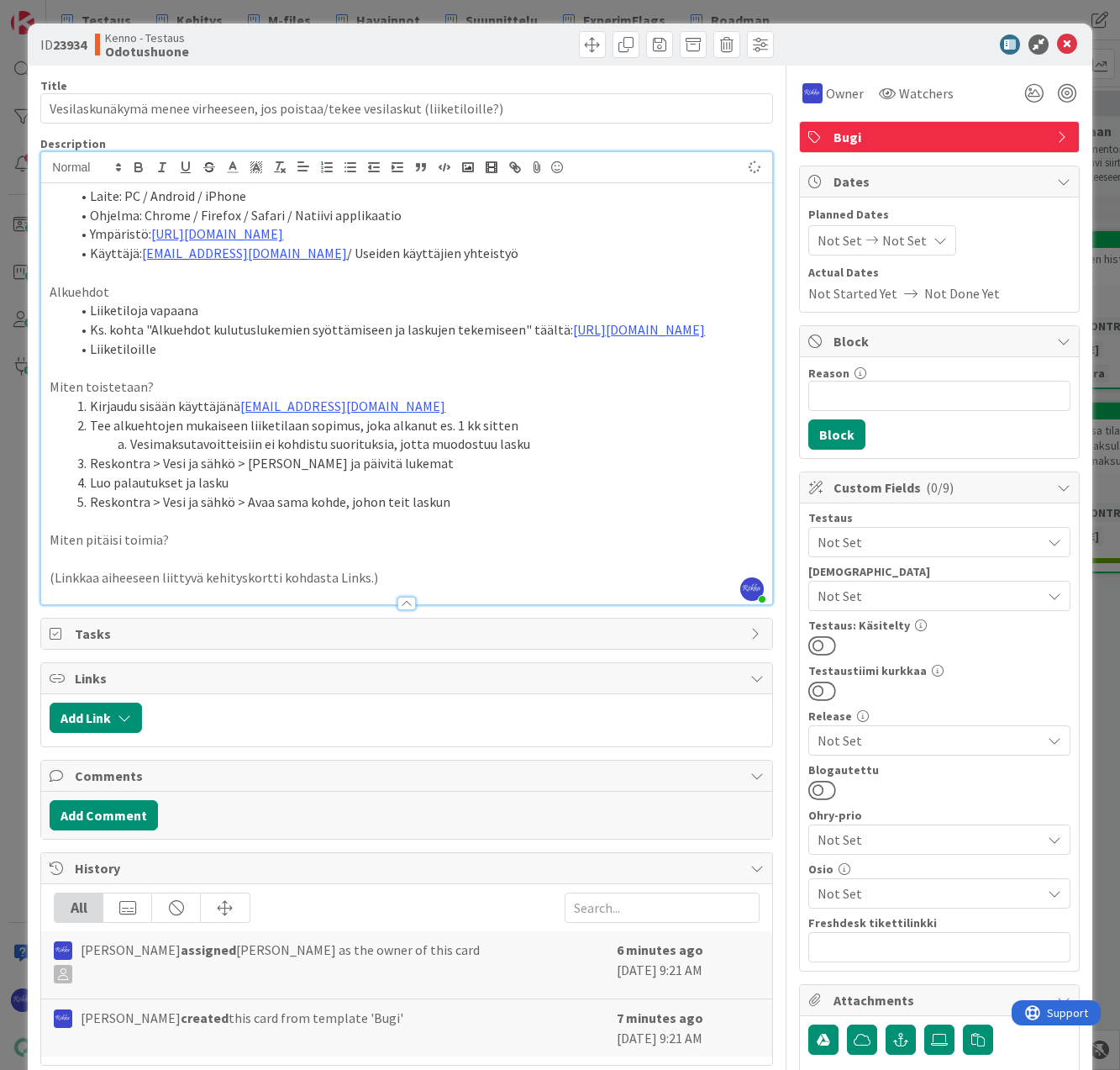
click at [458, 512] on li "Reskontra > Vesi ja sähkö > Avaa sama kohde, johon teit laskun" at bounding box center [416, 502] width 693 height 19
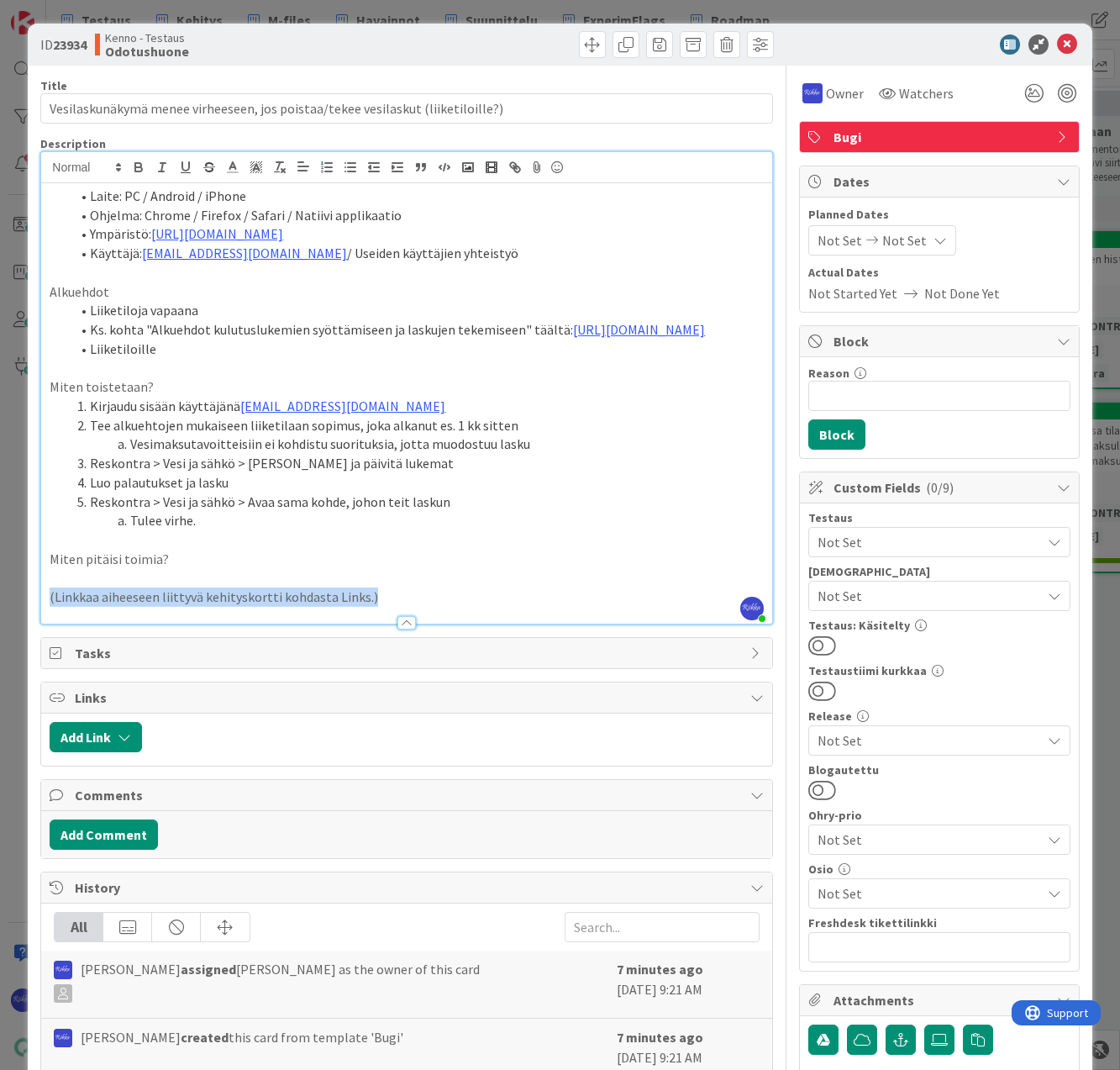
drag, startPoint x: 398, startPoint y: 617, endPoint x: 46, endPoint y: 615, distance: 352.0
click at [46, 615] on div "Laite: PC / Android / iPhone Ohjelma: Chrome / Firefox / Safari / Natiivi appli…" at bounding box center [406, 403] width 730 height 441
click at [137, 607] on p at bounding box center [406, 597] width 714 height 19
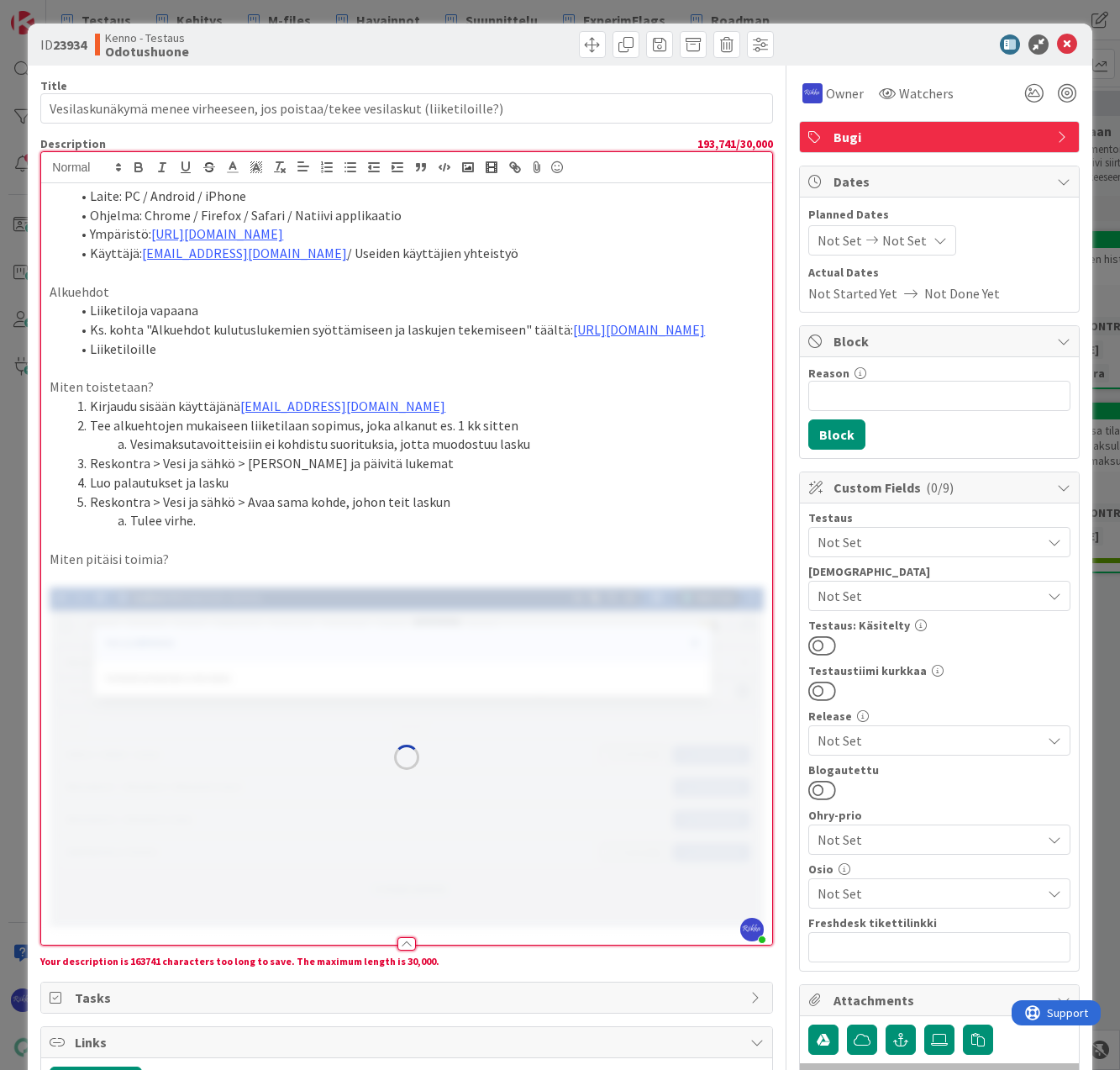
click at [211, 569] on p "Miten pitäisi toimia?" at bounding box center [406, 559] width 714 height 19
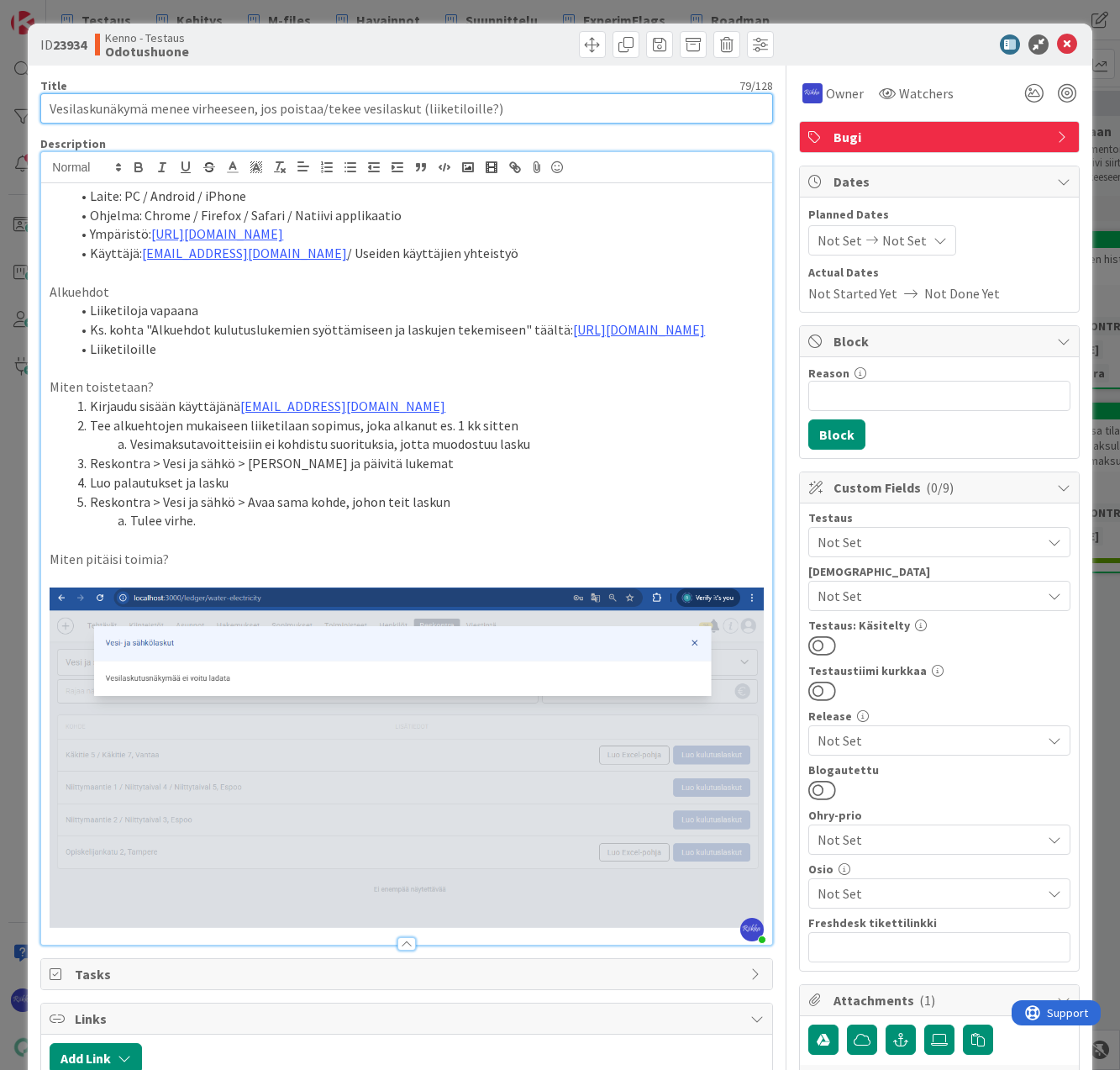
click at [324, 111] on input "Vesilaskunäkymä menee virheeseen, jos poistaa/tekee vesilaskut (liiketiloille?)" at bounding box center [406, 108] width 732 height 30
type input "Vesilaskunäkymä menee virheeseen, jos tekee vesilaskut (liiketiloille?)"
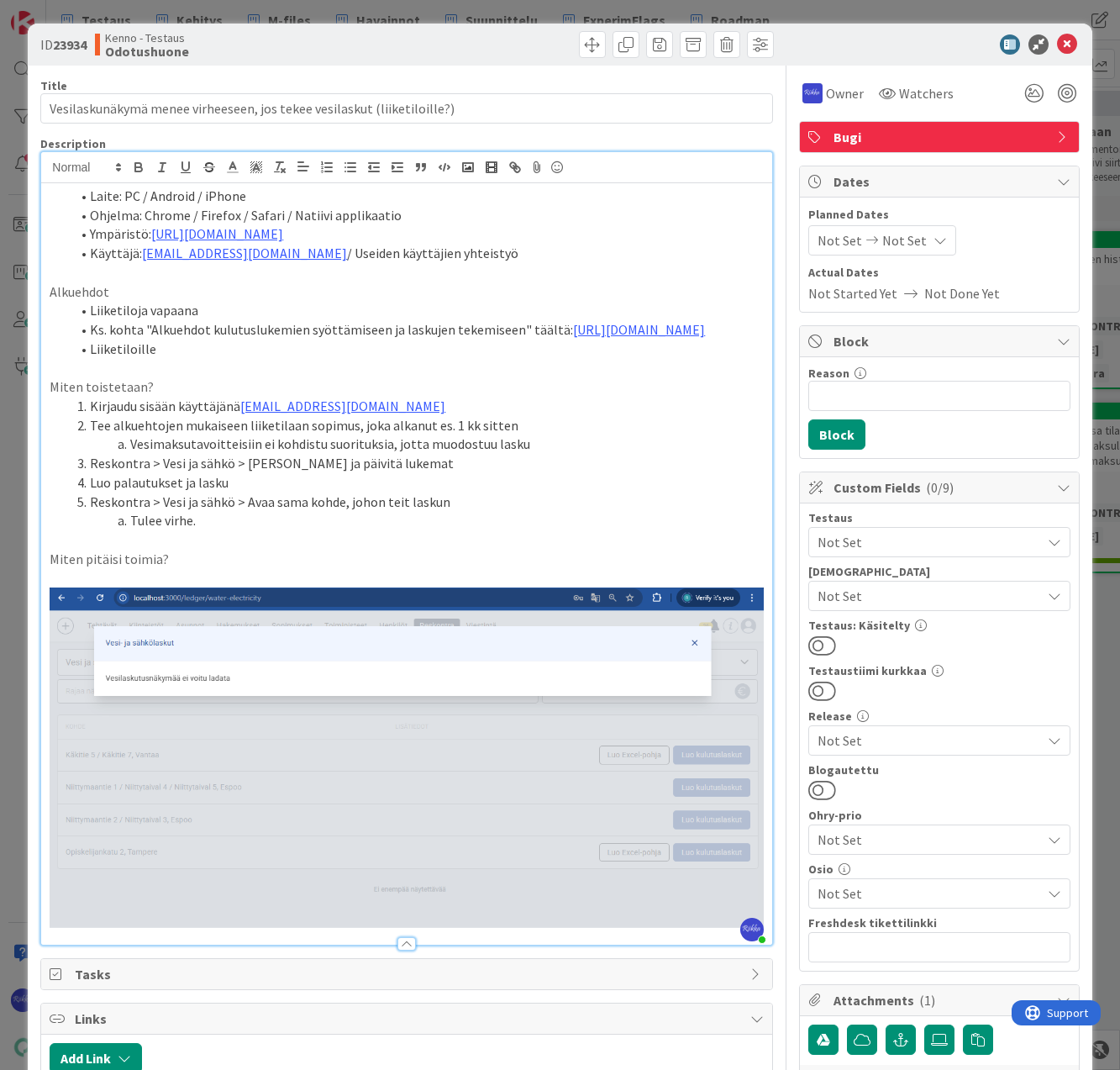
click at [250, 569] on p "Miten pitäisi toimia?" at bounding box center [406, 559] width 714 height 19
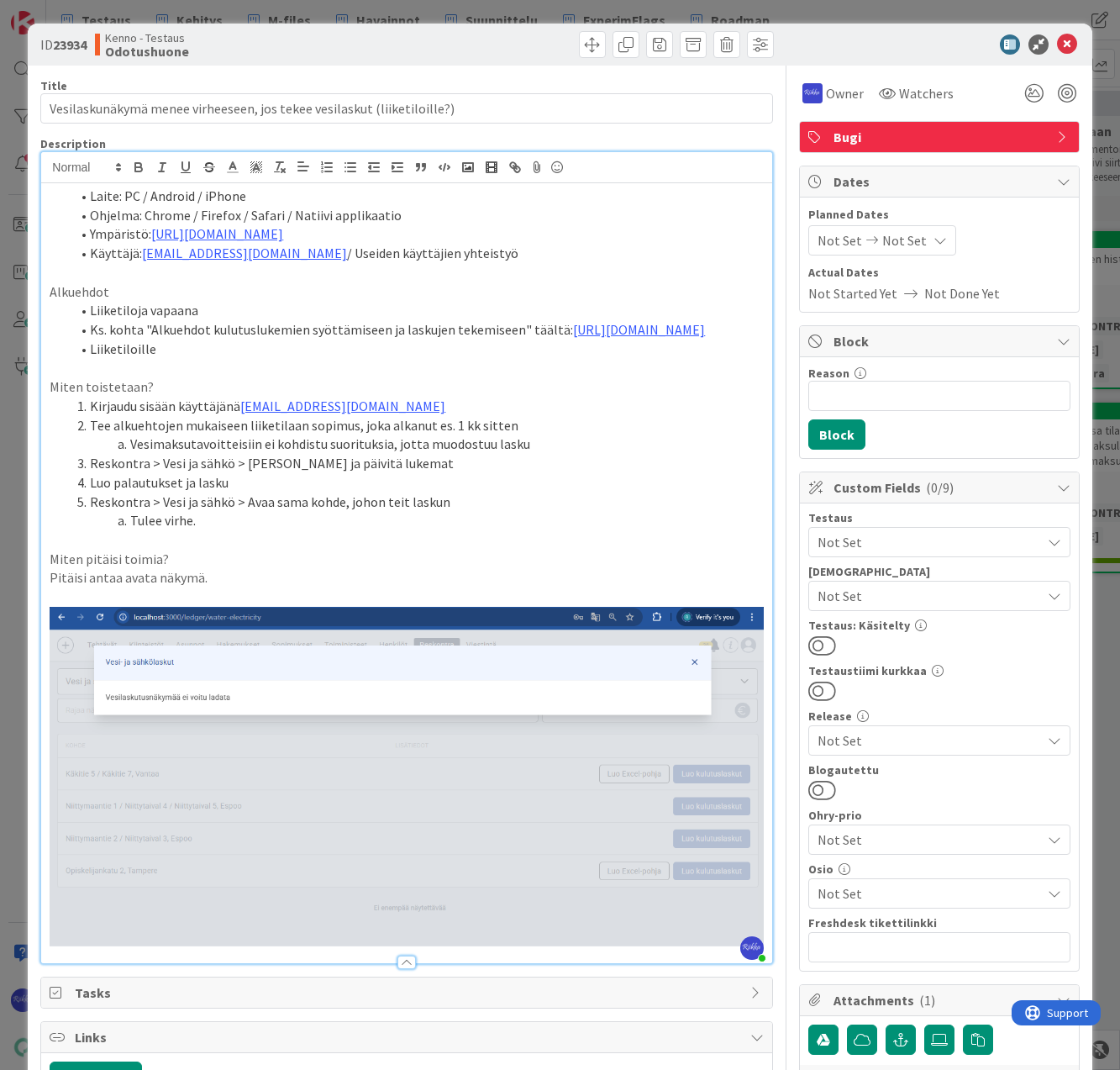
click at [848, 599] on span "Not Set" at bounding box center [929, 596] width 224 height 20
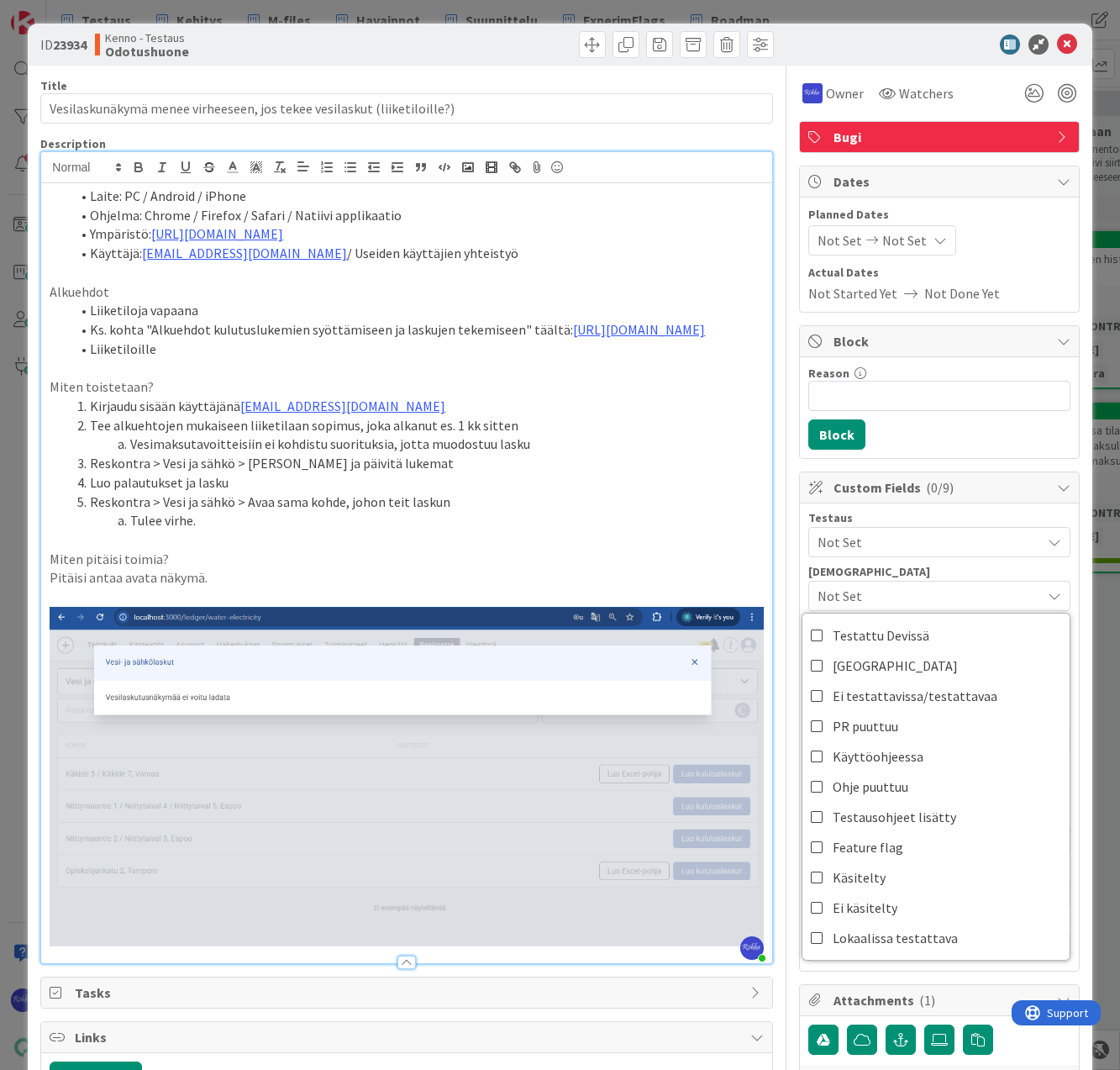
click at [887, 537] on span "Not Set" at bounding box center [929, 542] width 224 height 20
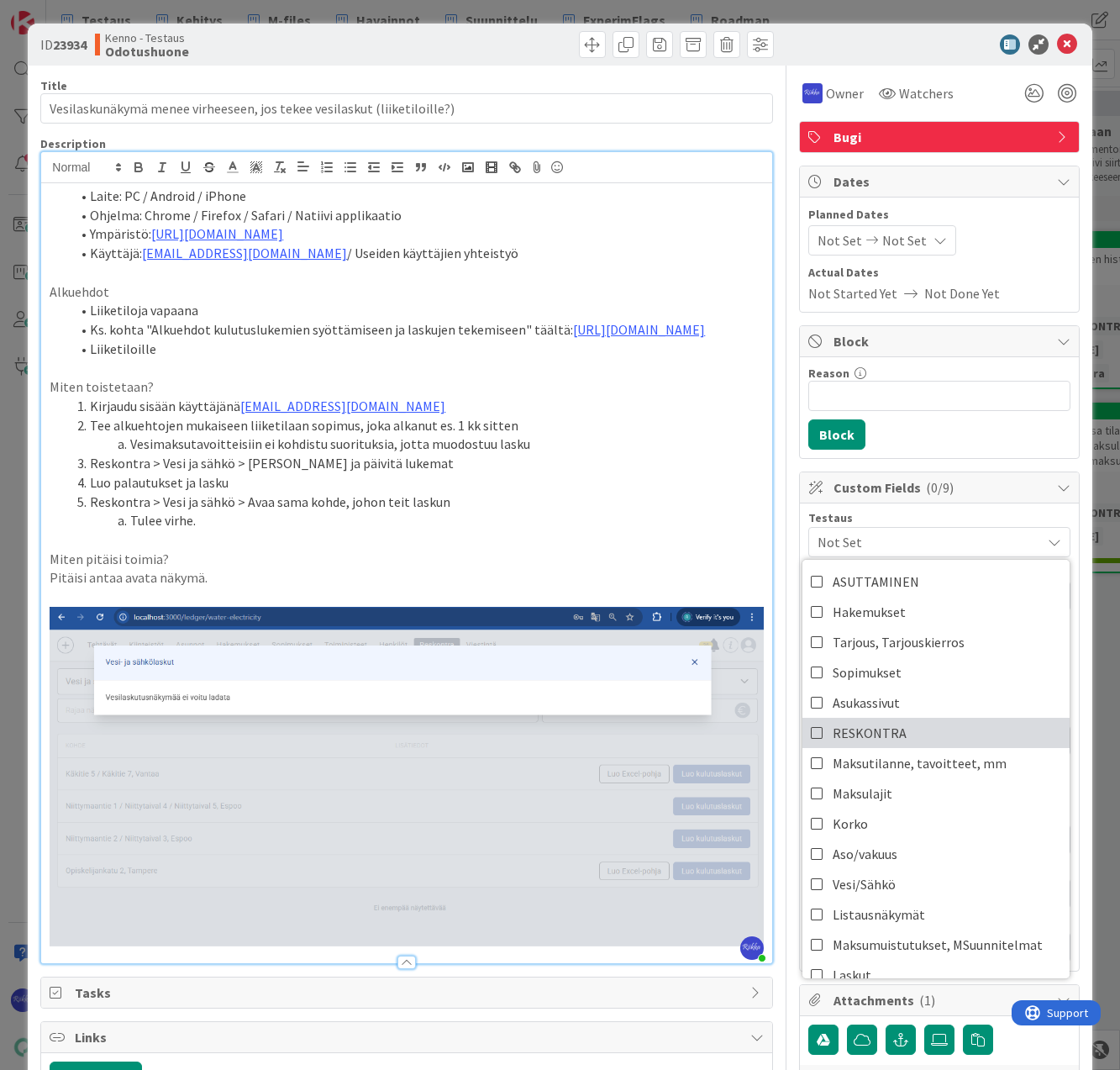
click at [919, 733] on link "RESKONTRA" at bounding box center [936, 732] width 267 height 30
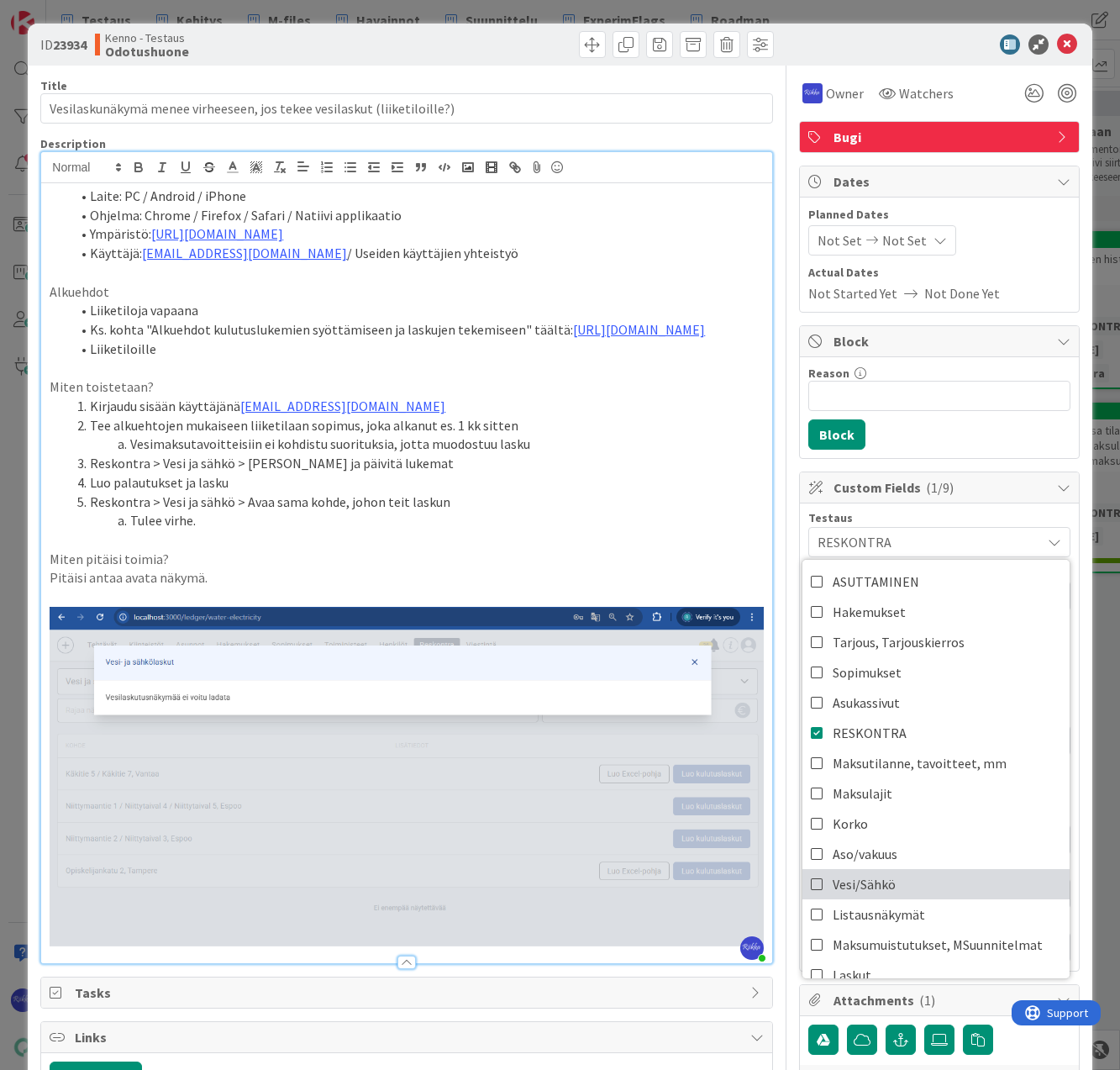
click at [915, 873] on link "Vesi/Sähkö" at bounding box center [936, 884] width 267 height 30
click at [949, 441] on div "Reason 0 / 256 Block" at bounding box center [939, 407] width 279 height 101
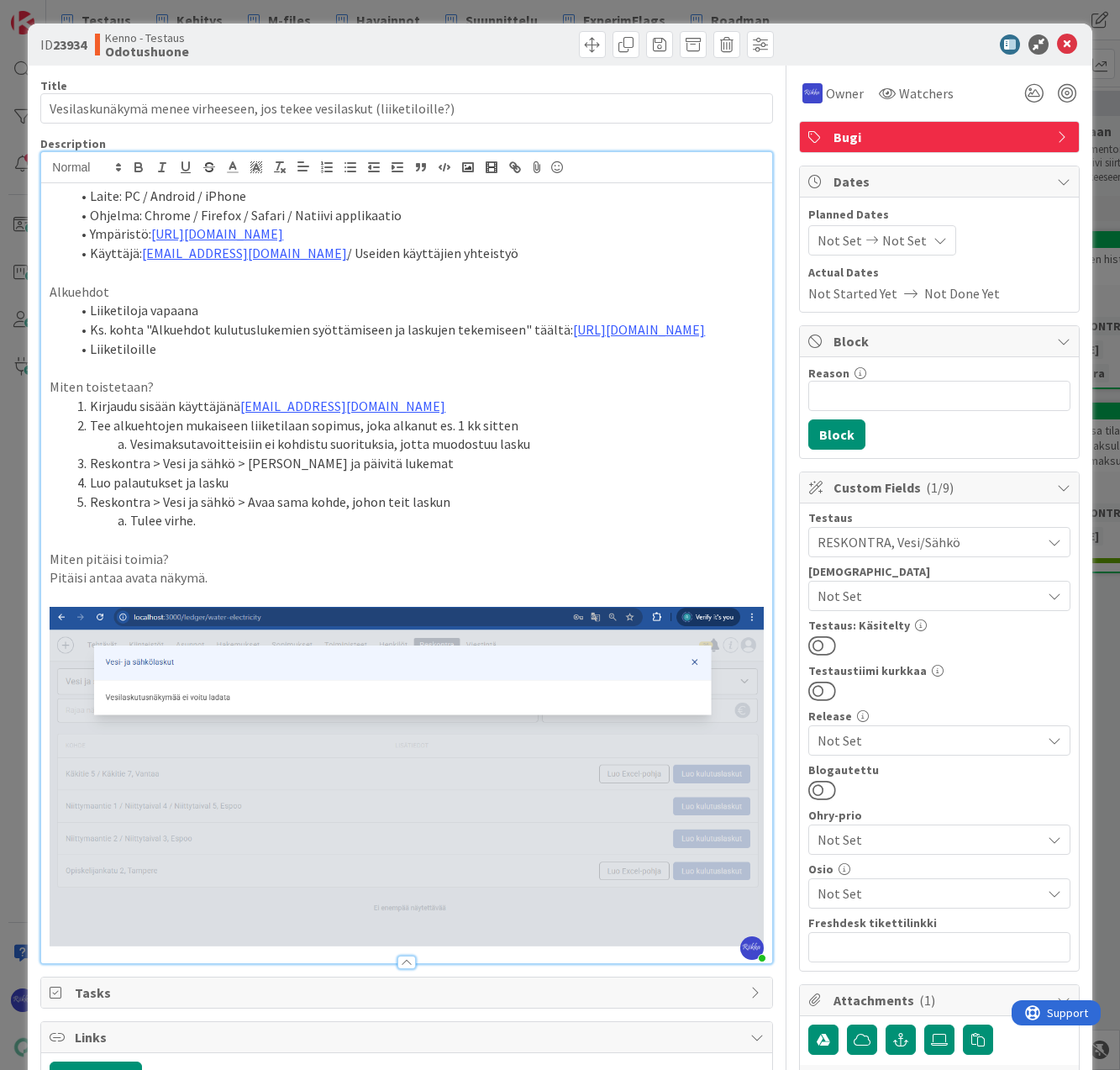
click at [290, 588] on p "Pitäisi antaa avata näkymä." at bounding box center [406, 578] width 714 height 19
click at [1056, 43] on icon at bounding box center [1066, 44] width 20 height 20
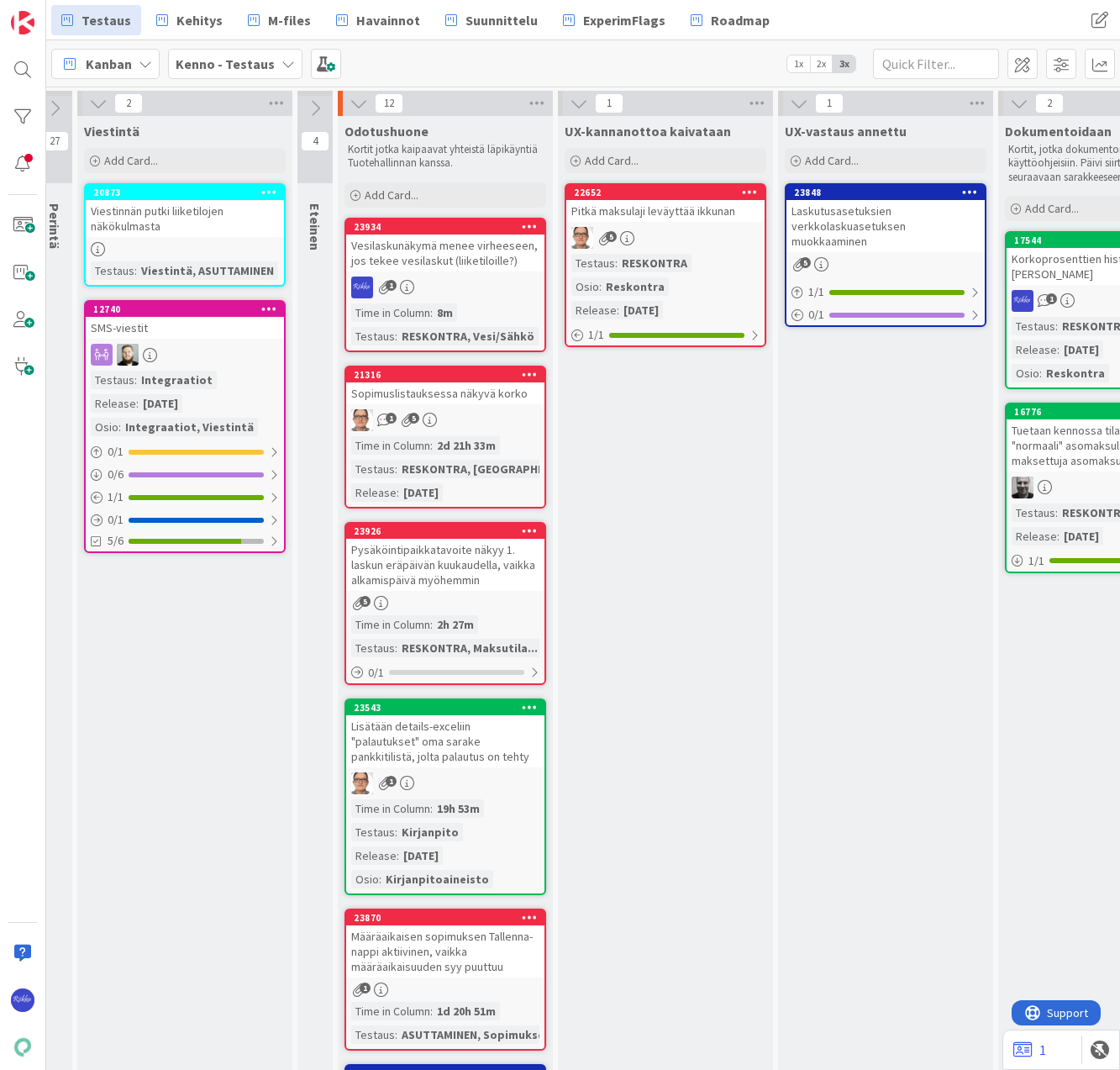
click at [459, 273] on div "23934 Vesilaskunäkymä menee virheeseen, jos tekee vesilaskut (liiketiloille?) 1…" at bounding box center [446, 285] width 202 height 134
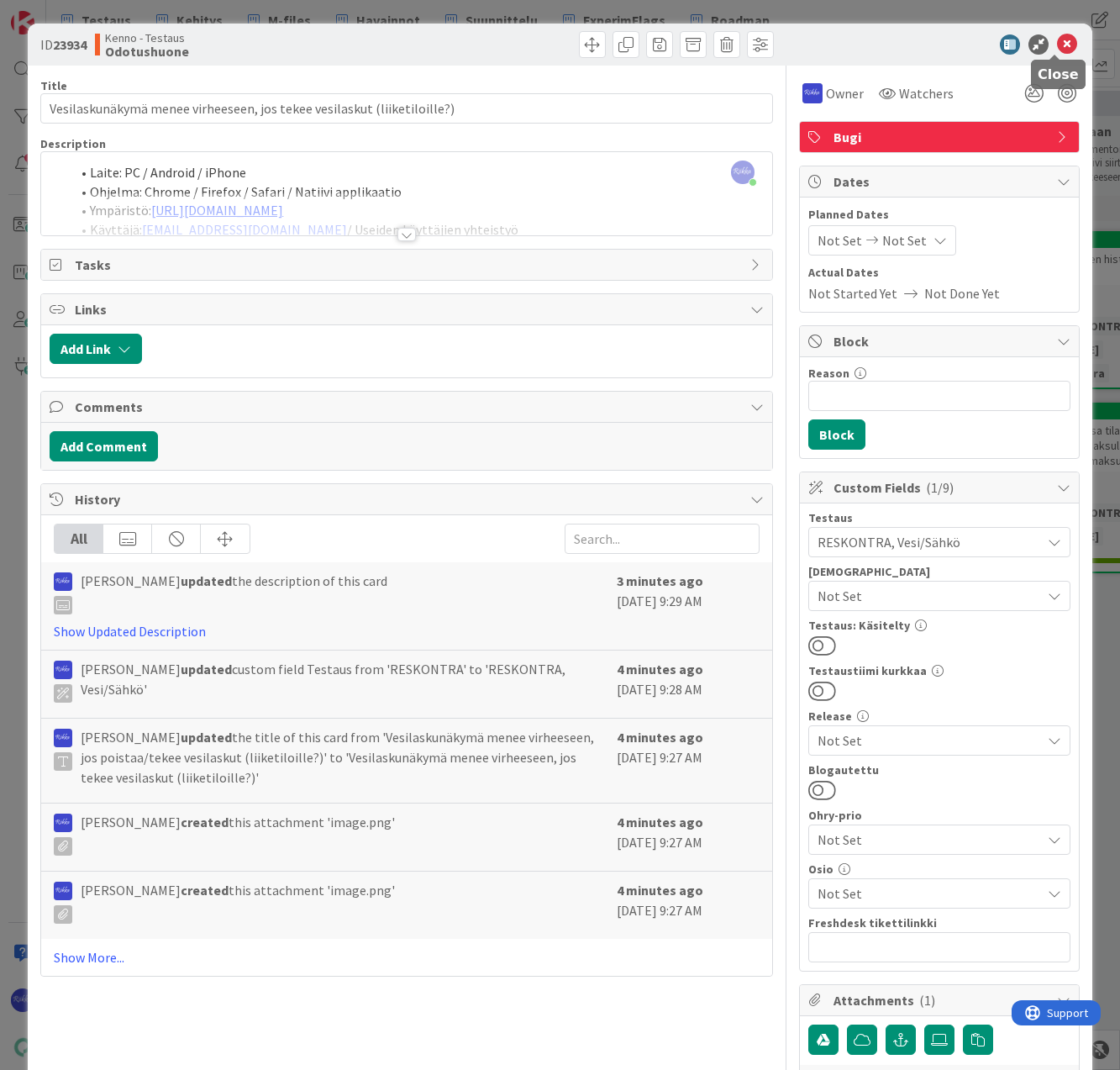
drag, startPoint x: 1056, startPoint y: 48, endPoint x: 680, endPoint y: 334, distance: 472.4
click at [1056, 48] on icon at bounding box center [1066, 44] width 20 height 20
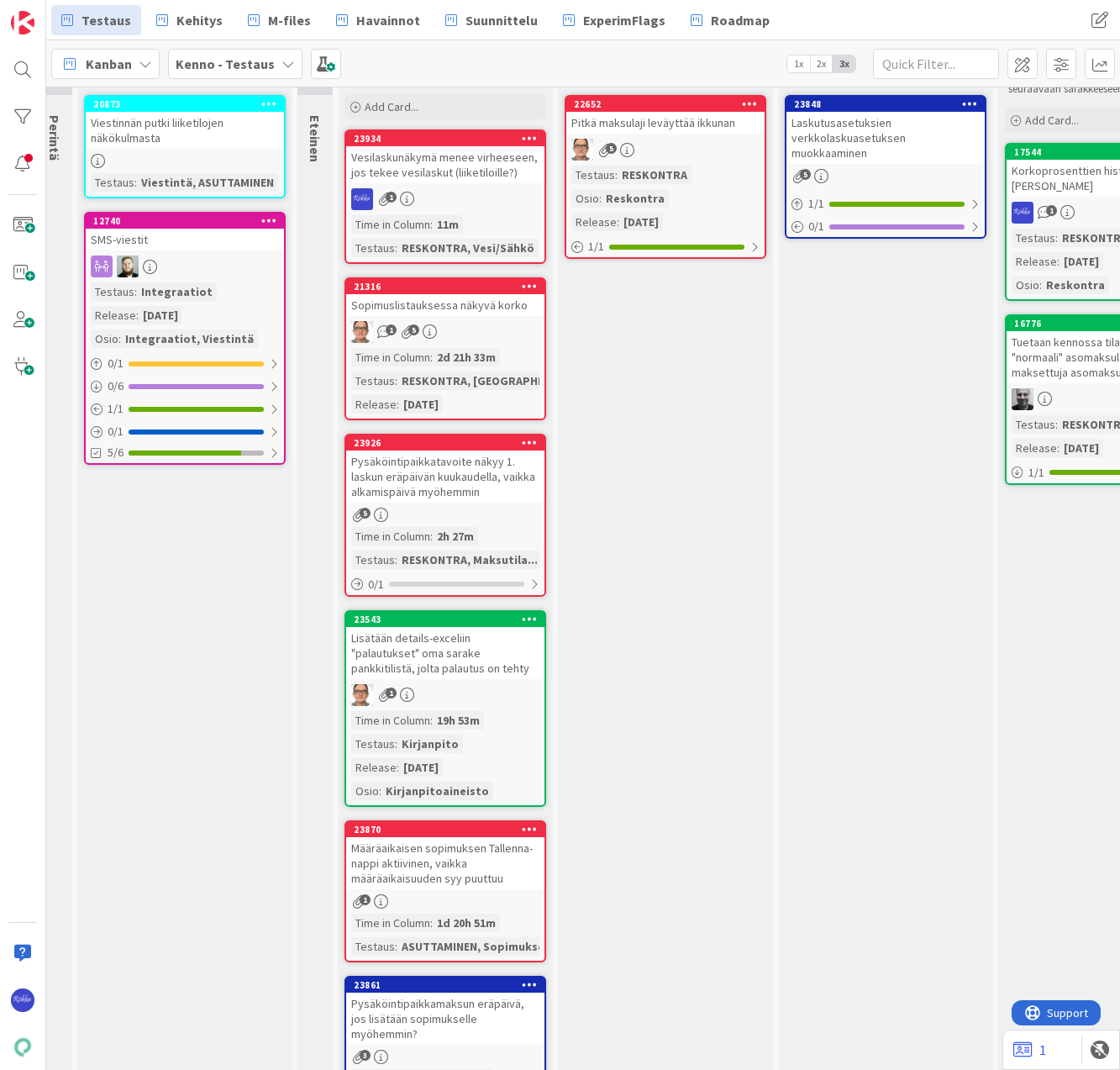
scroll to position [0, 716]
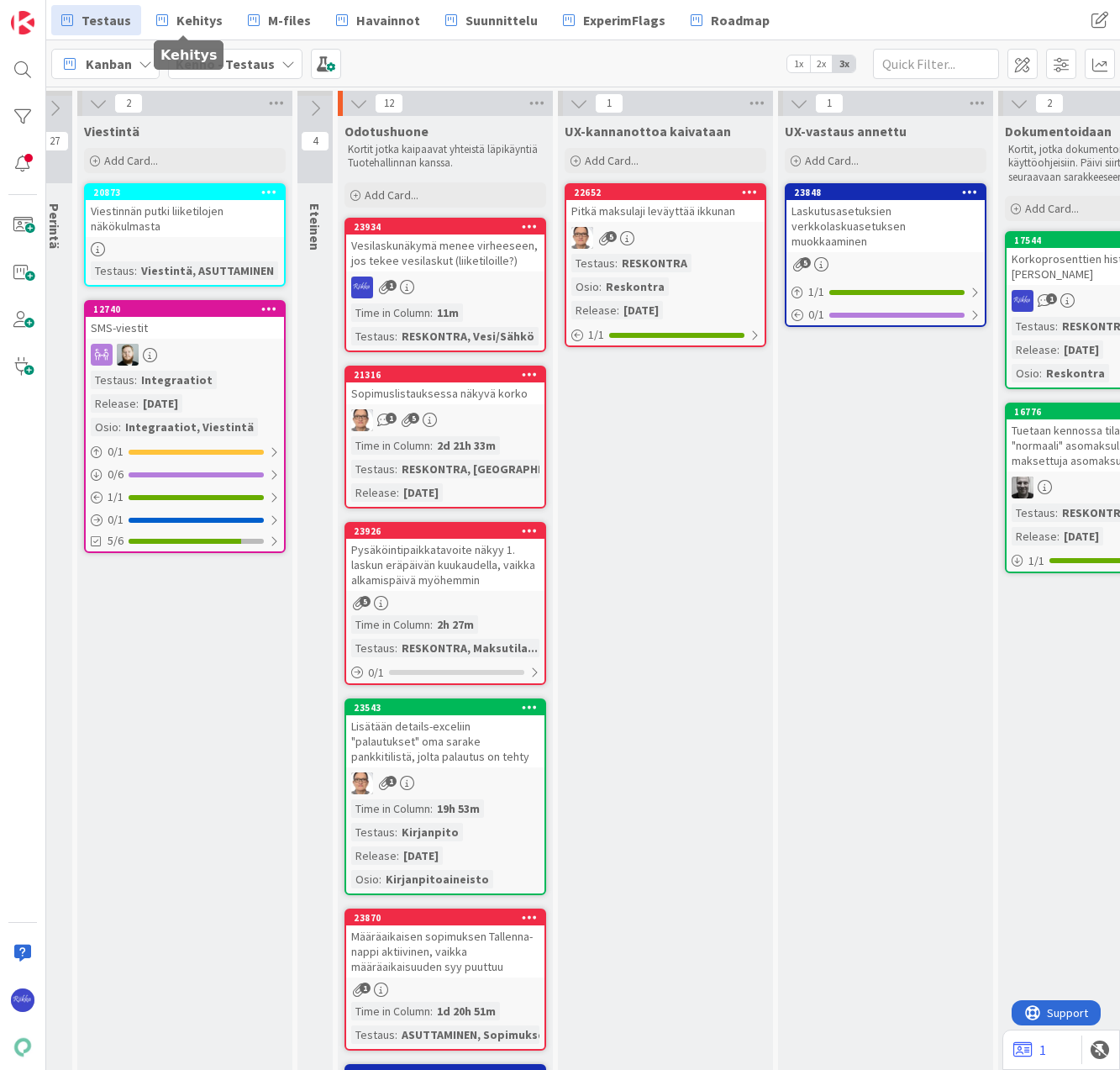
click at [186, 18] on span "Kehitys" at bounding box center [199, 20] width 46 height 20
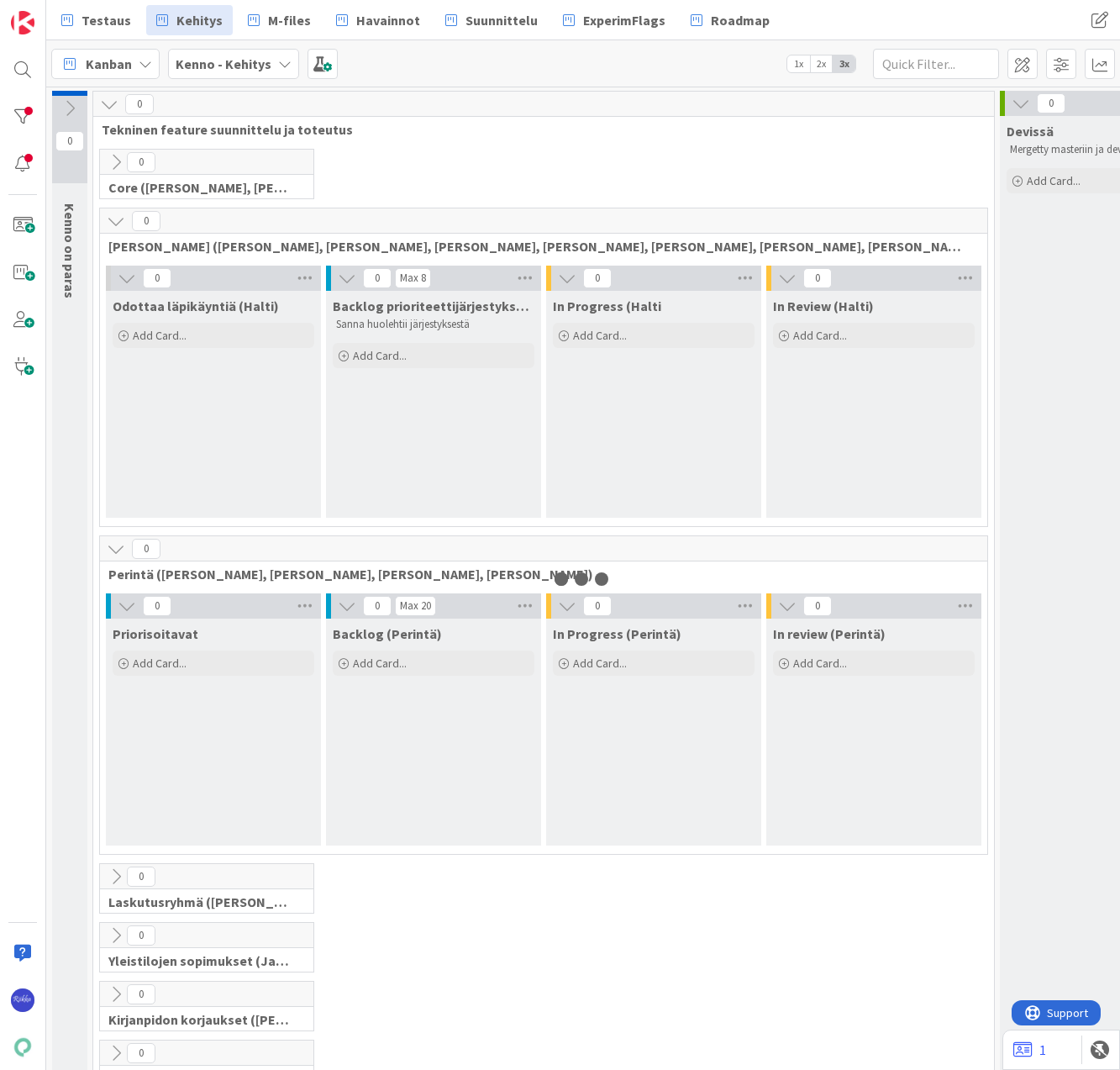
scroll to position [0, 203]
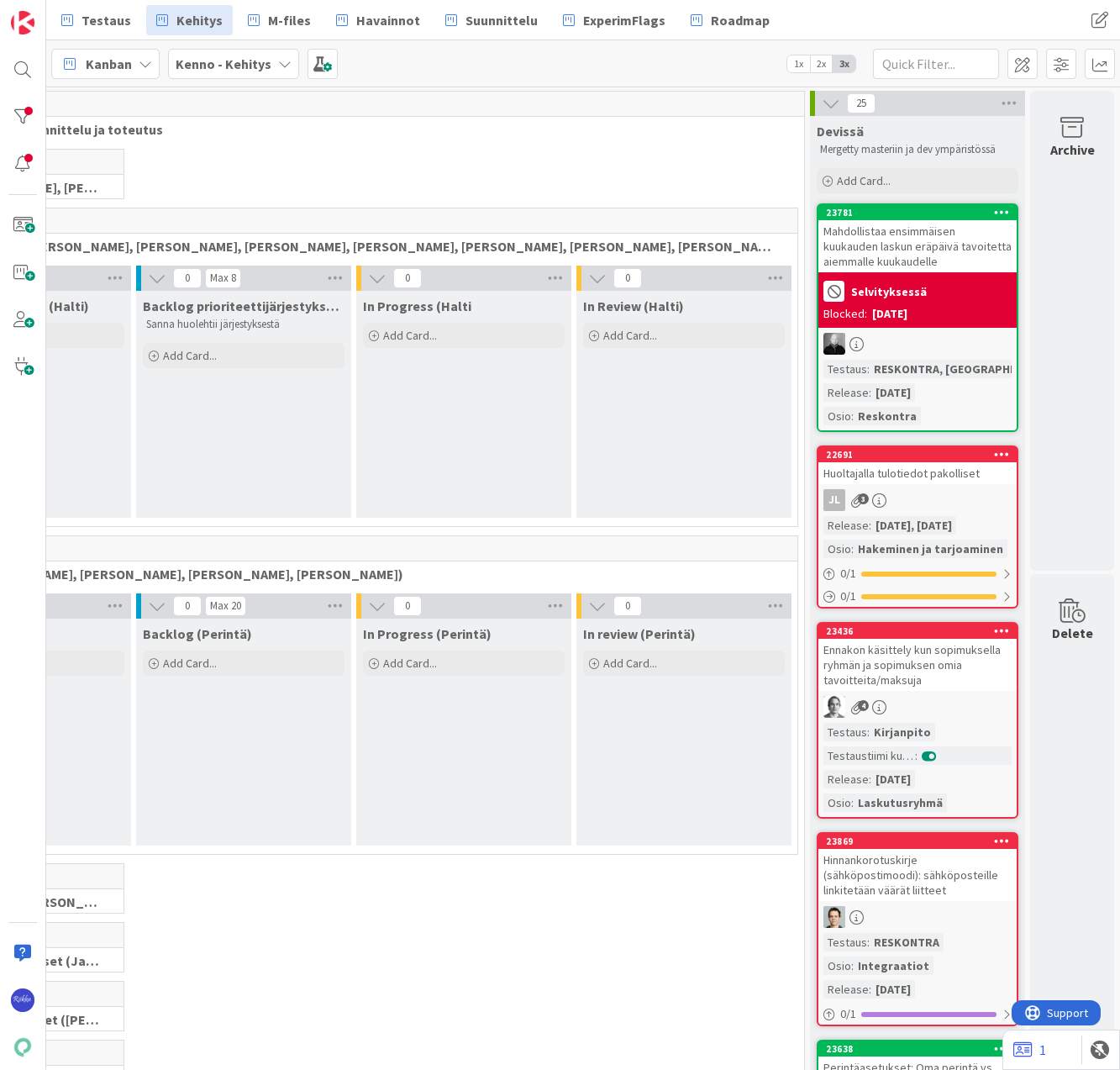
click at [929, 253] on div "Mahdollistaa ensimmäisen kuukauden laskun eräpäivä tavoitetta aiemmalle kuukaud…" at bounding box center [917, 246] width 198 height 52
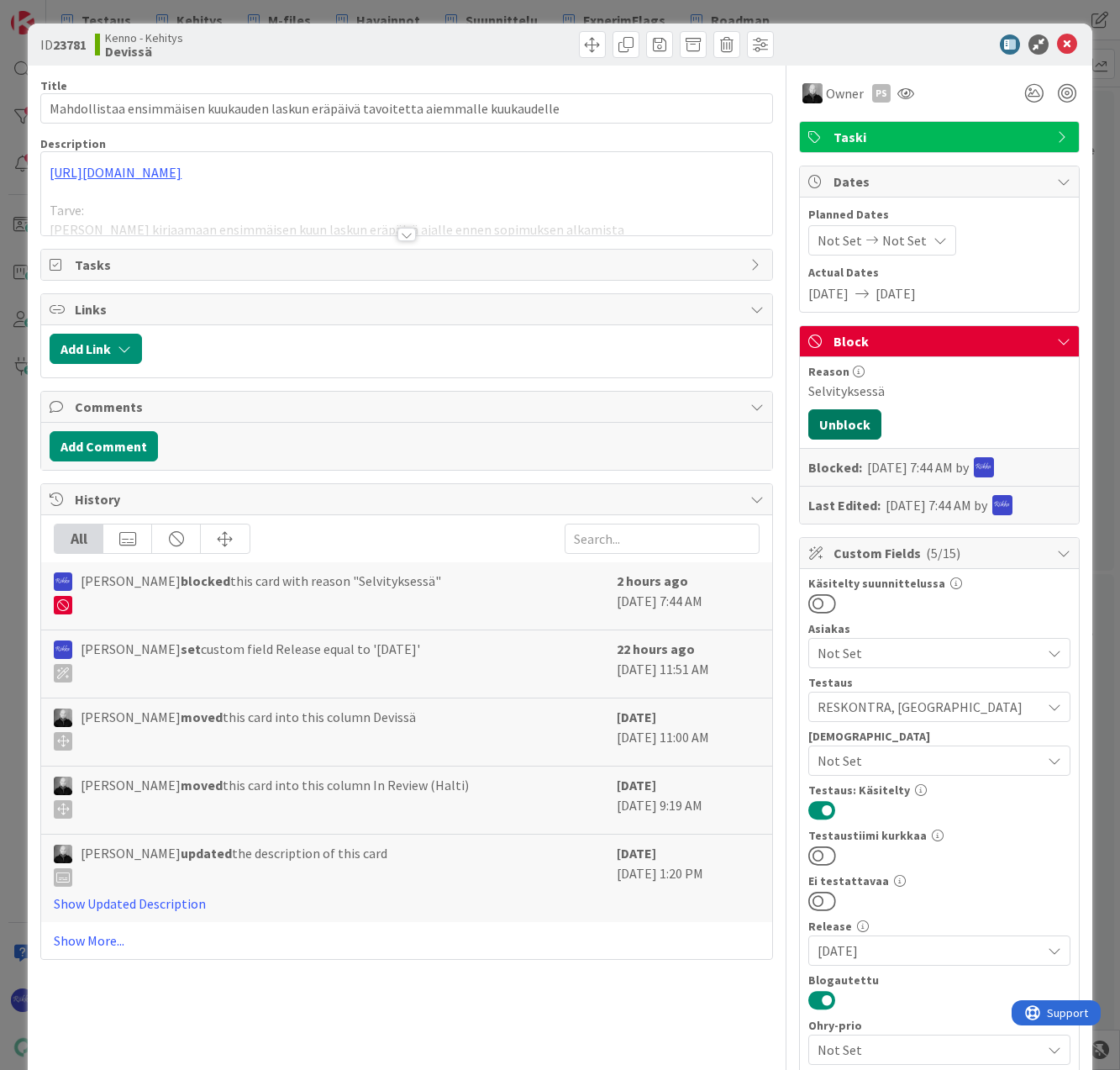
click at [834, 421] on button "Unblock" at bounding box center [845, 424] width 73 height 30
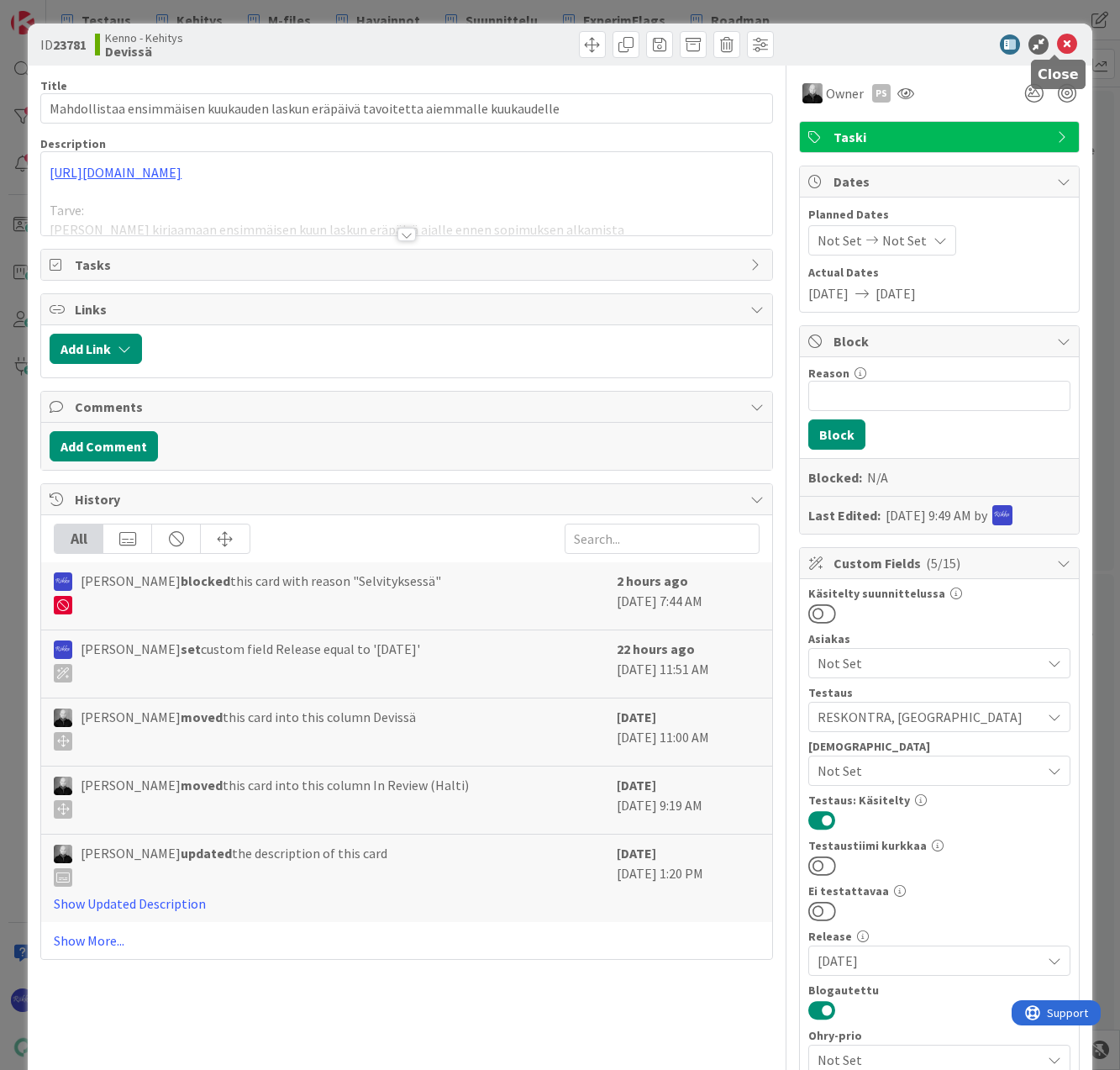
click at [1056, 42] on icon at bounding box center [1066, 44] width 20 height 20
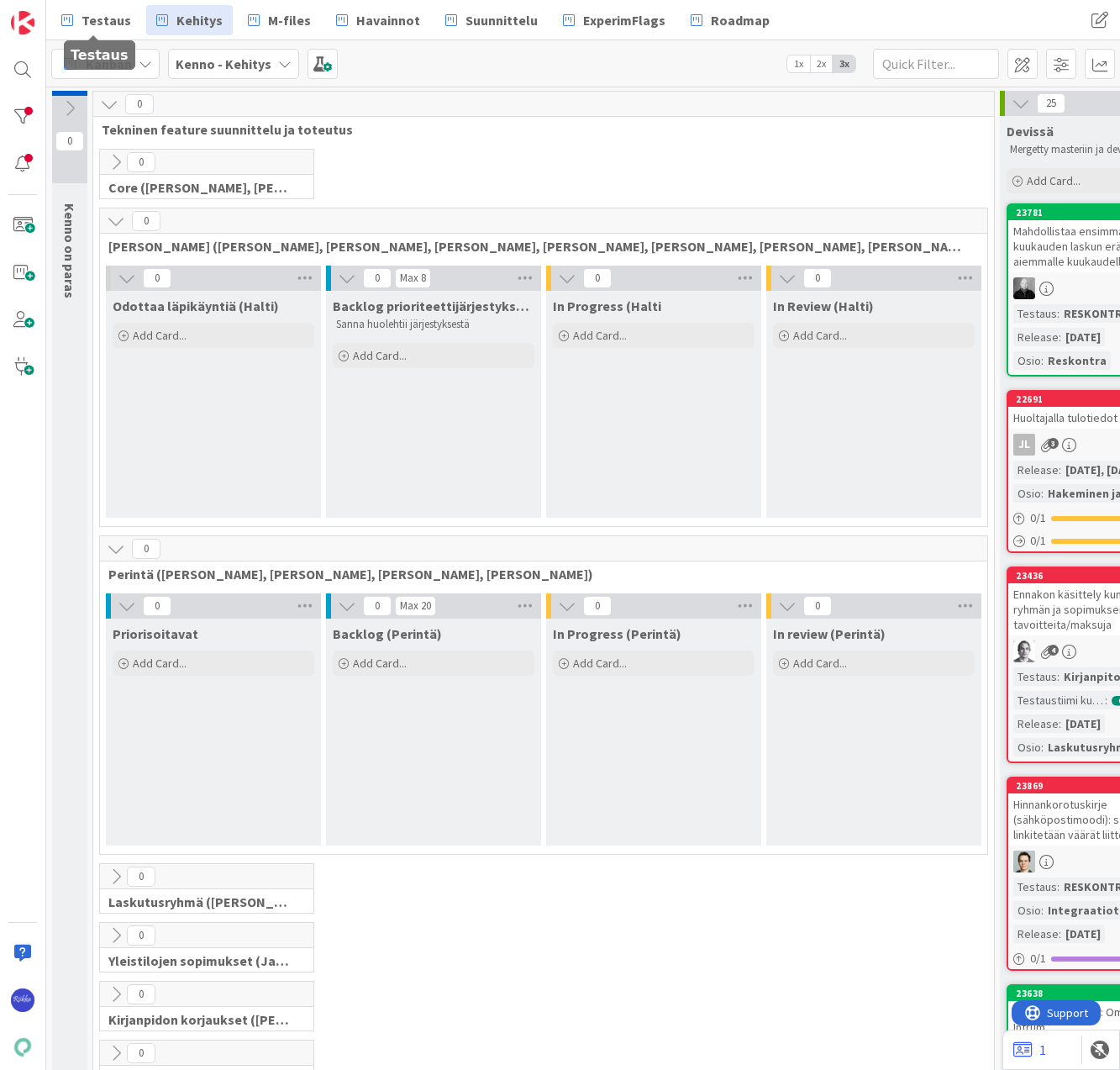
click at [116, 14] on span "Testaus" at bounding box center [106, 20] width 50 height 20
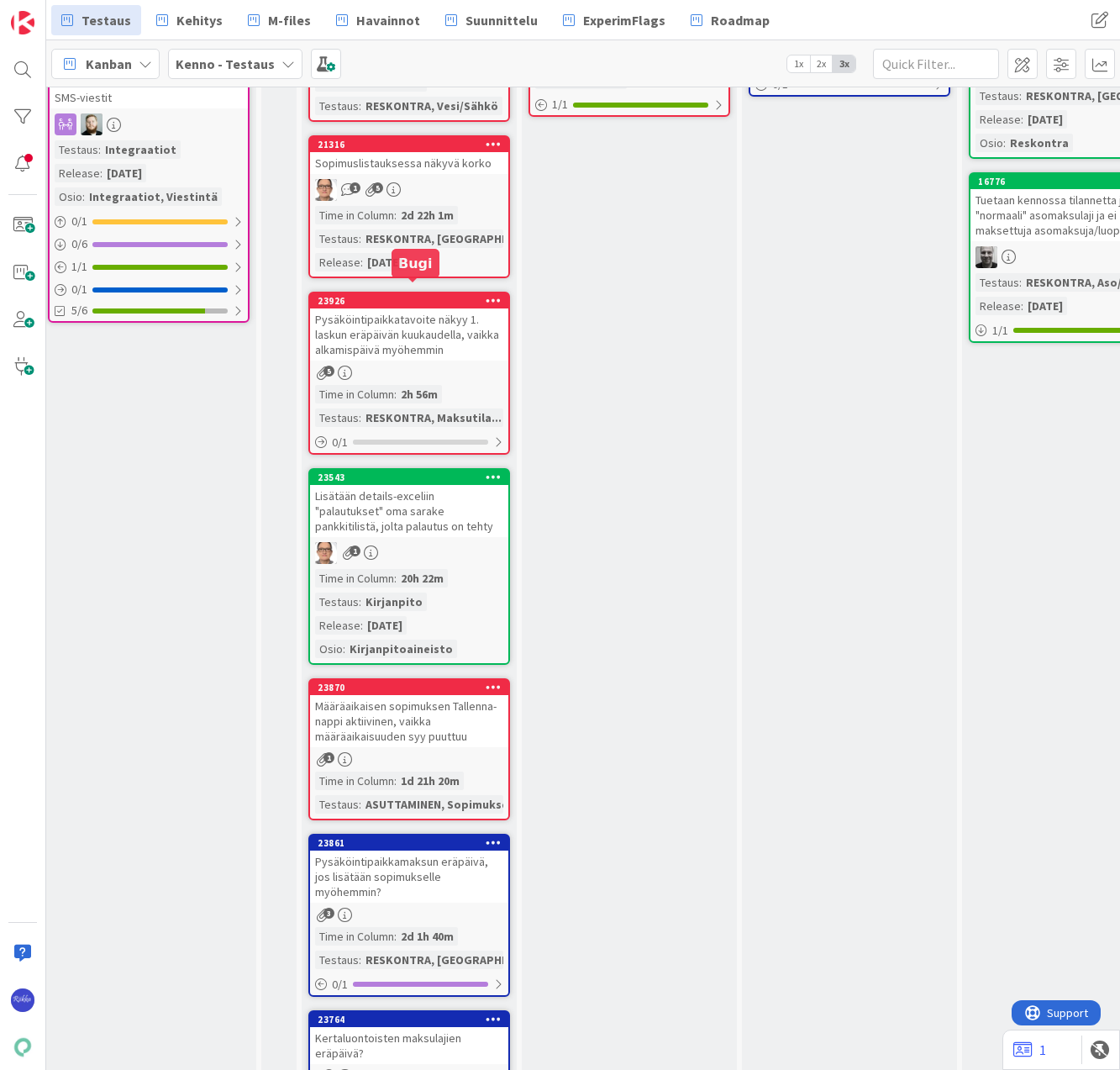
scroll to position [252, 752]
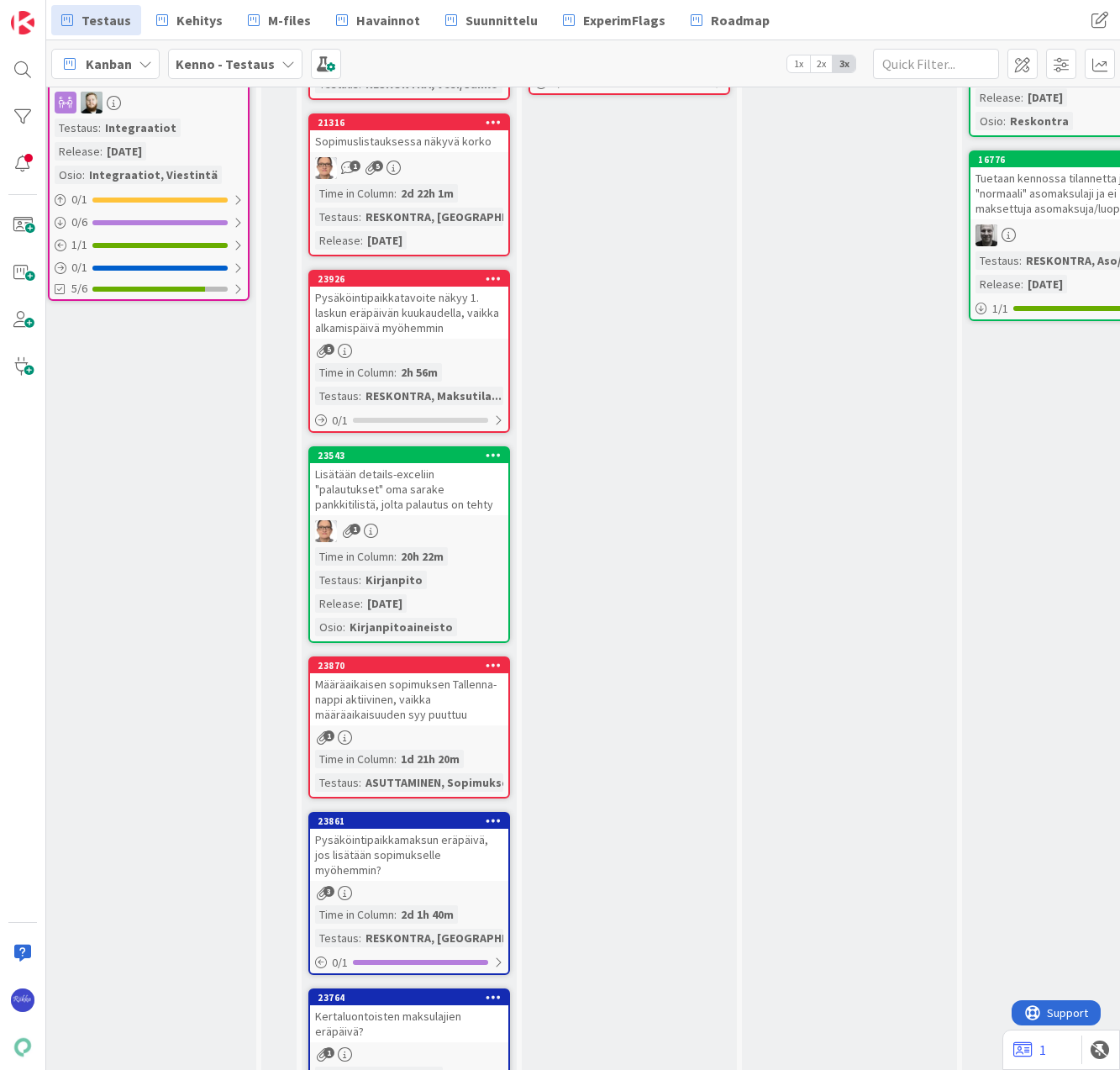
click at [423, 356] on div "5" at bounding box center [409, 351] width 198 height 14
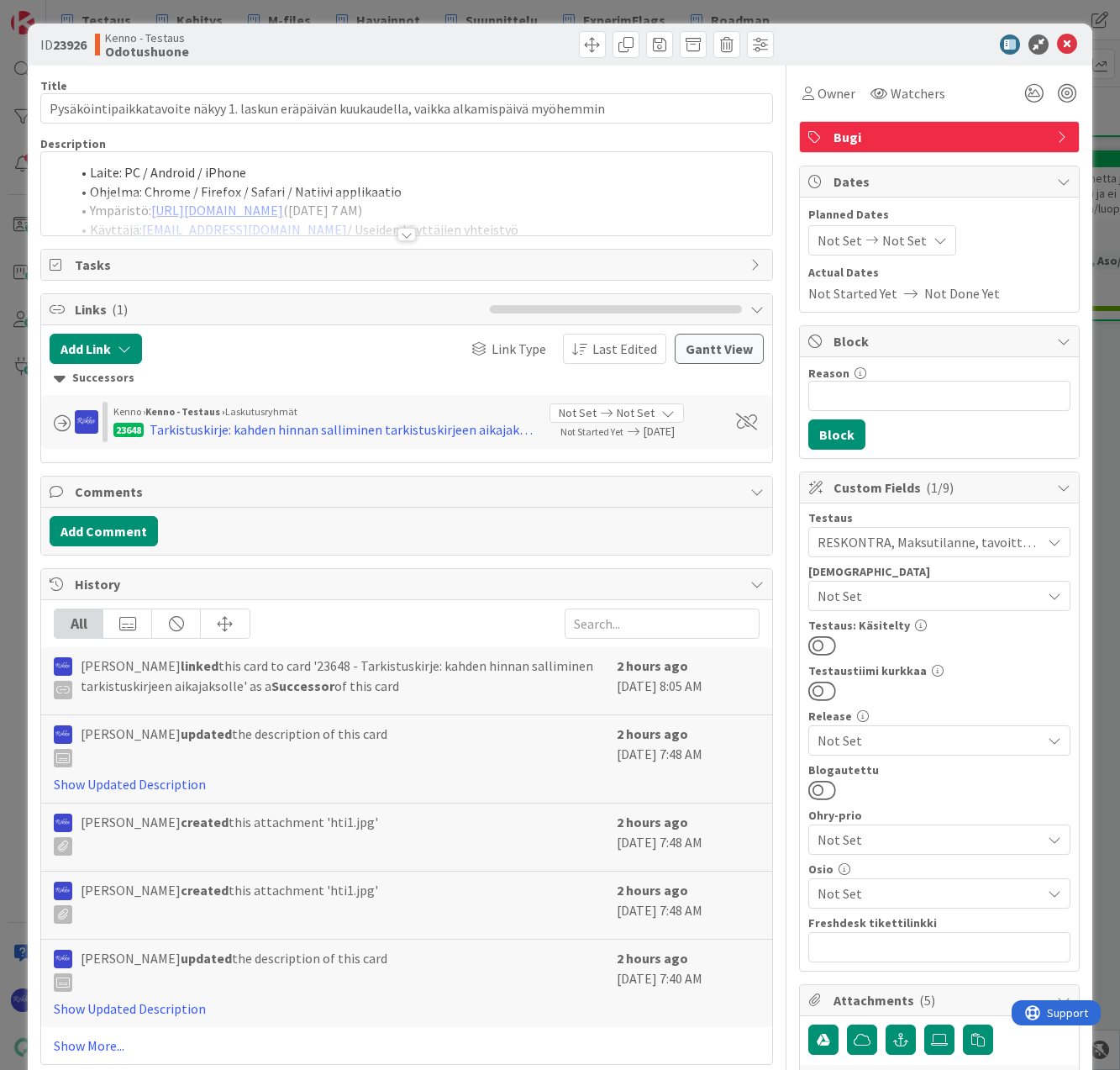
click at [403, 231] on div at bounding box center [406, 234] width 18 height 13
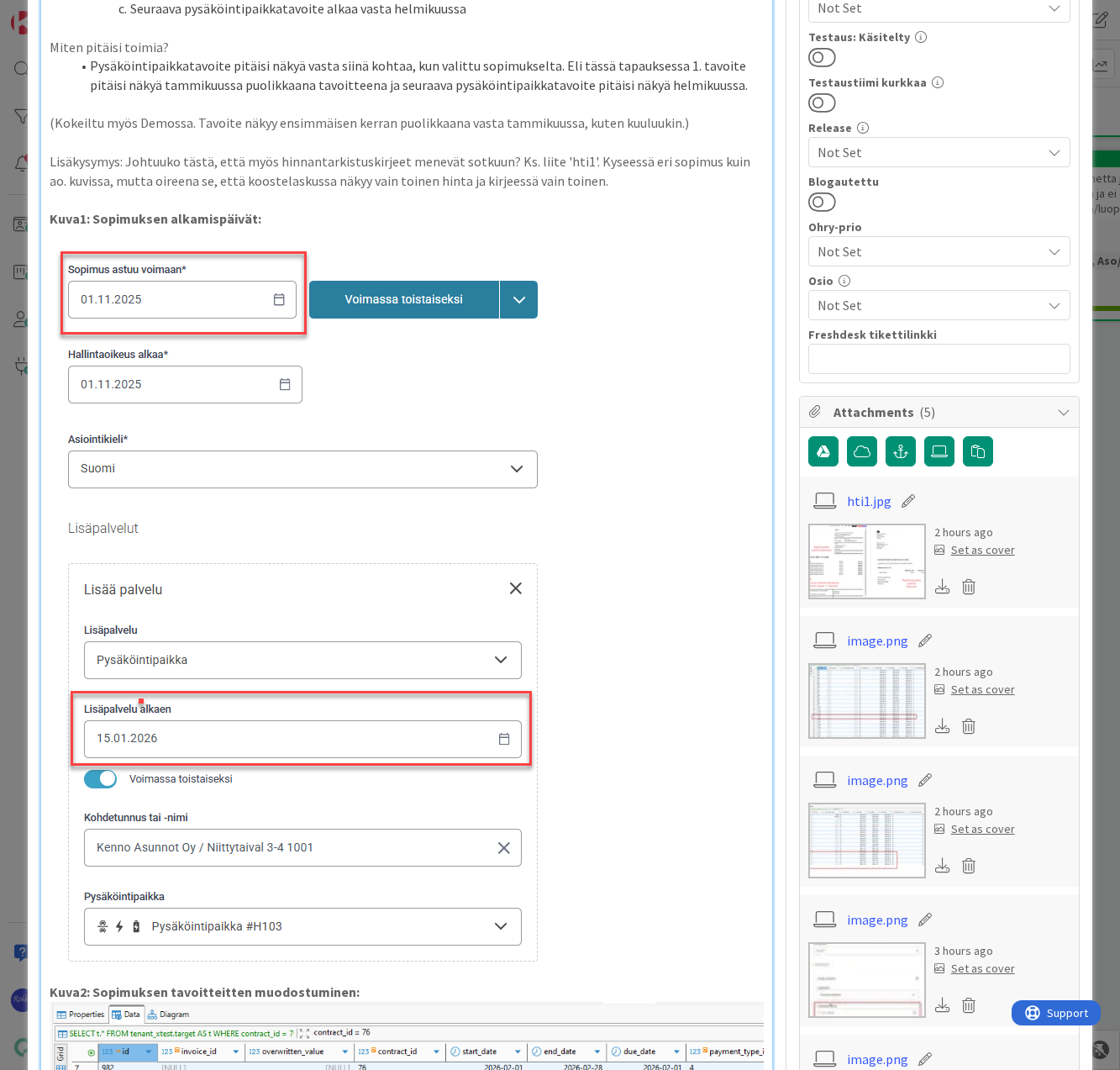
scroll to position [168, 0]
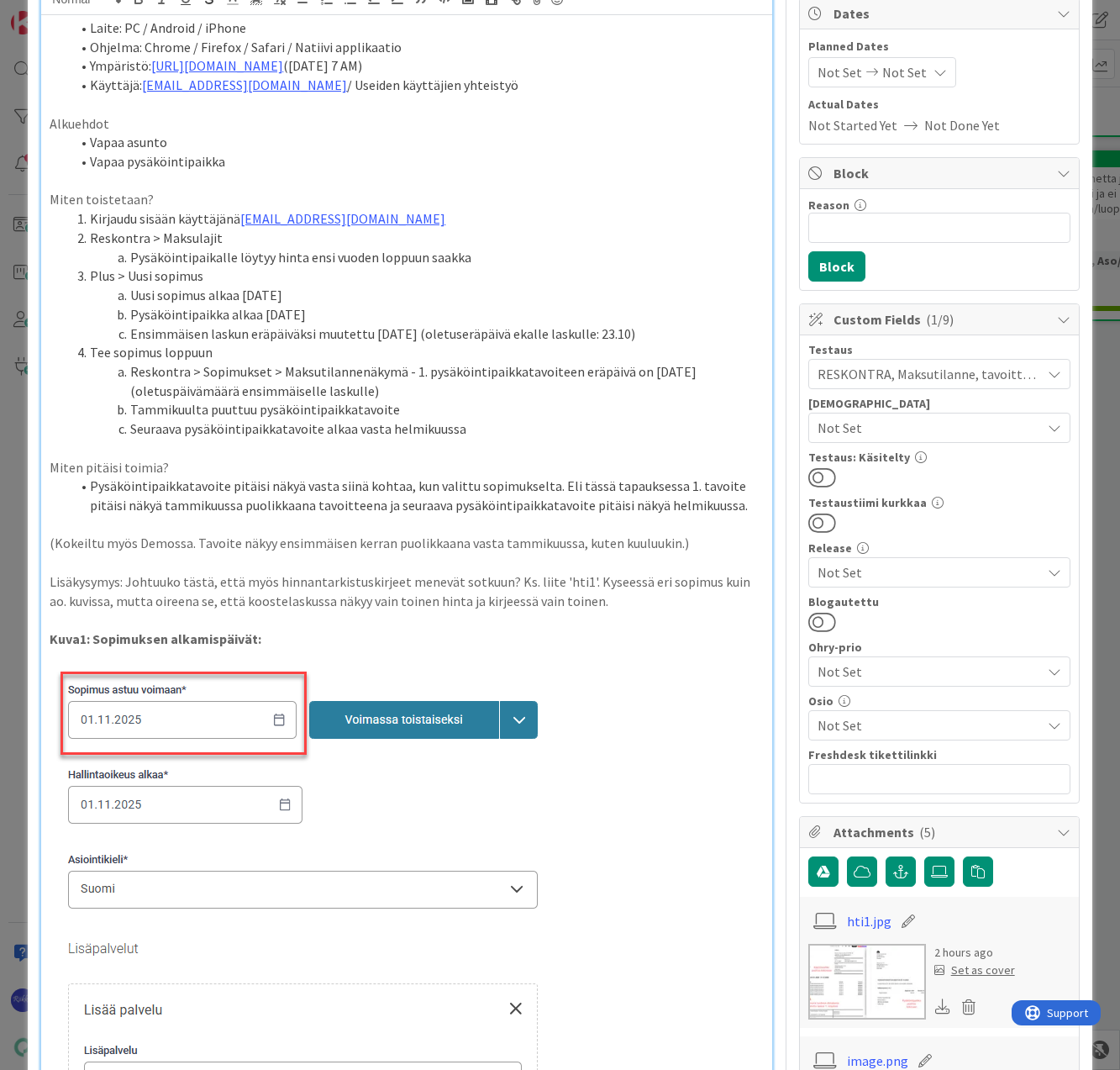
click at [741, 502] on li "Pysäköintipaikkatavoite pitäisi näkyä vasta siinä kohtaa, kun valittu sopimukse…" at bounding box center [416, 495] width 693 height 37
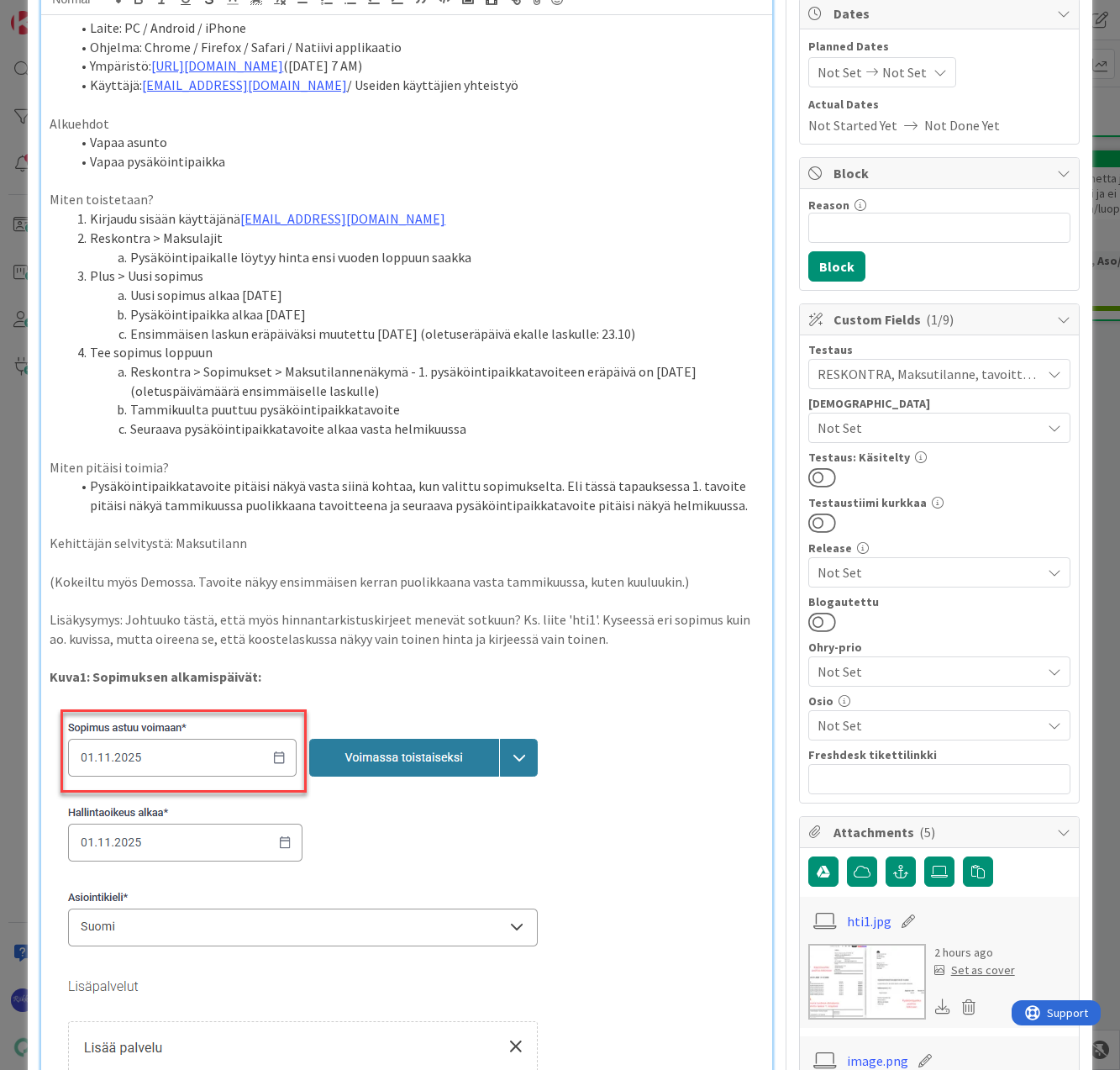
click at [255, 548] on p "Kehittäjän selvitystä: Maksutilann" at bounding box center [406, 543] width 714 height 19
drag, startPoint x: 171, startPoint y: 545, endPoint x: 245, endPoint y: 543, distance: 74.0
click at [245, 543] on p "Kehittäjän selvitystä: Maksutilann" at bounding box center [406, 543] width 714 height 19
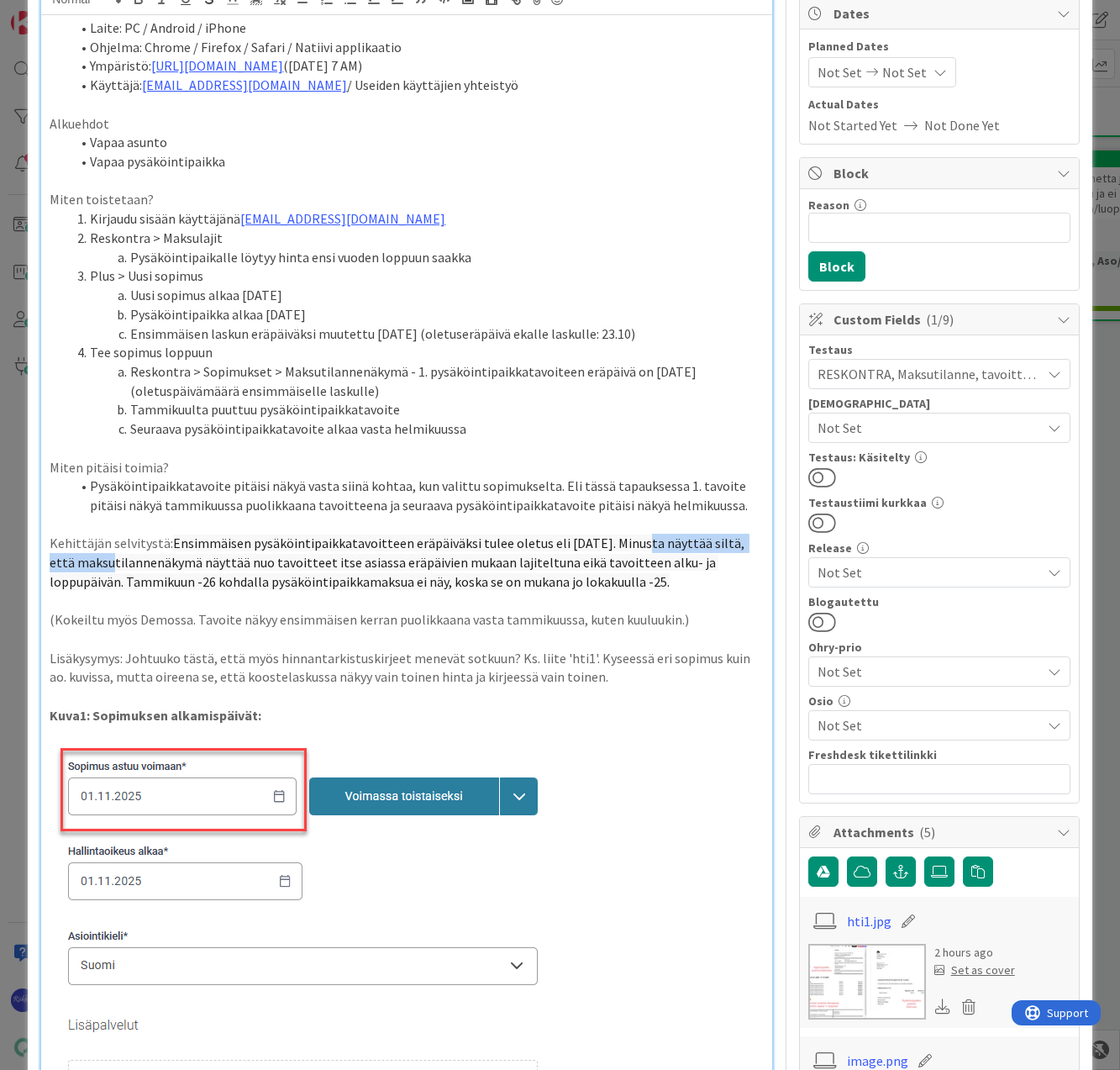
drag, startPoint x: 83, startPoint y: 563, endPoint x: 630, endPoint y: 550, distance: 547.2
click at [630, 550] on span "Ensimmäisen pysäköintipaikkatavoitteen eräpäiväksi tulee oletus eli [DATE]. Min…" at bounding box center [398, 562] width 697 height 55
click at [582, 592] on p at bounding box center [406, 602] width 714 height 19
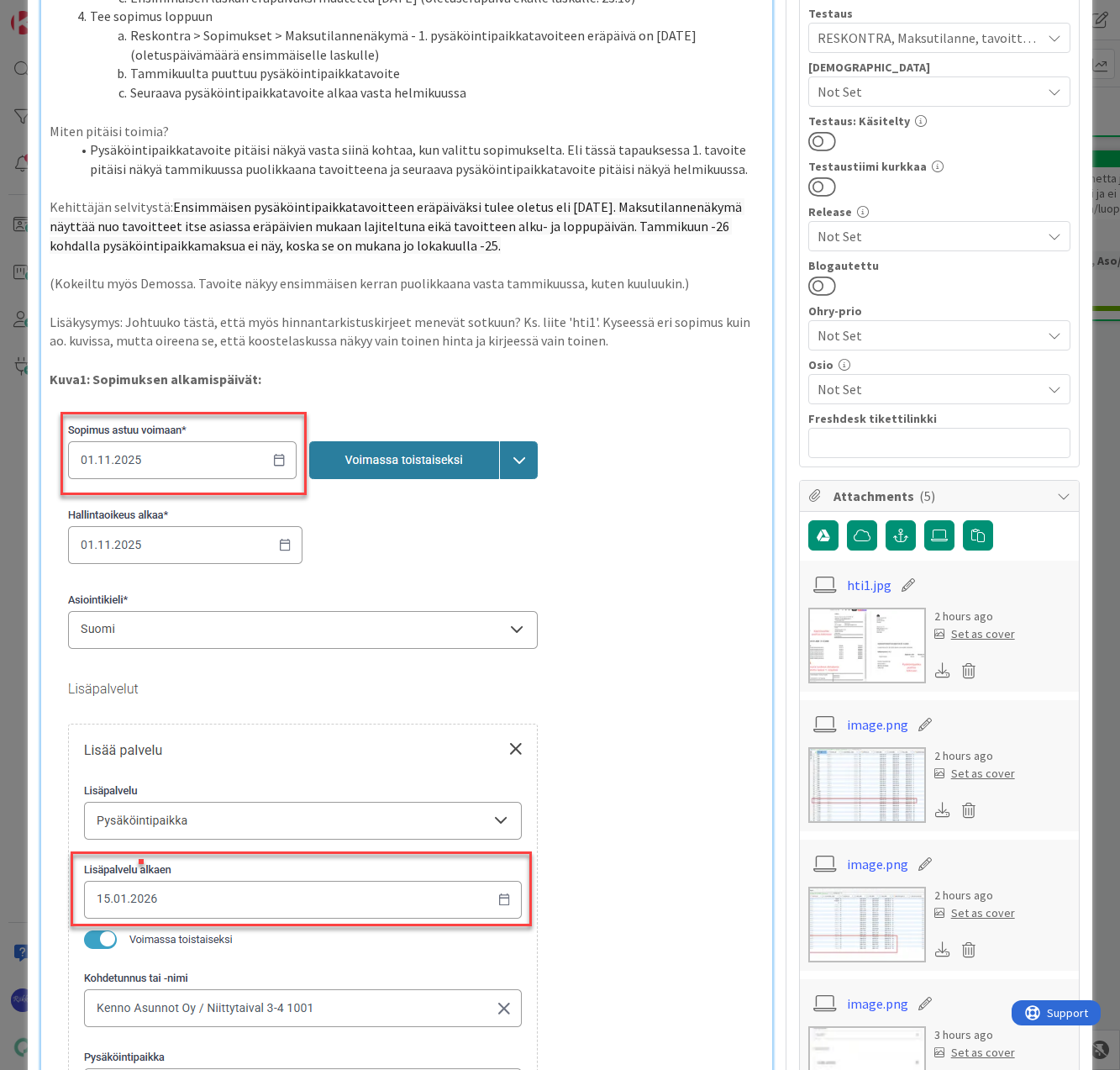
scroll to position [840, 0]
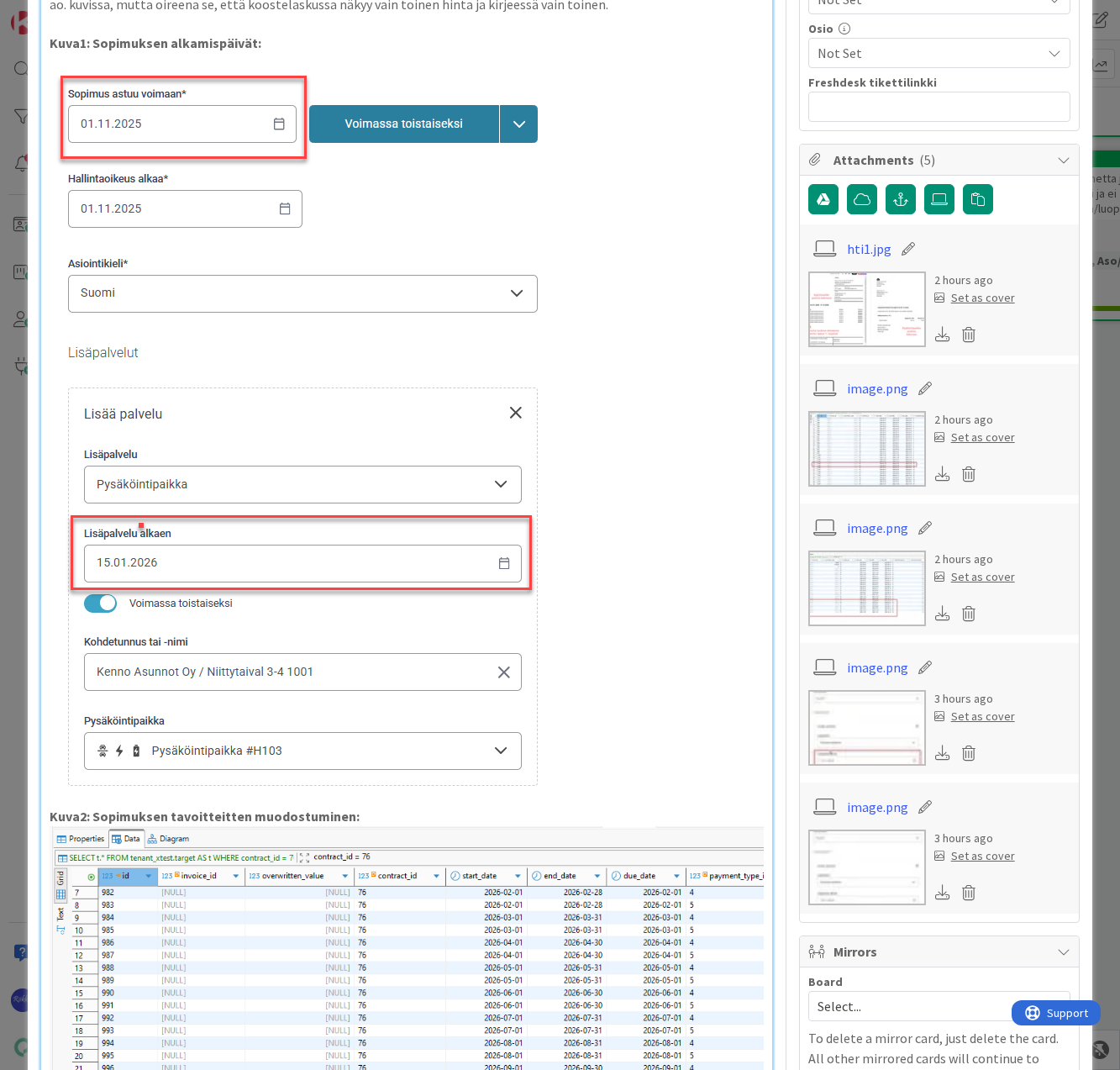
click at [858, 249] on link "hti1.jpg" at bounding box center [869, 248] width 44 height 20
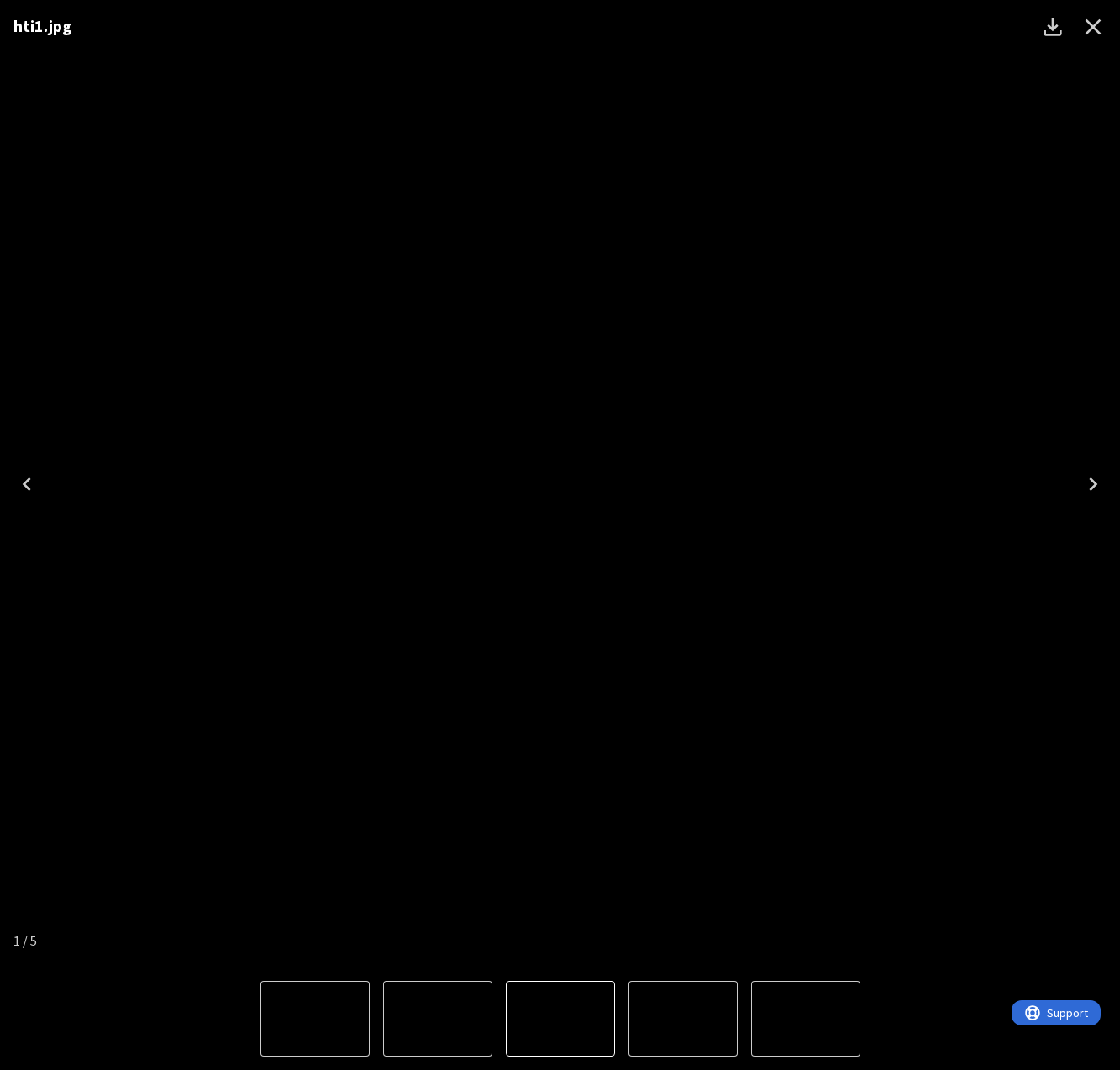
click at [1091, 31] on icon "Close" at bounding box center [1093, 26] width 27 height 27
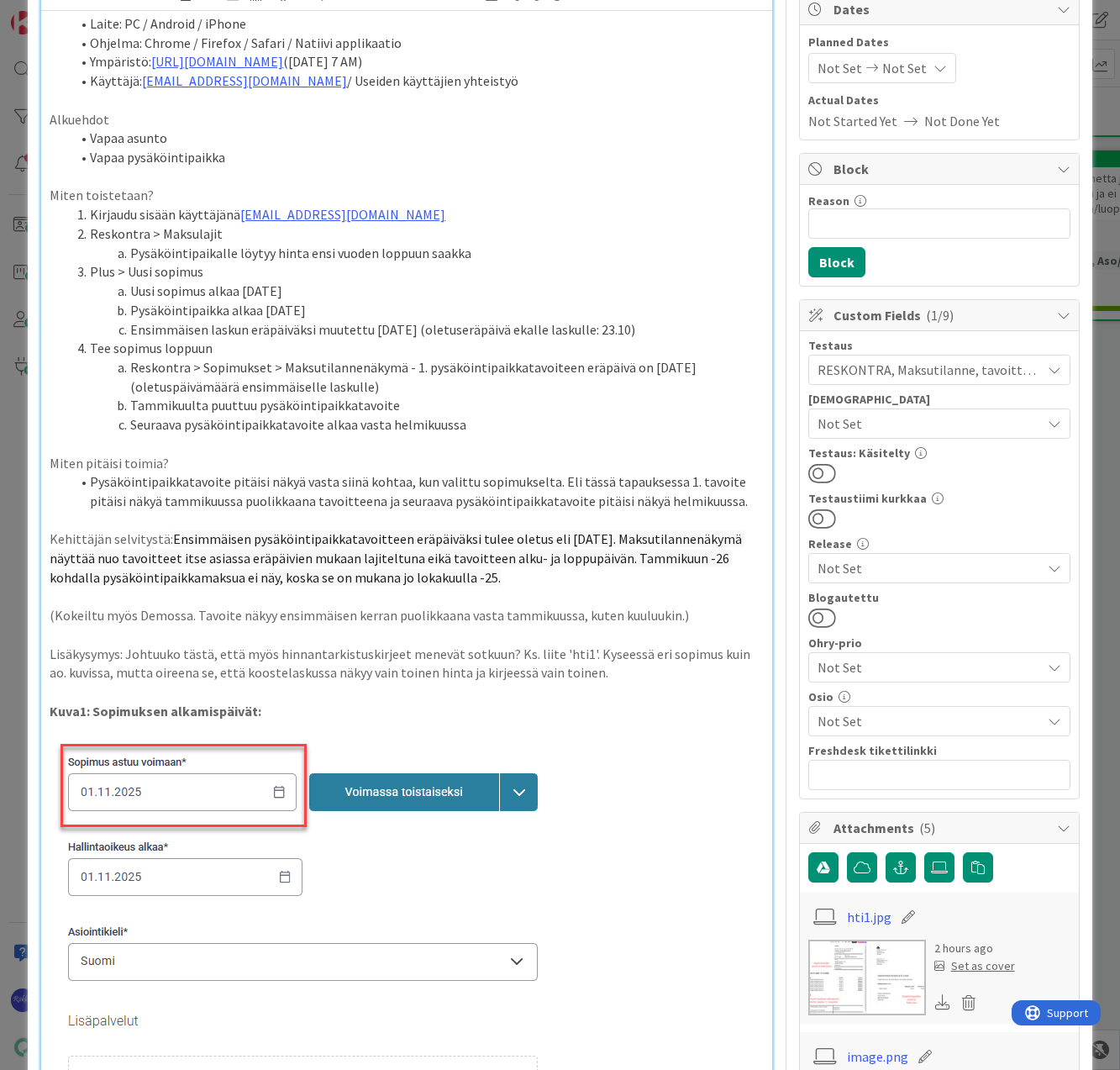
scroll to position [0, 0]
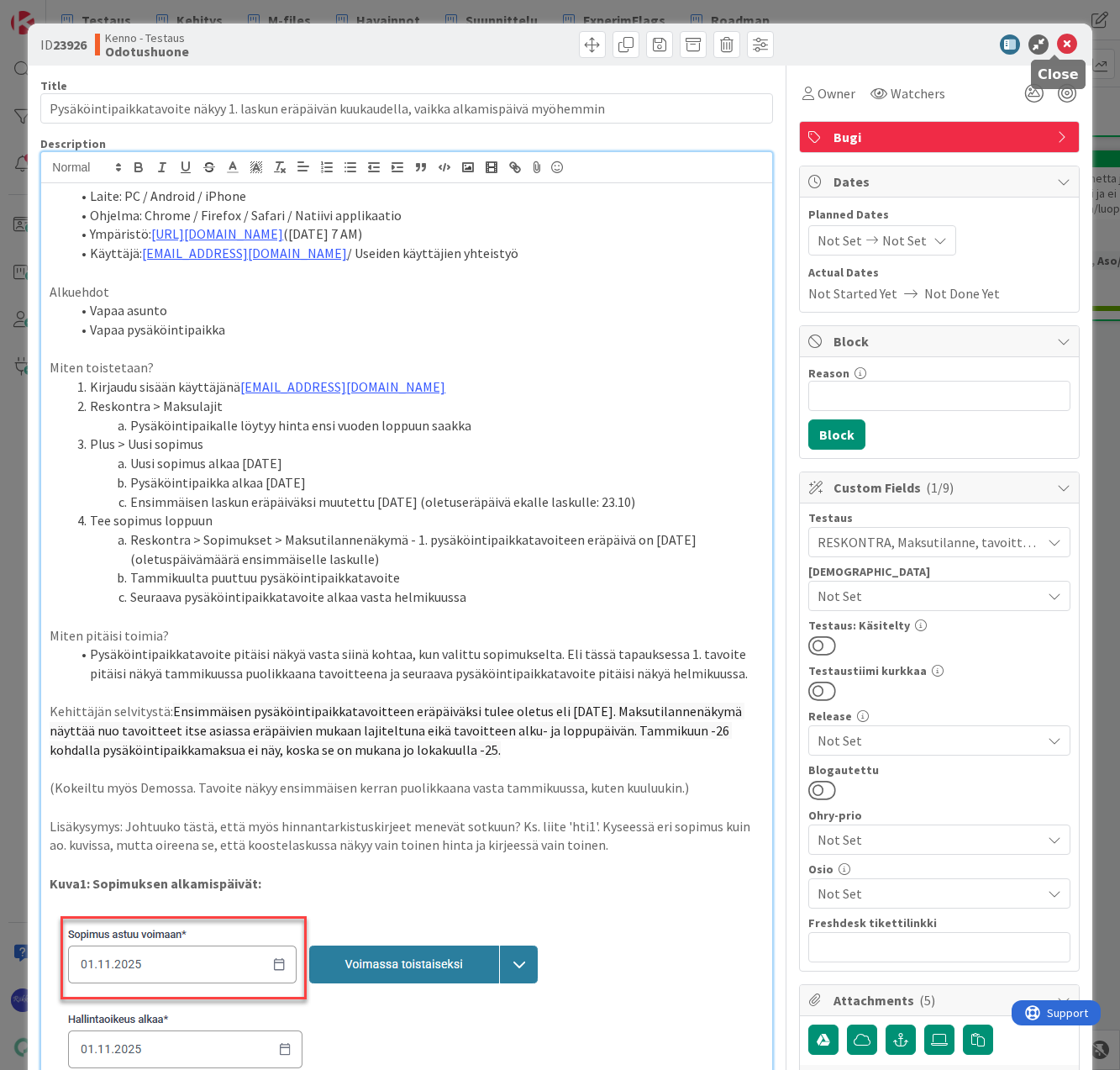
click at [1059, 39] on icon at bounding box center [1066, 44] width 20 height 20
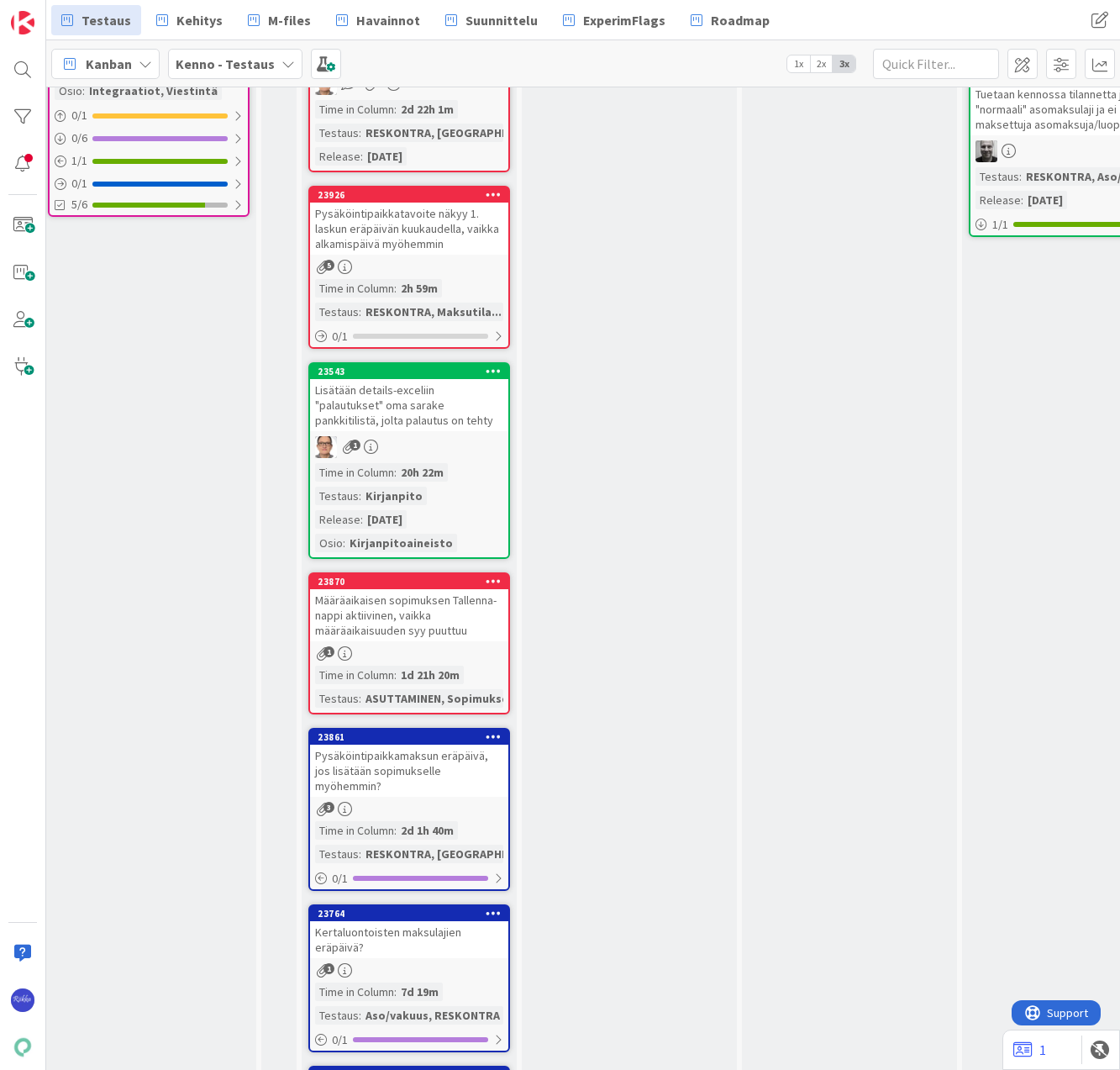
scroll to position [589, 752]
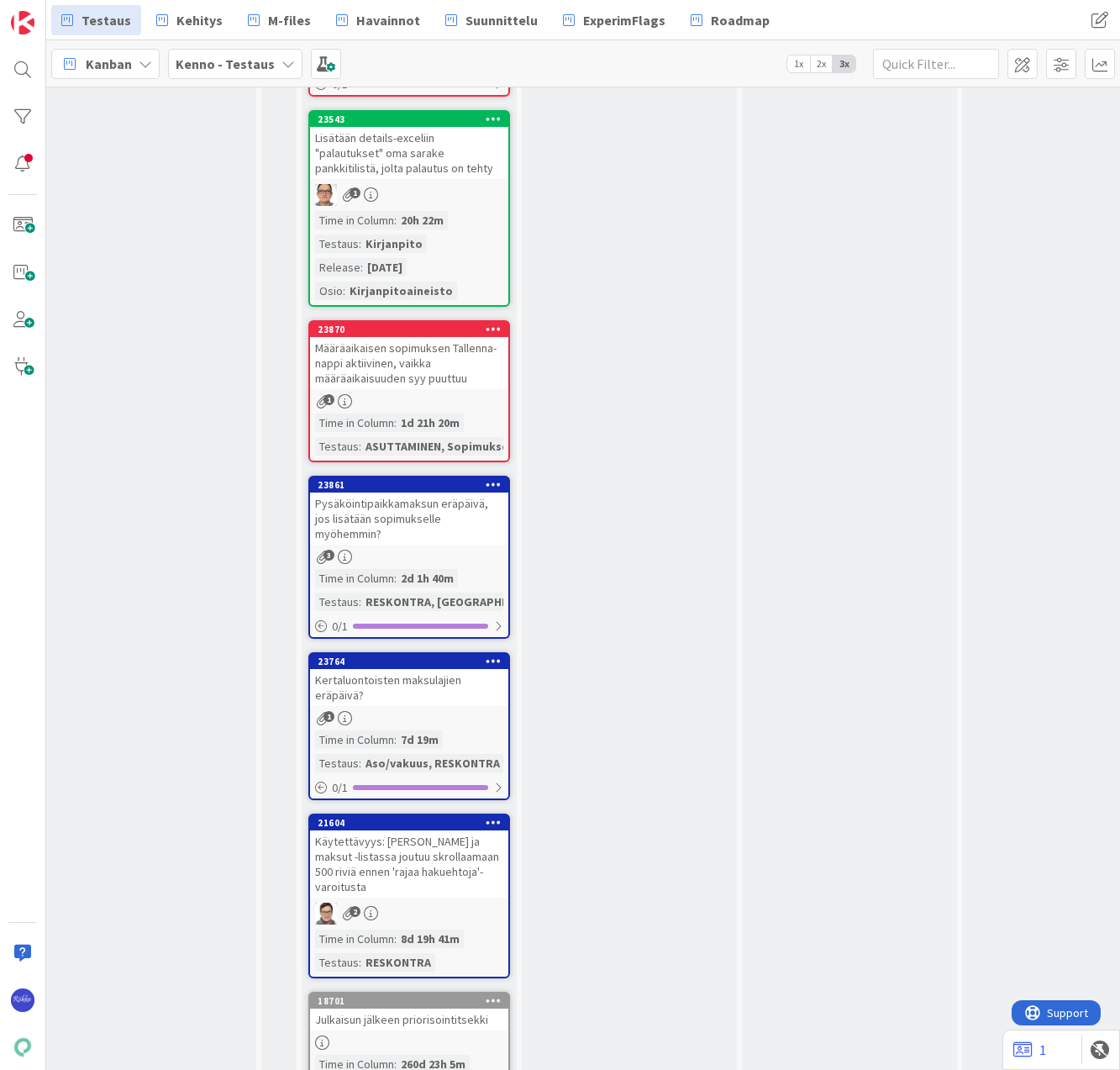
click at [436, 549] on div "3" at bounding box center [409, 556] width 198 height 14
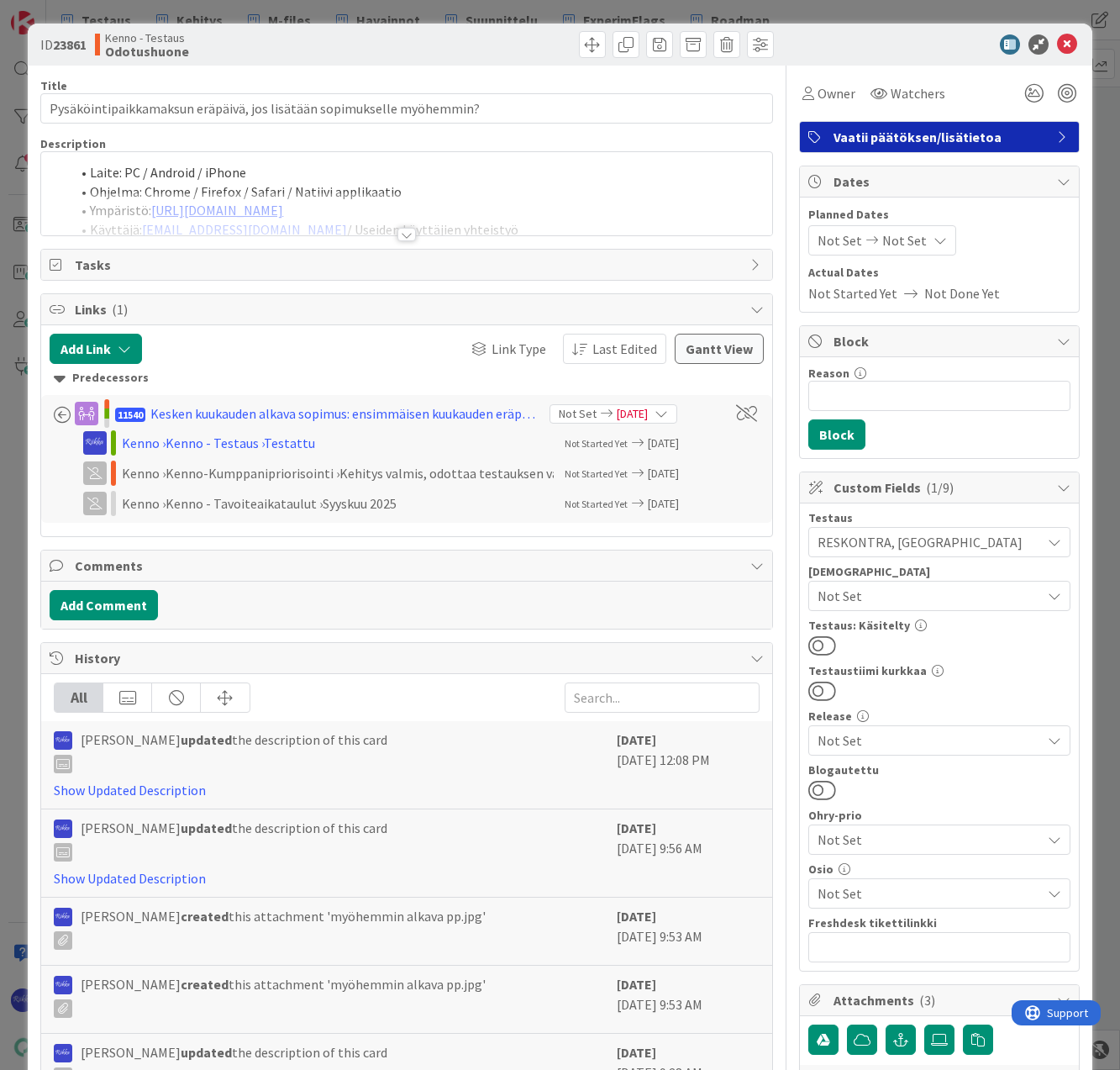
click at [400, 235] on div at bounding box center [406, 234] width 18 height 13
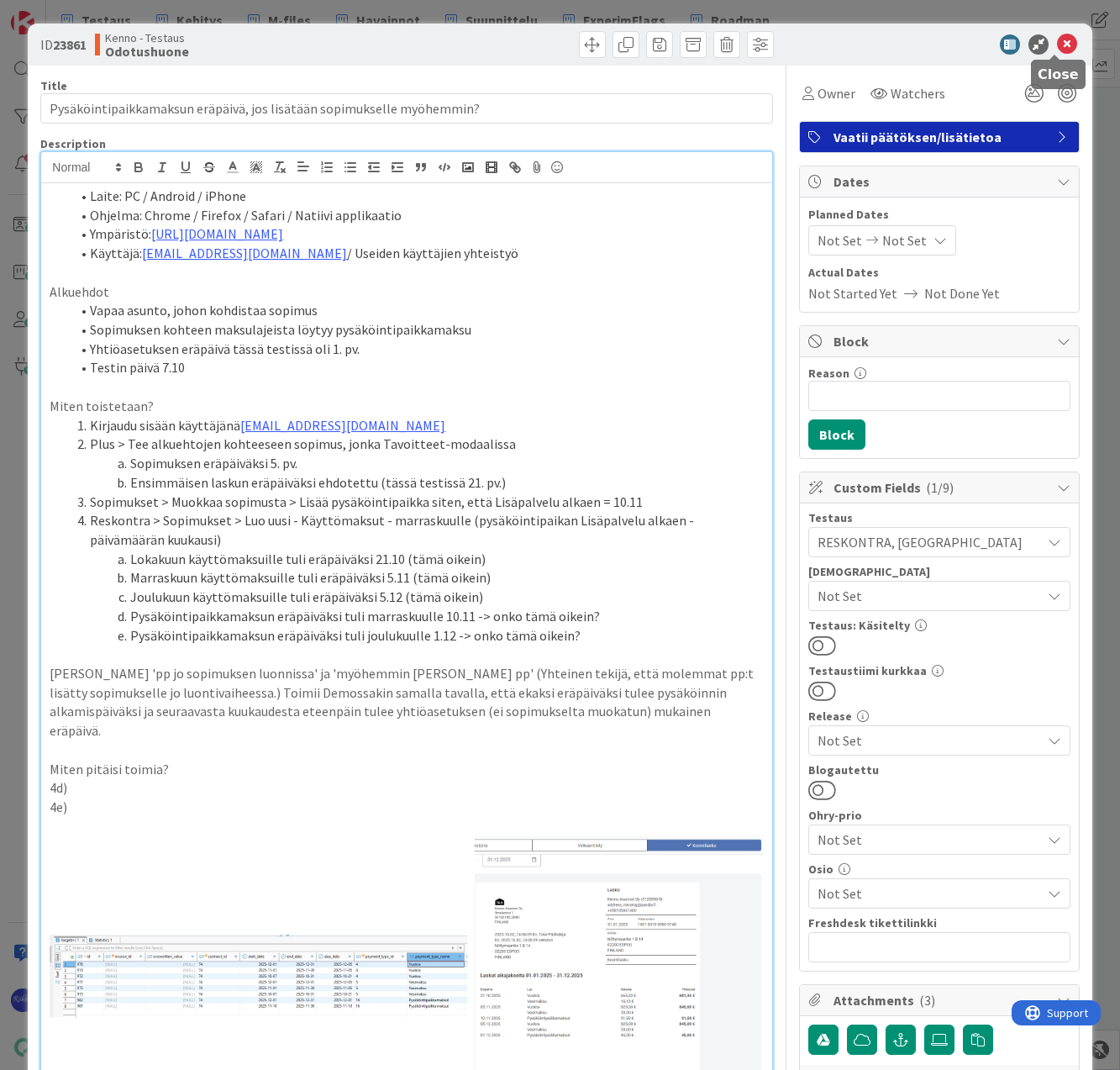
click at [1056, 44] on icon at bounding box center [1066, 44] width 20 height 20
